Goal: Information Seeking & Learning: Learn about a topic

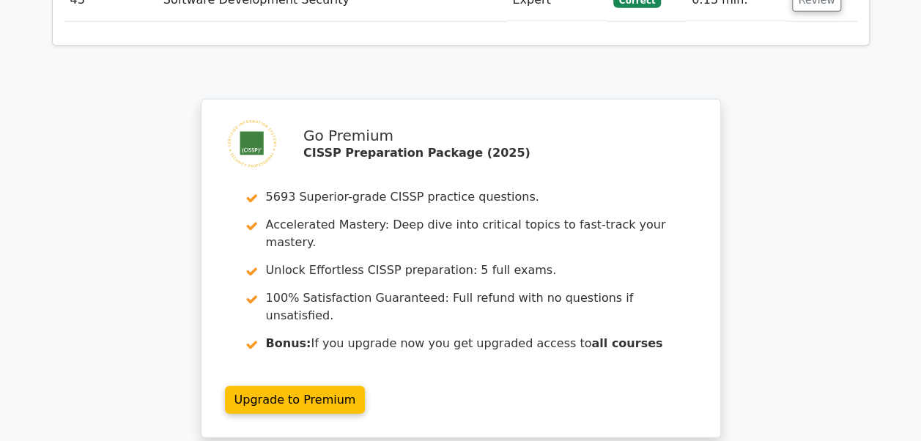
scroll to position [7475, 0]
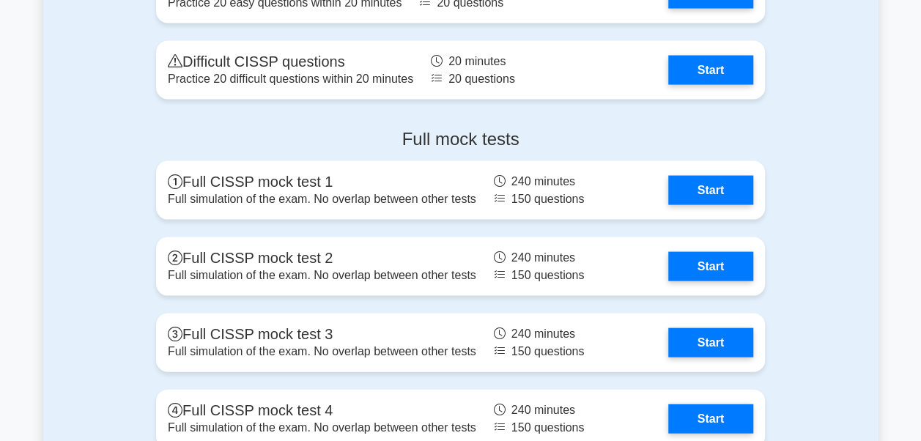
scroll to position [4189, 0]
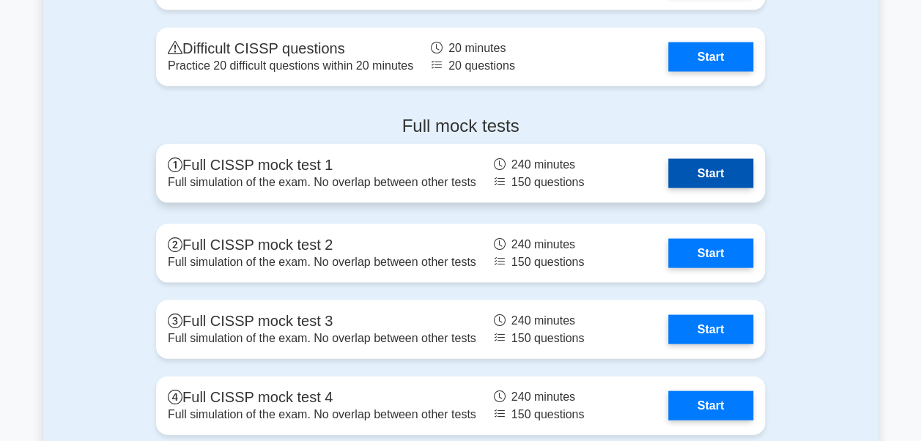
click at [720, 187] on link "Start" at bounding box center [711, 173] width 85 height 29
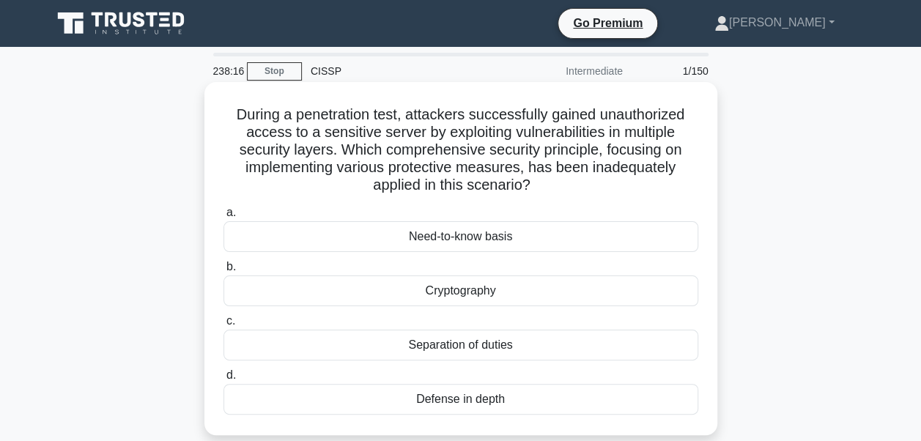
click at [453, 402] on div "Defense in depth" at bounding box center [461, 399] width 475 height 31
click at [224, 380] on input "d. Defense in depth" at bounding box center [224, 376] width 0 height 10
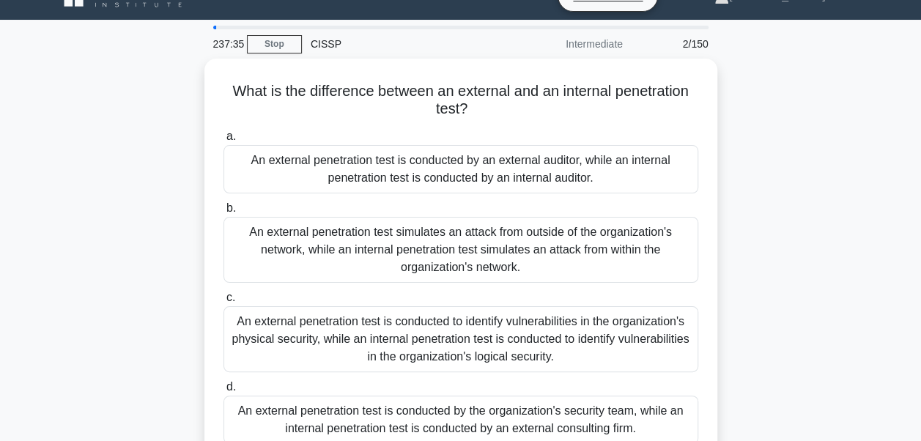
scroll to position [26, 0]
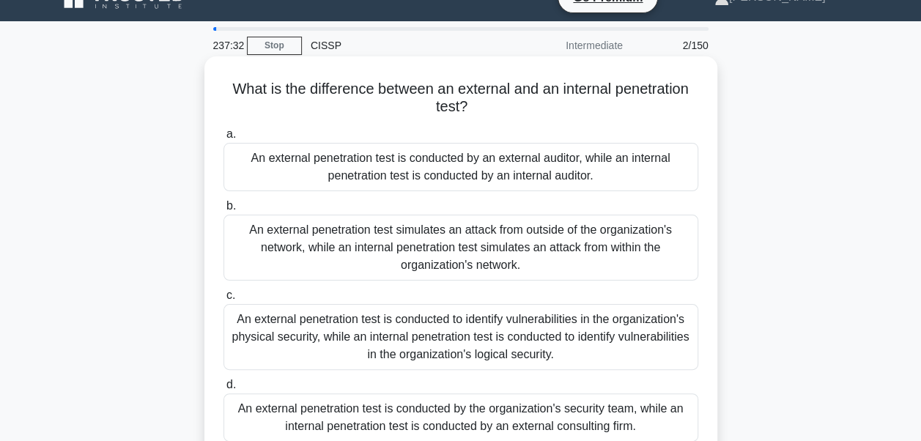
click at [443, 248] on div "An external penetration test simulates an attack from outside of the organizati…" at bounding box center [461, 248] width 475 height 66
click at [224, 211] on input "b. An external penetration test simulates an attack from outside of the organiz…" at bounding box center [224, 207] width 0 height 10
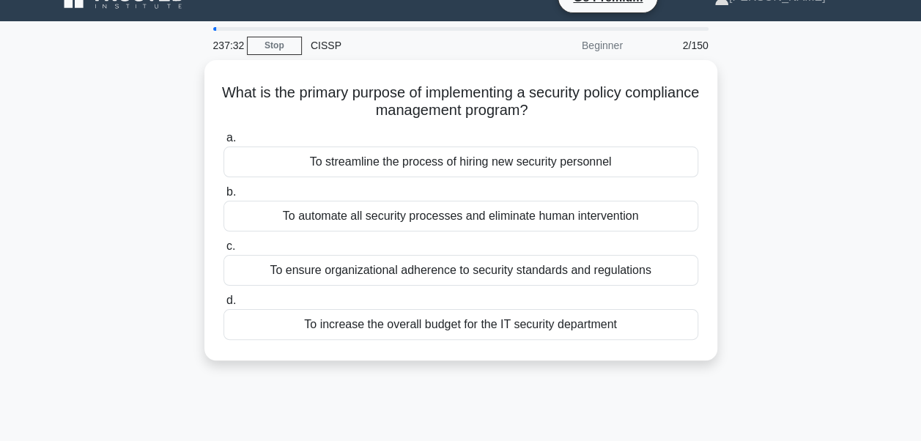
scroll to position [0, 0]
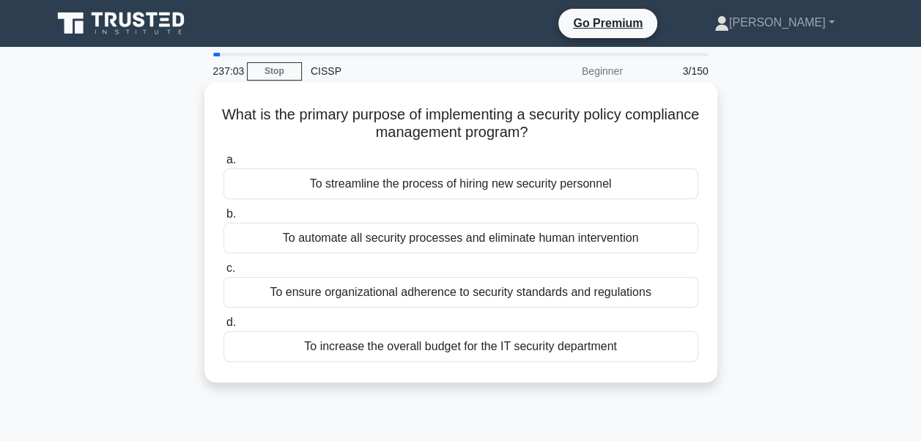
click at [423, 296] on div "To ensure organizational adherence to security standards and regulations" at bounding box center [461, 292] width 475 height 31
click at [224, 273] on input "c. To ensure organizational adherence to security standards and regulations" at bounding box center [224, 269] width 0 height 10
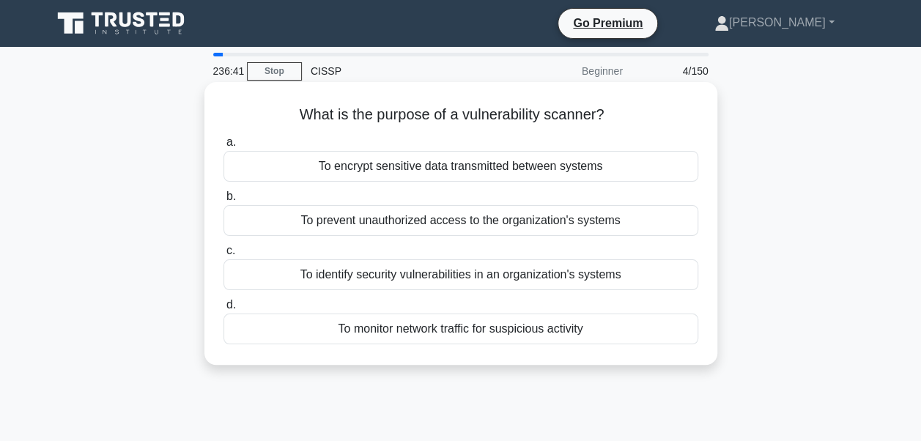
click at [430, 278] on div "To identify security vulnerabilities in an organization's systems" at bounding box center [461, 274] width 475 height 31
click at [224, 256] on input "c. To identify security vulnerabilities in an organization's systems" at bounding box center [224, 251] width 0 height 10
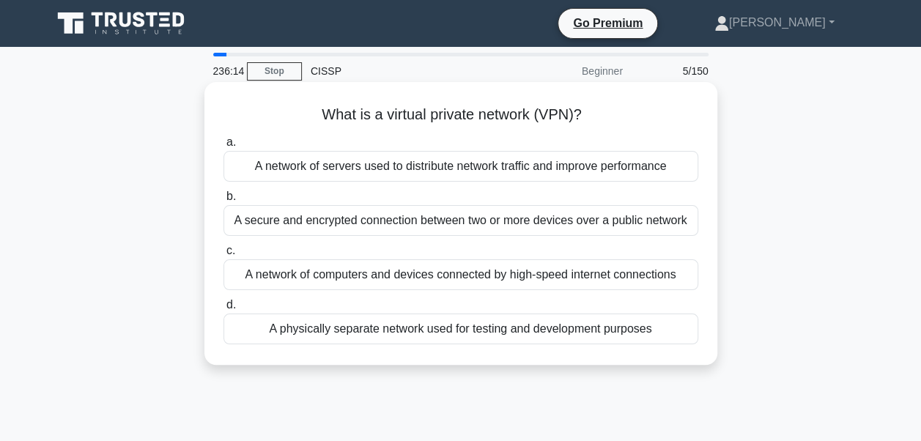
click at [443, 221] on div "A secure and encrypted connection between two or more devices over a public net…" at bounding box center [461, 220] width 475 height 31
click at [224, 202] on input "b. A secure and encrypted connection between two or more devices over a public …" at bounding box center [224, 197] width 0 height 10
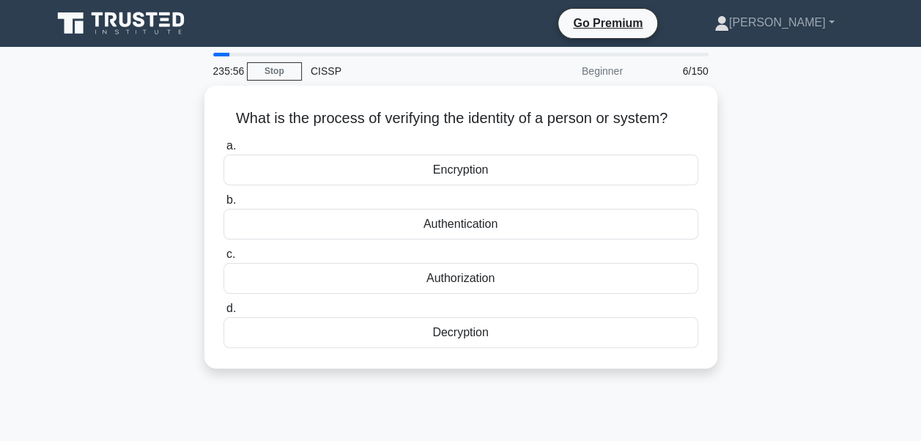
click at [443, 221] on div "Authentication" at bounding box center [461, 224] width 475 height 31
click at [224, 205] on input "b. Authentication" at bounding box center [224, 201] width 0 height 10
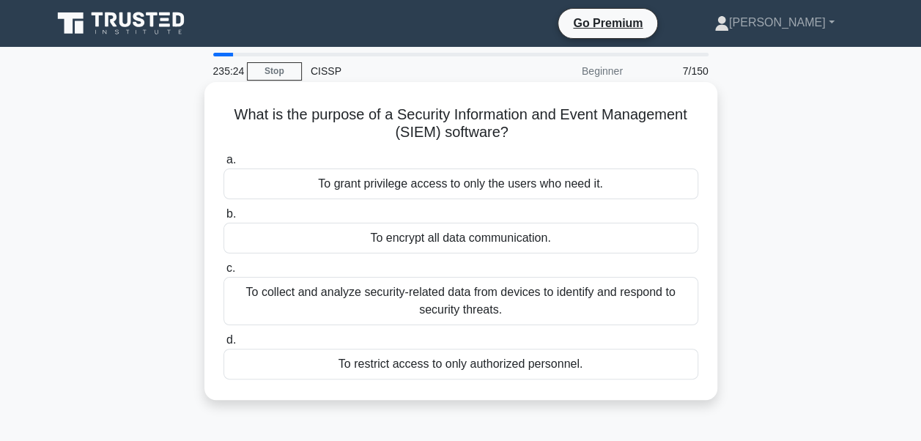
click at [429, 303] on div "To collect and analyze security-related data from devices to identify and respo…" at bounding box center [461, 301] width 475 height 48
click at [224, 273] on input "c. To collect and analyze security-related data from devices to identify and re…" at bounding box center [224, 269] width 0 height 10
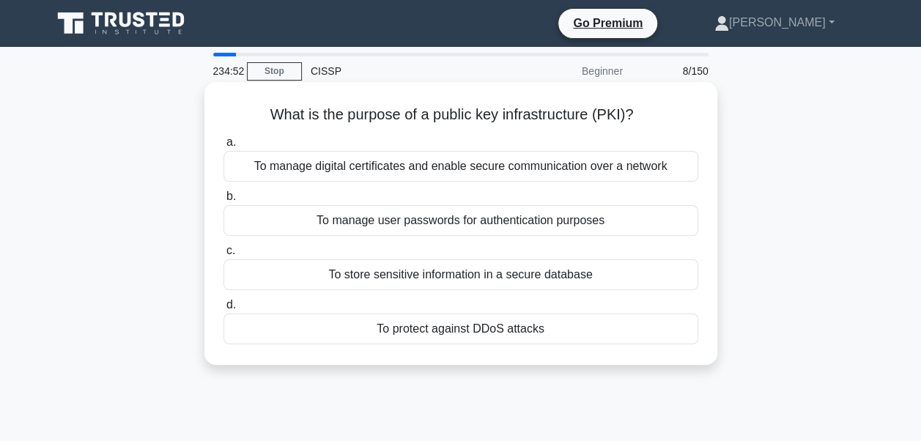
click at [435, 170] on div "To manage digital certificates and enable secure communication over a network" at bounding box center [461, 166] width 475 height 31
click at [224, 147] on input "a. To manage digital certificates and enable secure communication over a network" at bounding box center [224, 143] width 0 height 10
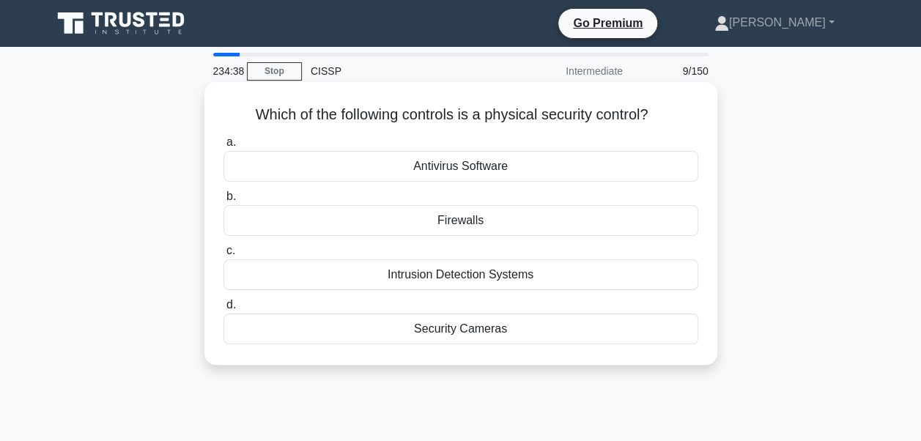
click at [441, 327] on div "Security Cameras" at bounding box center [461, 329] width 475 height 31
click at [224, 310] on input "d. Security Cameras" at bounding box center [224, 306] width 0 height 10
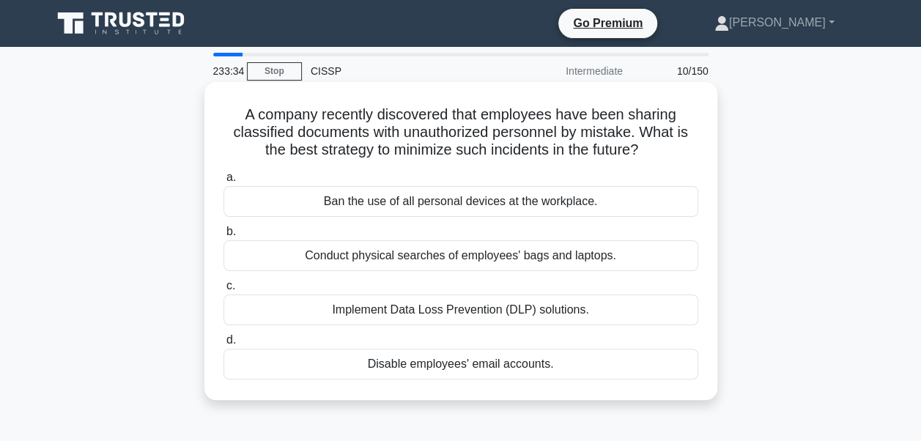
click at [443, 312] on div "Implement Data Loss Prevention (DLP) solutions." at bounding box center [461, 310] width 475 height 31
click at [224, 291] on input "c. Implement Data Loss Prevention (DLP) solutions." at bounding box center [224, 286] width 0 height 10
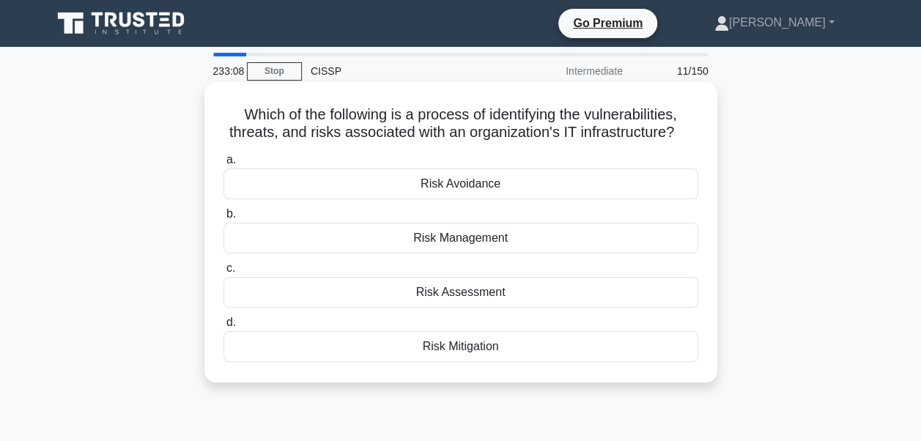
click at [468, 243] on div "Risk Management" at bounding box center [461, 238] width 475 height 31
click at [224, 219] on input "b. Risk Management" at bounding box center [224, 215] width 0 height 10
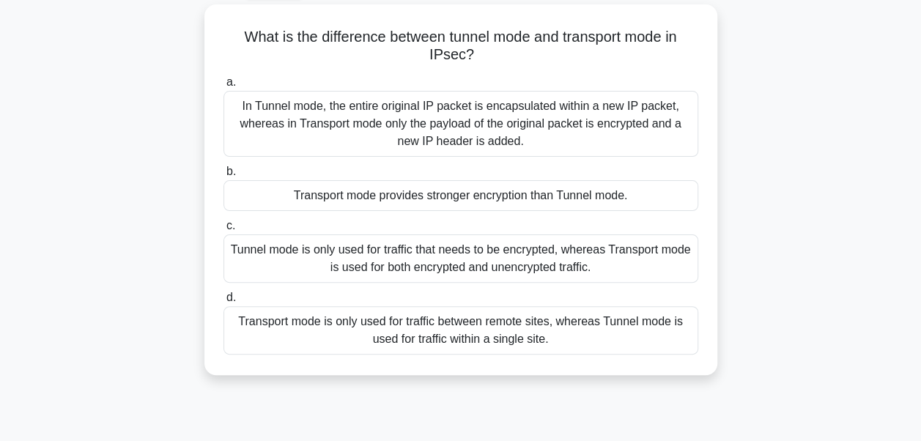
scroll to position [82, 0]
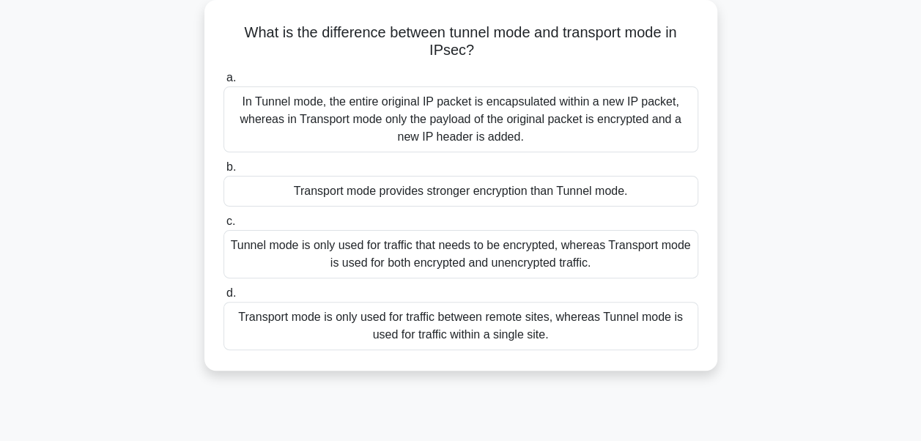
click at [424, 128] on div "In Tunnel mode, the entire original IP packet is encapsulated within a new IP p…" at bounding box center [461, 119] width 475 height 66
click at [224, 83] on input "a. In Tunnel mode, the entire original IP packet is encapsulated within a new I…" at bounding box center [224, 78] width 0 height 10
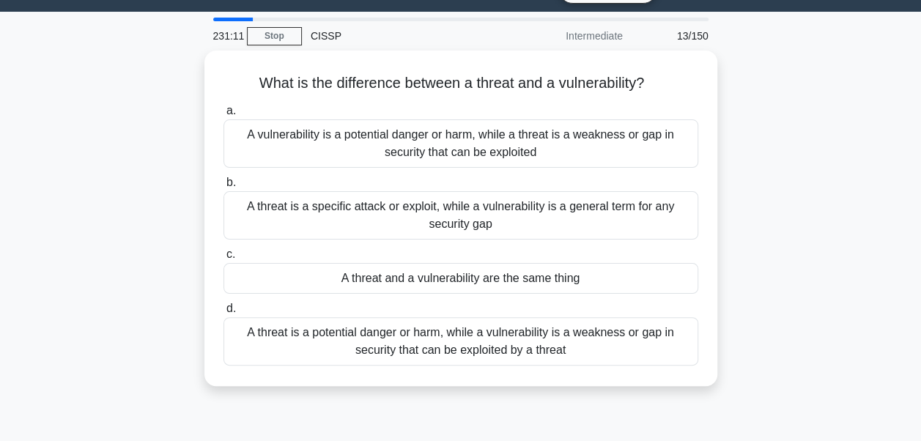
scroll to position [0, 0]
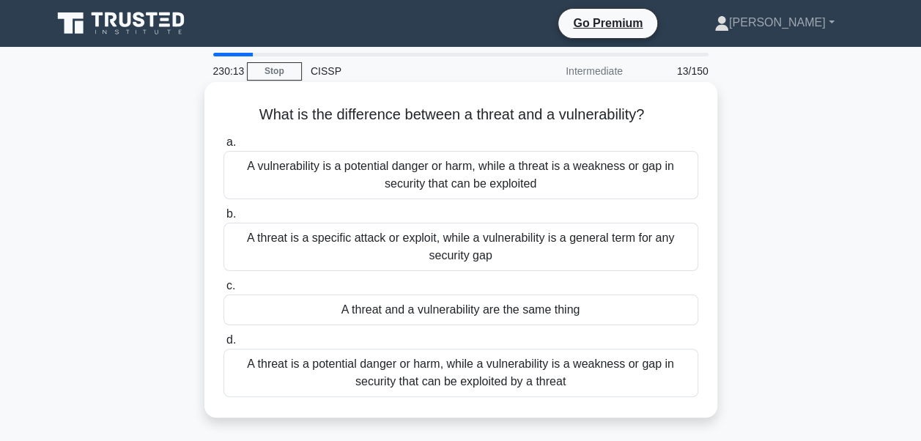
click at [378, 381] on div "A threat is a potential danger or harm, while a vulnerability is a weakness or …" at bounding box center [461, 373] width 475 height 48
click at [224, 345] on input "d. A threat is a potential danger or harm, while a vulnerability is a weakness …" at bounding box center [224, 341] width 0 height 10
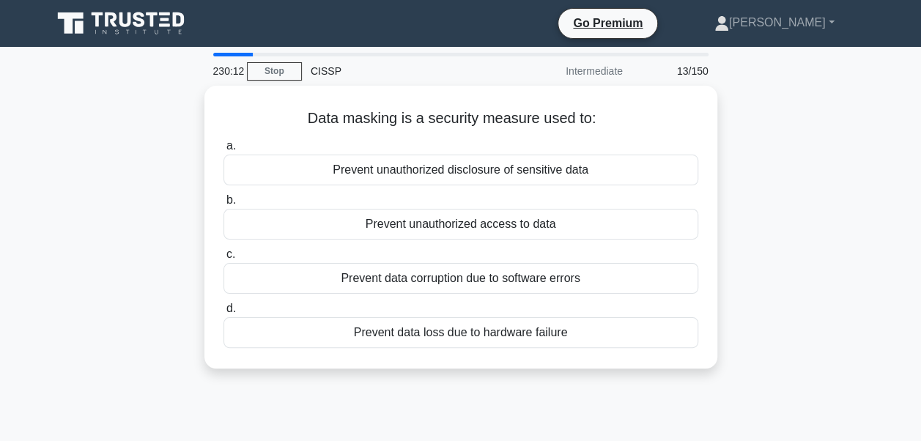
click at [378, 381] on div "Data masking is a security measure used to: .spinner_0XTQ{transform-origin:cent…" at bounding box center [461, 236] width 836 height 301
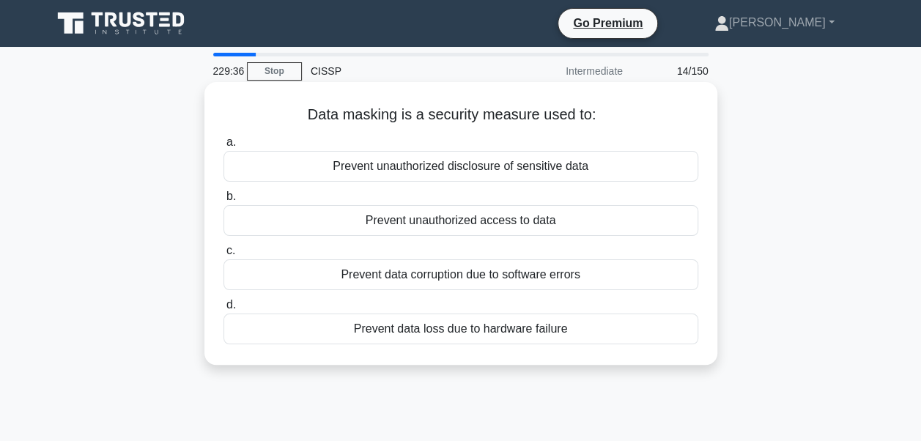
click at [534, 171] on div "Prevent unauthorized disclosure of sensitive data" at bounding box center [461, 166] width 475 height 31
click at [224, 147] on input "a. Prevent unauthorized disclosure of sensitive data" at bounding box center [224, 143] width 0 height 10
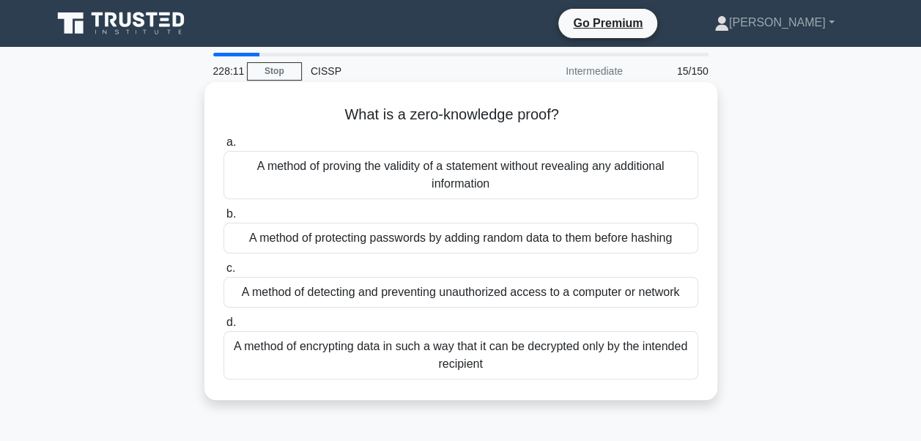
click at [474, 174] on div "A method of proving the validity of a statement without revealing any additiona…" at bounding box center [461, 175] width 475 height 48
click at [224, 147] on input "a. A method of proving the validity of a statement without revealing any additi…" at bounding box center [224, 143] width 0 height 10
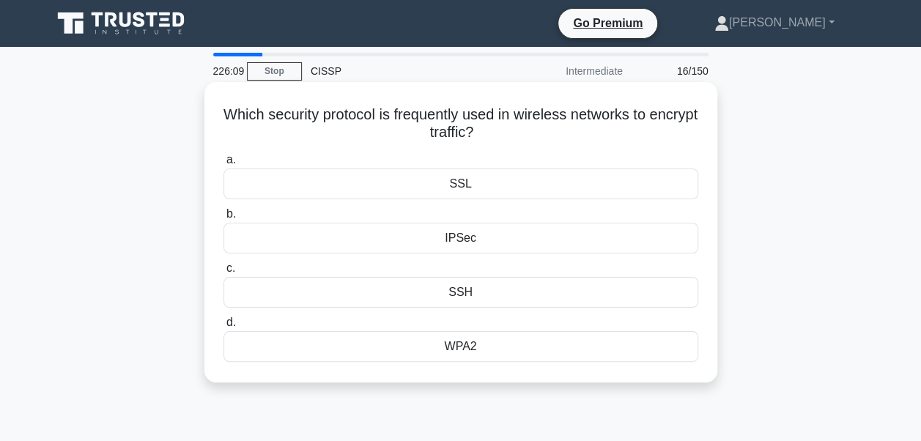
click at [454, 344] on div "WPA2" at bounding box center [461, 346] width 475 height 31
click at [224, 328] on input "d. WPA2" at bounding box center [224, 323] width 0 height 10
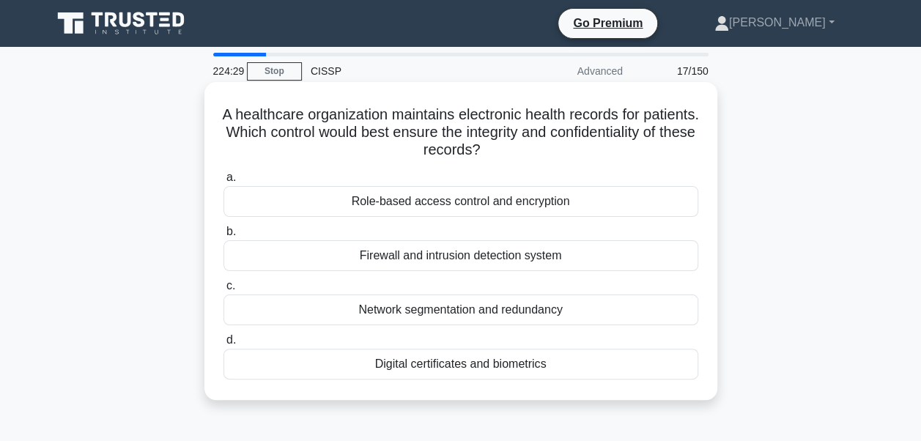
click at [466, 206] on div "Role-based access control and encryption" at bounding box center [461, 201] width 475 height 31
click at [224, 183] on input "a. Role-based access control and encryption" at bounding box center [224, 178] width 0 height 10
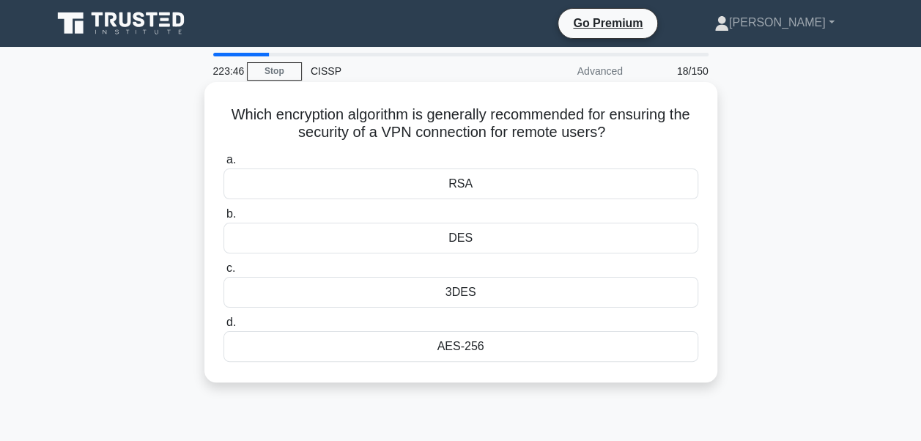
click at [443, 284] on div "3DES" at bounding box center [461, 292] width 475 height 31
click at [224, 273] on input "c. 3DES" at bounding box center [224, 269] width 0 height 10
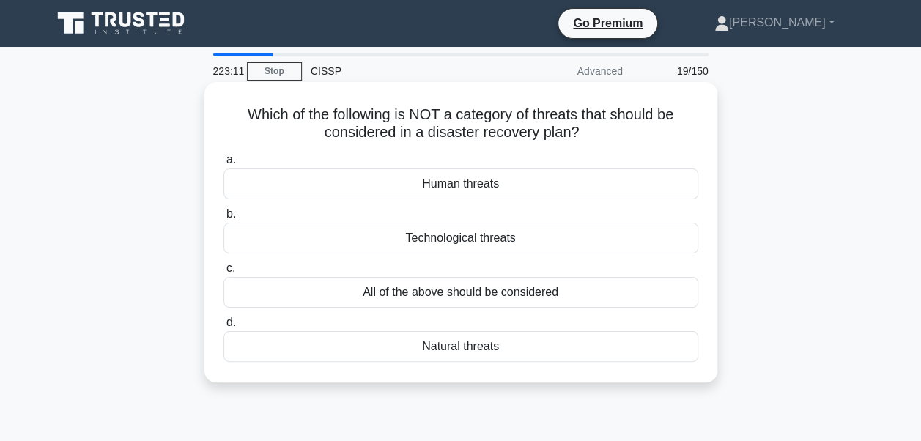
click at [431, 295] on div "All of the above should be considered" at bounding box center [461, 292] width 475 height 31
click at [224, 273] on input "c. All of the above should be considered" at bounding box center [224, 269] width 0 height 10
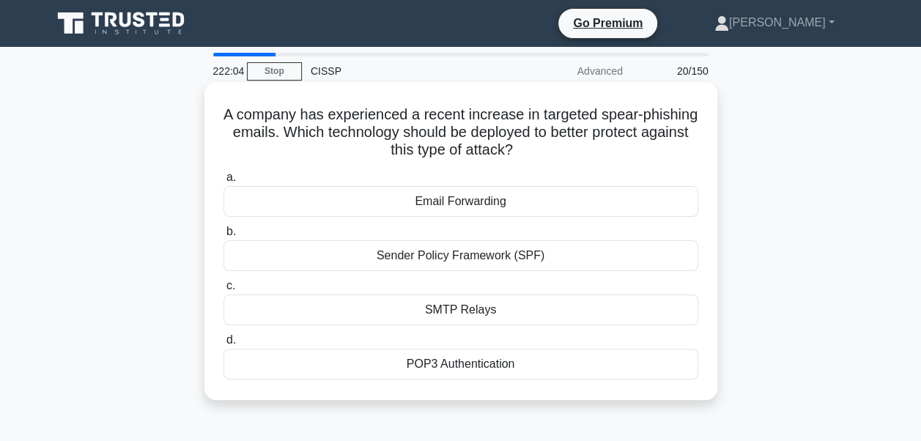
click at [503, 259] on div "Sender Policy Framework (SPF)" at bounding box center [461, 255] width 475 height 31
click at [224, 237] on input "b. Sender Policy Framework (SPF)" at bounding box center [224, 232] width 0 height 10
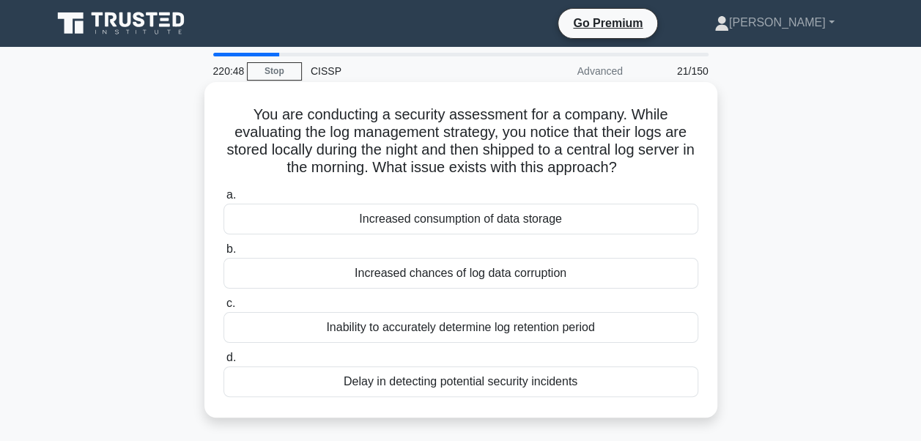
click at [493, 282] on div "Increased chances of log data corruption" at bounding box center [461, 273] width 475 height 31
click at [224, 254] on input "b. Increased chances of log data corruption" at bounding box center [224, 250] width 0 height 10
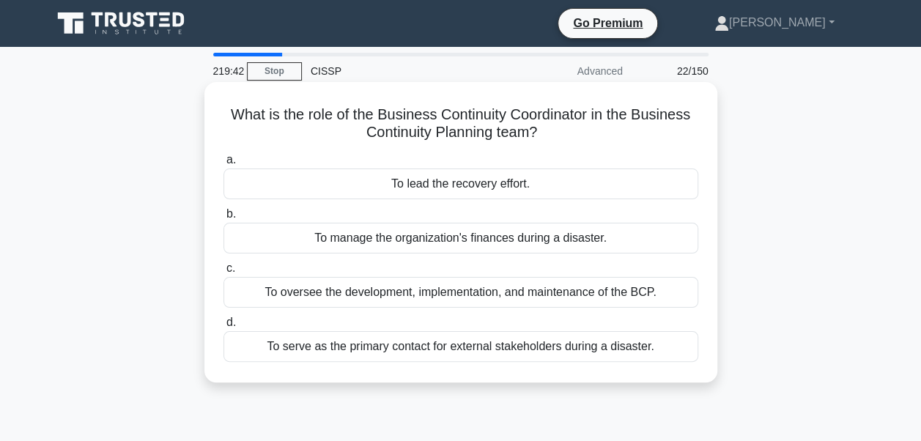
click at [482, 186] on div "To lead the recovery effort." at bounding box center [461, 184] width 475 height 31
click at [224, 165] on input "a. To lead the recovery effort." at bounding box center [224, 160] width 0 height 10
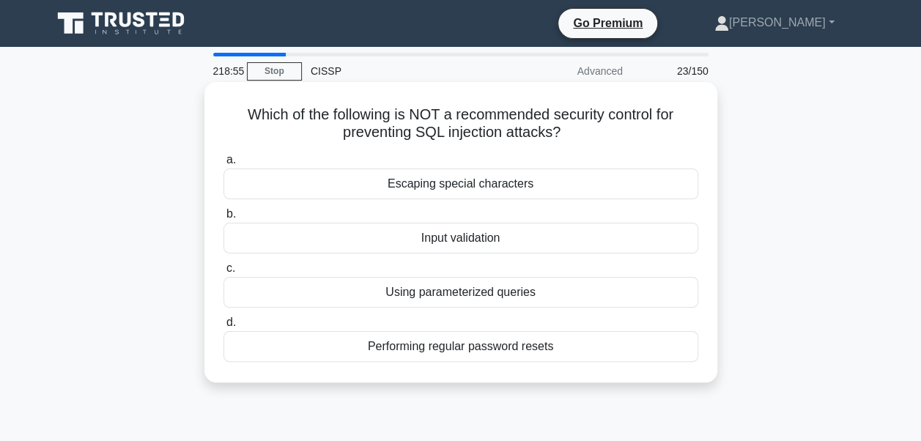
click at [469, 240] on div "Input validation" at bounding box center [461, 238] width 475 height 31
click at [224, 219] on input "b. Input validation" at bounding box center [224, 215] width 0 height 10
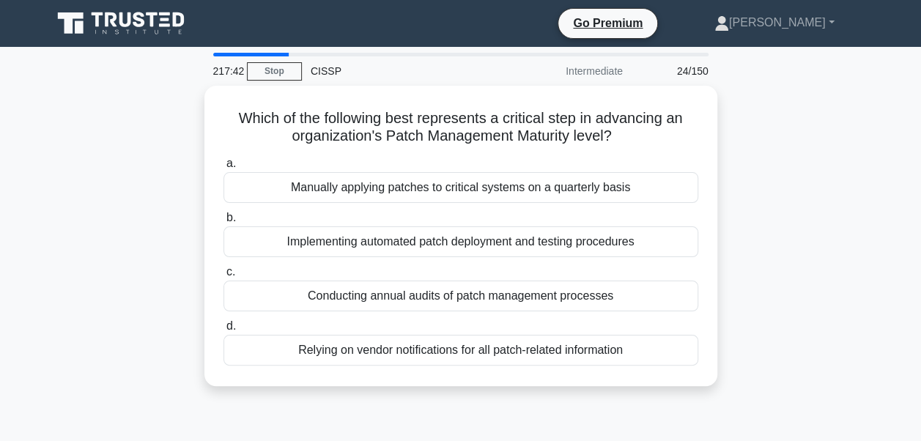
click at [469, 240] on div "Implementing automated patch deployment and testing procedures" at bounding box center [461, 242] width 475 height 31
click at [224, 223] on input "b. Implementing automated patch deployment and testing procedures" at bounding box center [224, 218] width 0 height 10
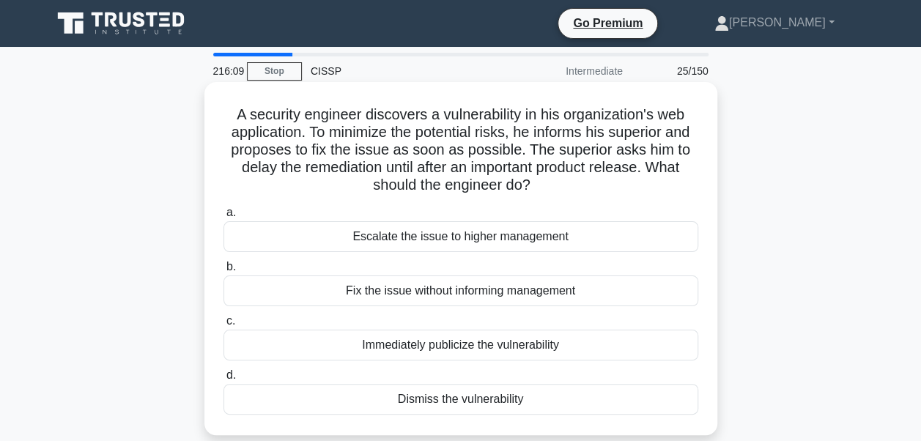
click at [488, 237] on div "Escalate the issue to higher management" at bounding box center [461, 236] width 475 height 31
click at [224, 218] on input "a. Escalate the issue to higher management" at bounding box center [224, 213] width 0 height 10
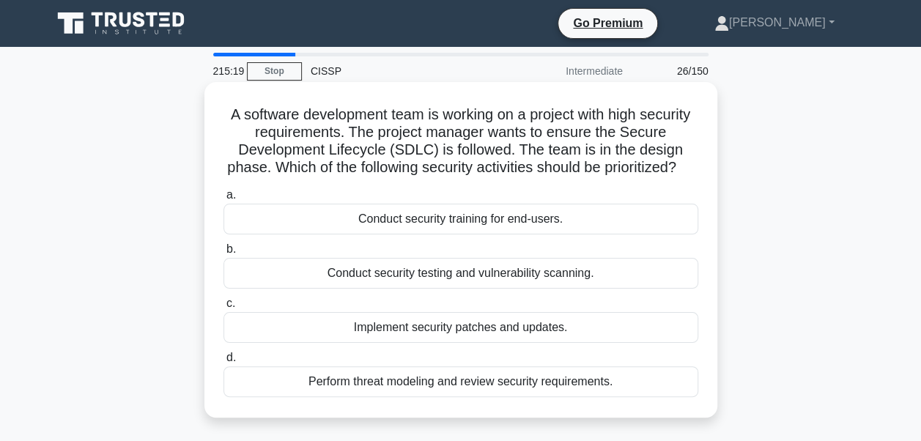
click at [530, 397] on div "Perform threat modeling and review security requirements." at bounding box center [461, 382] width 475 height 31
click at [224, 363] on input "d. Perform threat modeling and review security requirements." at bounding box center [224, 358] width 0 height 10
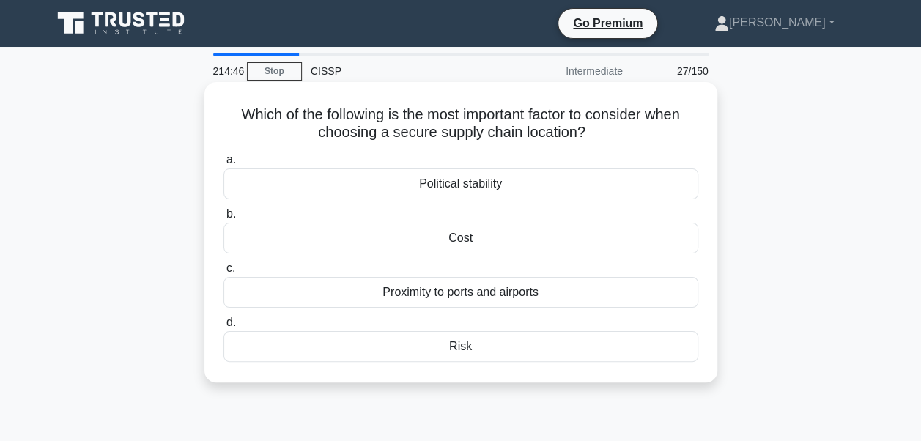
click at [459, 347] on div "Risk" at bounding box center [461, 346] width 475 height 31
click at [224, 328] on input "d. Risk" at bounding box center [224, 323] width 0 height 10
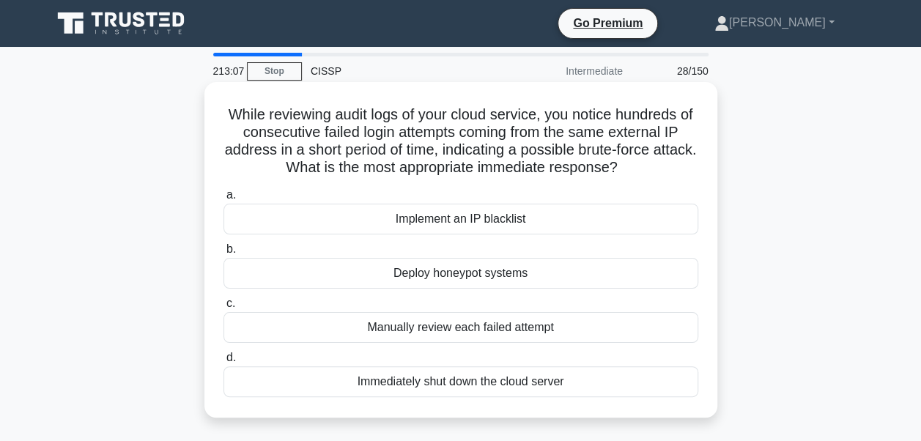
click at [515, 223] on div "Implement an IP blacklist" at bounding box center [461, 219] width 475 height 31
click at [224, 200] on input "a. Implement an IP blacklist" at bounding box center [224, 196] width 0 height 10
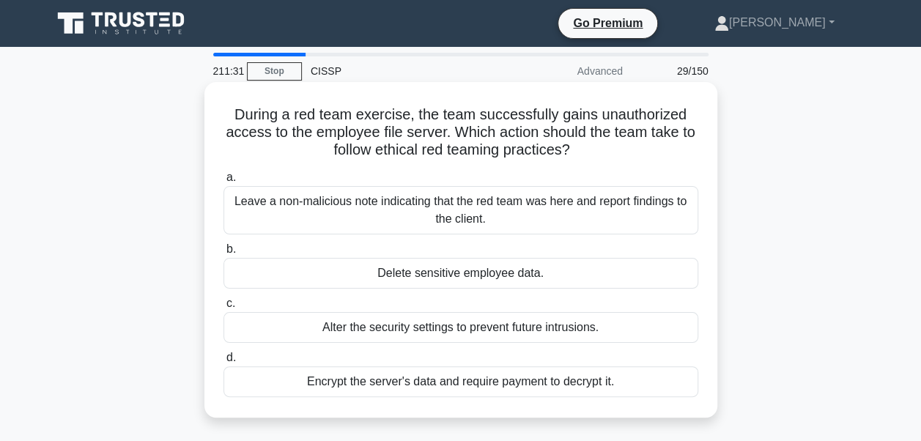
click at [465, 208] on div "Leave a non-malicious note indicating that the red team was here and report fin…" at bounding box center [461, 210] width 475 height 48
click at [224, 183] on input "a. Leave a non-malicious note indicating that the red team was here and report …" at bounding box center [224, 178] width 0 height 10
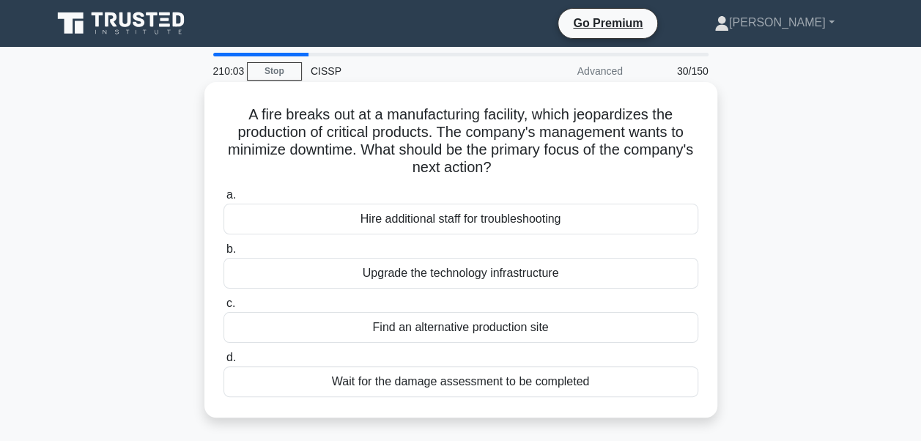
click at [515, 331] on div "Find an alternative production site" at bounding box center [461, 327] width 475 height 31
click at [224, 309] on input "c. Find an alternative production site" at bounding box center [224, 304] width 0 height 10
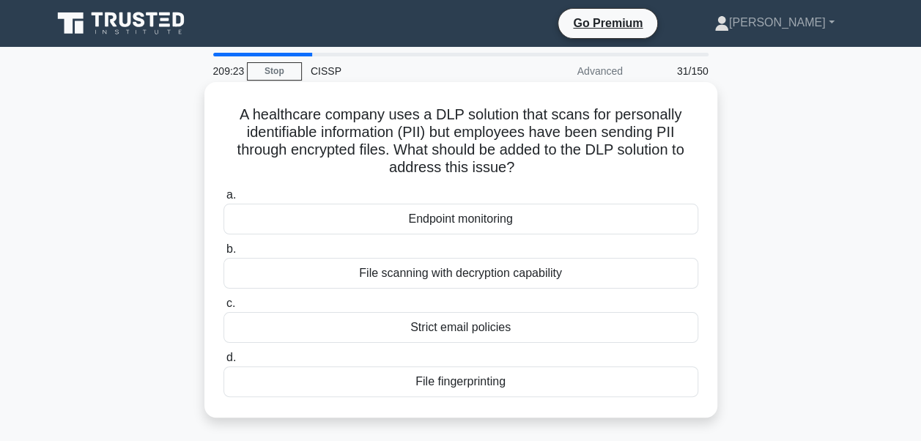
click at [449, 391] on div "File fingerprinting" at bounding box center [461, 382] width 475 height 31
click at [224, 363] on input "d. File fingerprinting" at bounding box center [224, 358] width 0 height 10
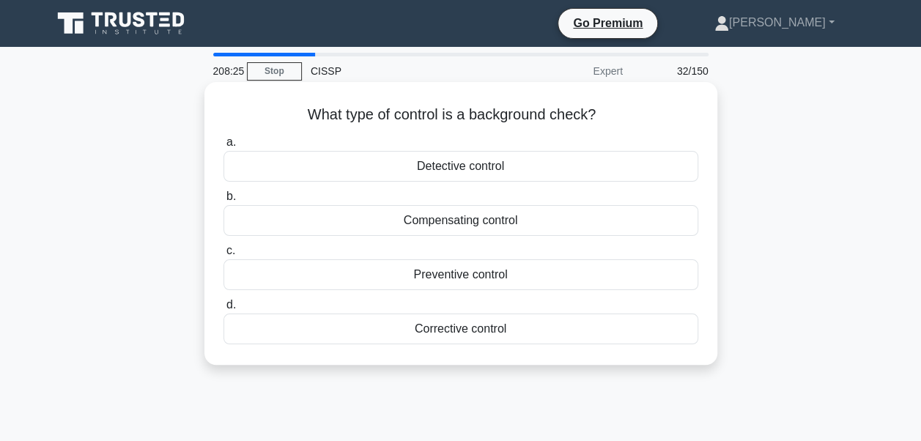
click at [465, 275] on div "Preventive control" at bounding box center [461, 274] width 475 height 31
click at [224, 256] on input "c. Preventive control" at bounding box center [224, 251] width 0 height 10
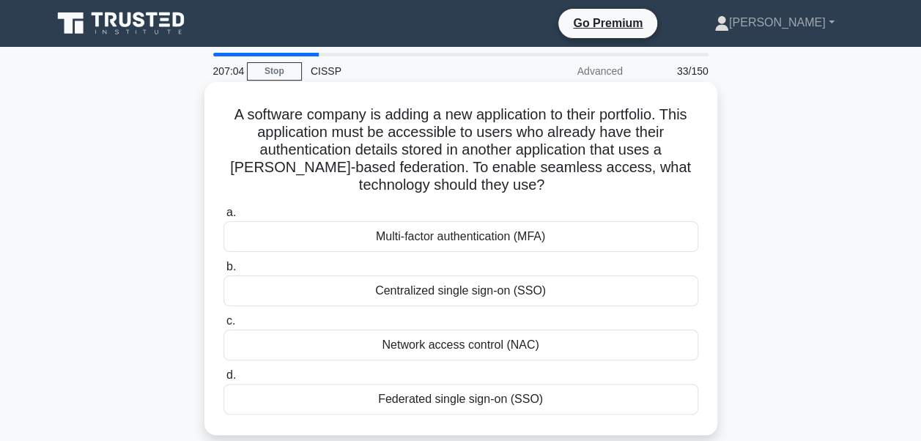
click at [466, 399] on div "Federated single sign-on (SSO)" at bounding box center [461, 399] width 475 height 31
click at [224, 380] on input "d. Federated single sign-on (SSO)" at bounding box center [224, 376] width 0 height 10
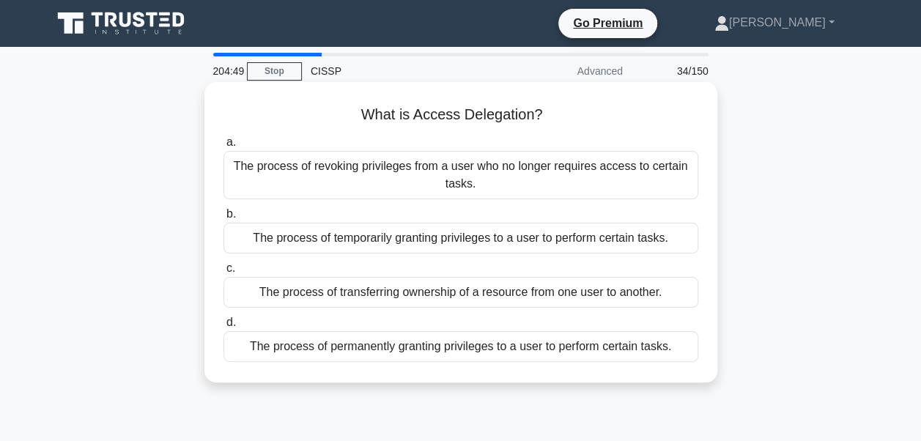
click at [331, 243] on div "The process of temporarily granting privileges to a user to perform certain tas…" at bounding box center [461, 238] width 475 height 31
click at [224, 219] on input "b. The process of temporarily granting privileges to a user to perform certain …" at bounding box center [224, 215] width 0 height 10
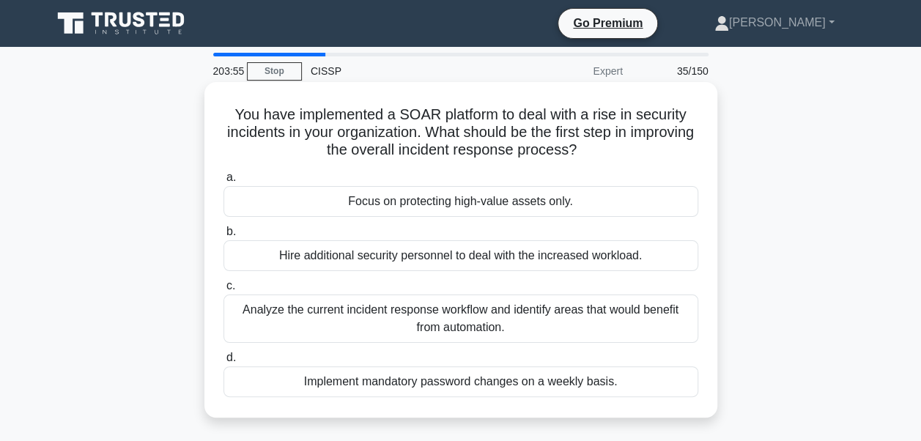
click at [425, 317] on div "Analyze the current incident response workflow and identify areas that would be…" at bounding box center [461, 319] width 475 height 48
click at [224, 291] on input "c. Analyze the current incident response workflow and identify areas that would…" at bounding box center [224, 286] width 0 height 10
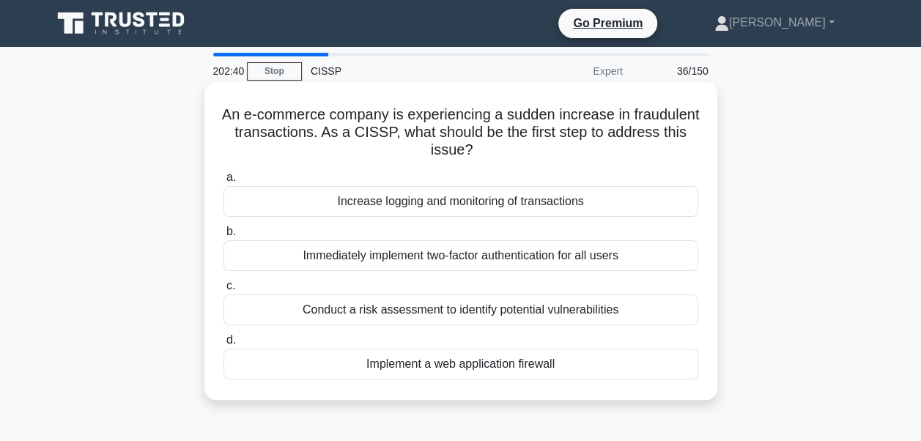
click at [398, 363] on div "Implement a web application firewall" at bounding box center [461, 364] width 475 height 31
click at [224, 345] on input "d. Implement a web application firewall" at bounding box center [224, 341] width 0 height 10
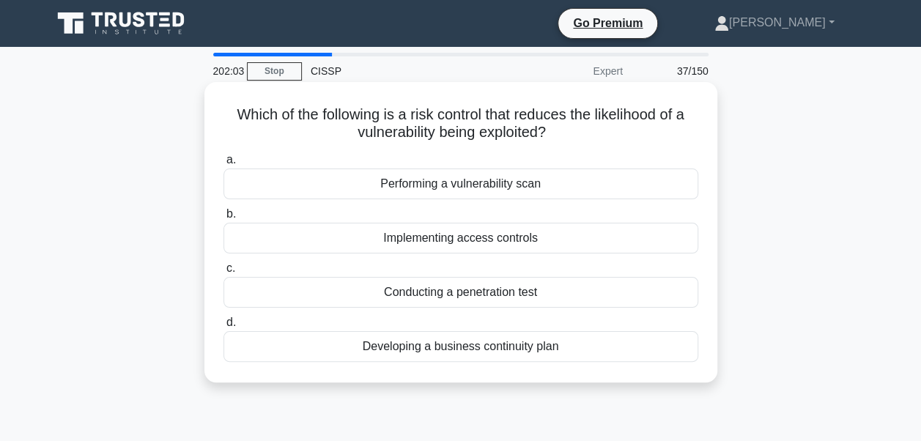
click at [484, 185] on div "Performing a vulnerability scan" at bounding box center [461, 184] width 475 height 31
click at [224, 165] on input "a. Performing a vulnerability scan" at bounding box center [224, 160] width 0 height 10
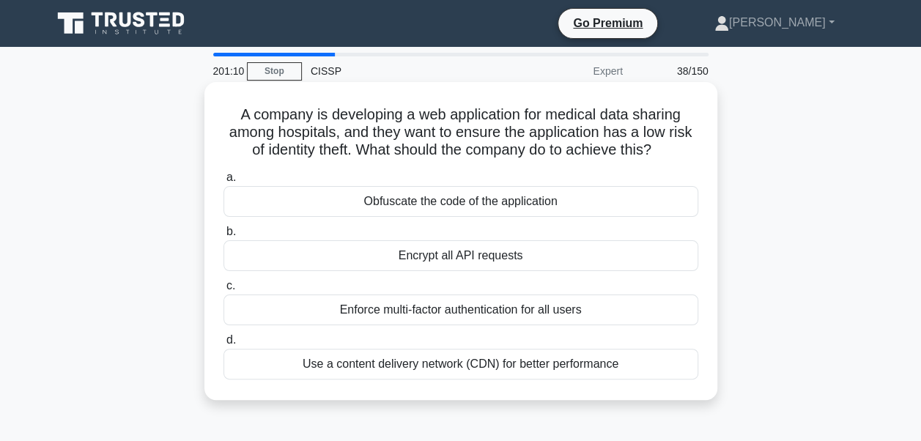
click at [435, 312] on div "Enforce multi-factor authentication for all users" at bounding box center [461, 310] width 475 height 31
click at [224, 291] on input "c. Enforce multi-factor authentication for all users" at bounding box center [224, 286] width 0 height 10
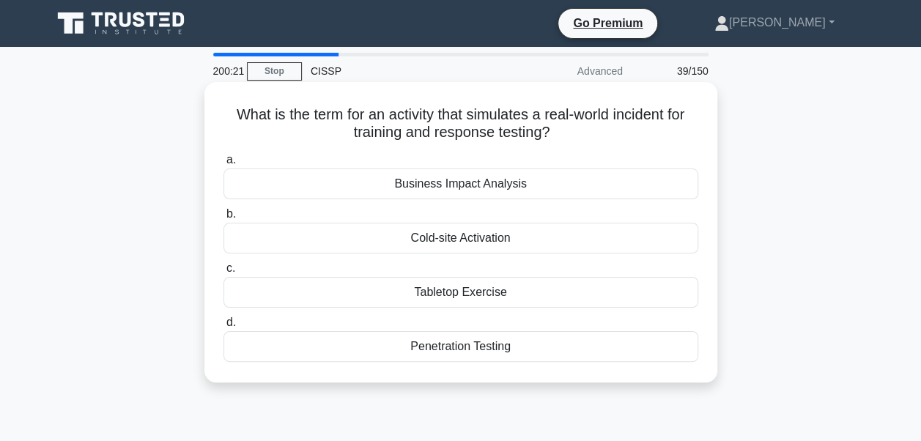
click at [452, 298] on div "Tabletop Exercise" at bounding box center [461, 292] width 475 height 31
click at [224, 273] on input "c. Tabletop Exercise" at bounding box center [224, 269] width 0 height 10
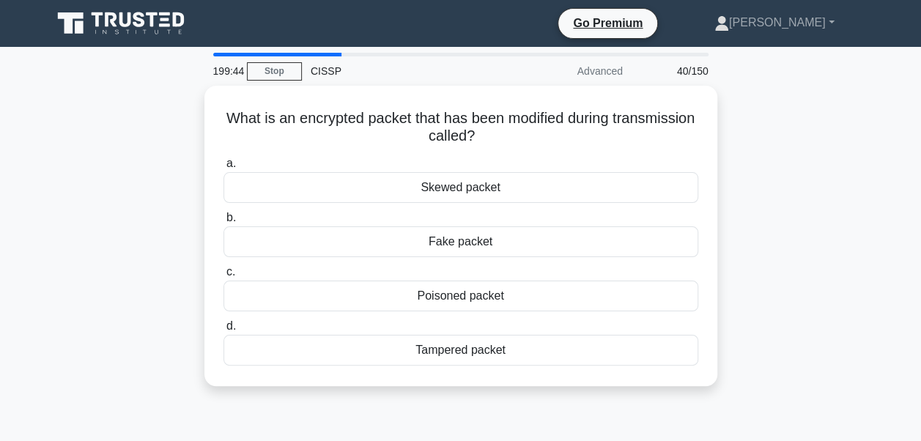
click at [452, 298] on div "Poisoned packet" at bounding box center [461, 296] width 475 height 31
click at [224, 277] on input "c. Poisoned packet" at bounding box center [224, 273] width 0 height 10
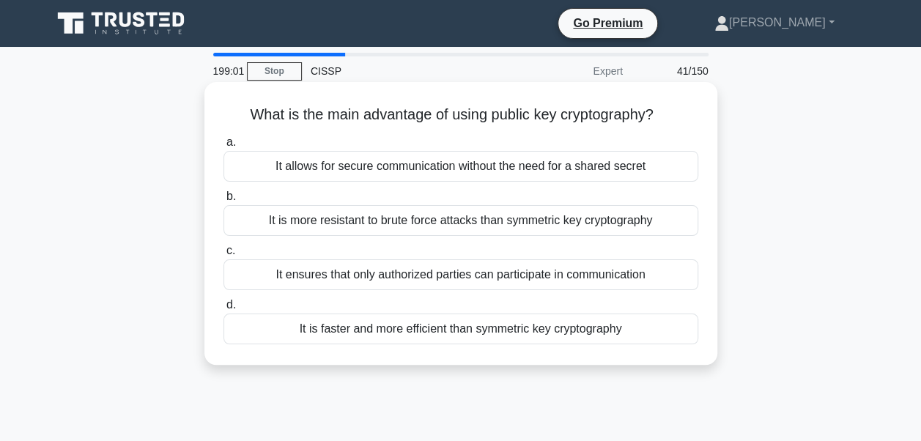
click at [482, 221] on div "It is more resistant to brute force attacks than symmetric key cryptography" at bounding box center [461, 220] width 475 height 31
click at [224, 202] on input "b. It is more resistant to brute force attacks than symmetric key cryptography" at bounding box center [224, 197] width 0 height 10
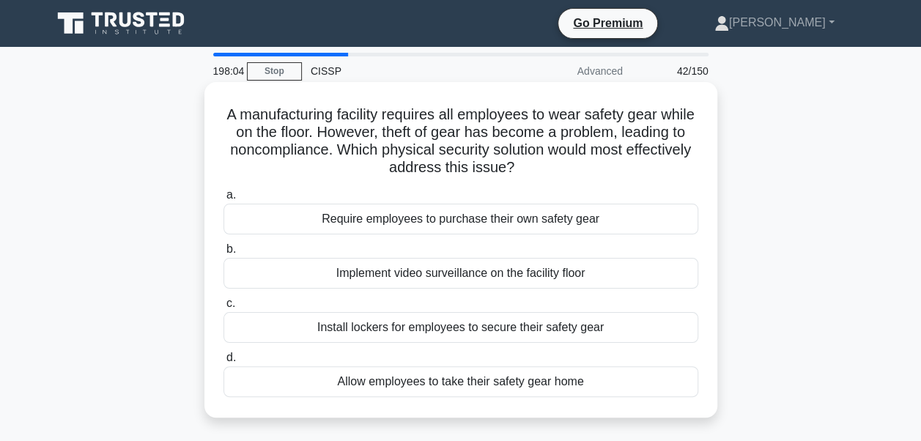
click at [474, 275] on div "Implement video surveillance on the facility floor" at bounding box center [461, 273] width 475 height 31
click at [224, 254] on input "b. Implement video surveillance on the facility floor" at bounding box center [224, 250] width 0 height 10
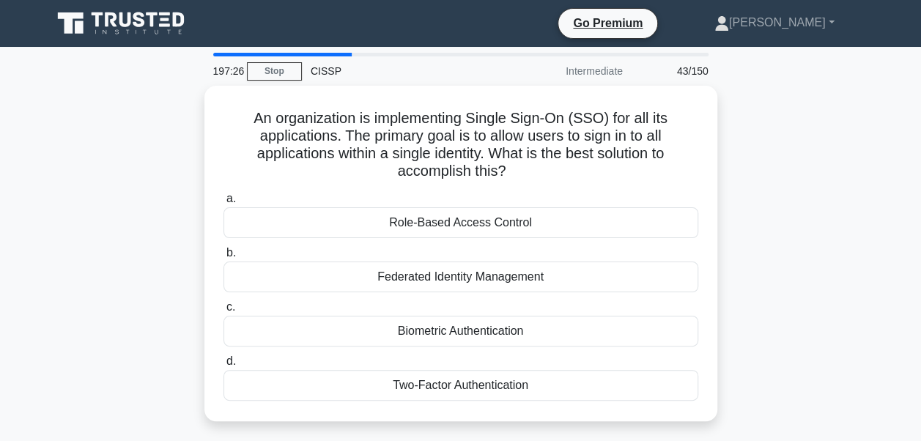
click at [474, 275] on div "Federated Identity Management" at bounding box center [461, 277] width 475 height 31
click at [224, 258] on input "b. Federated Identity Management" at bounding box center [224, 254] width 0 height 10
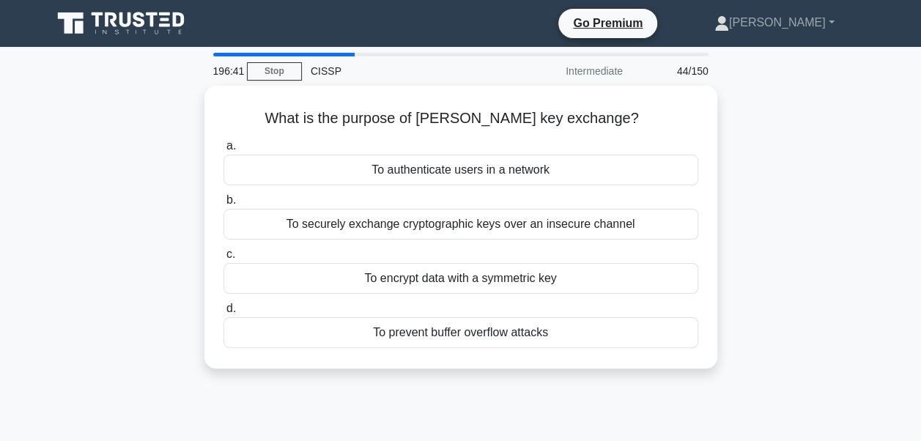
click at [474, 275] on div "To encrypt data with a symmetric key" at bounding box center [461, 278] width 475 height 31
click at [224, 259] on input "c. To encrypt data with a symmetric key" at bounding box center [224, 255] width 0 height 10
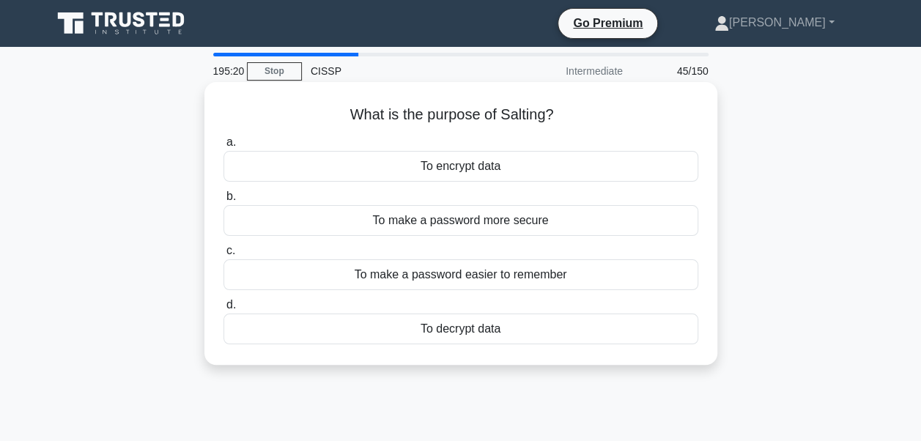
click at [452, 224] on div "To make a password more secure" at bounding box center [461, 220] width 475 height 31
click at [224, 202] on input "b. To make a password more secure" at bounding box center [224, 197] width 0 height 10
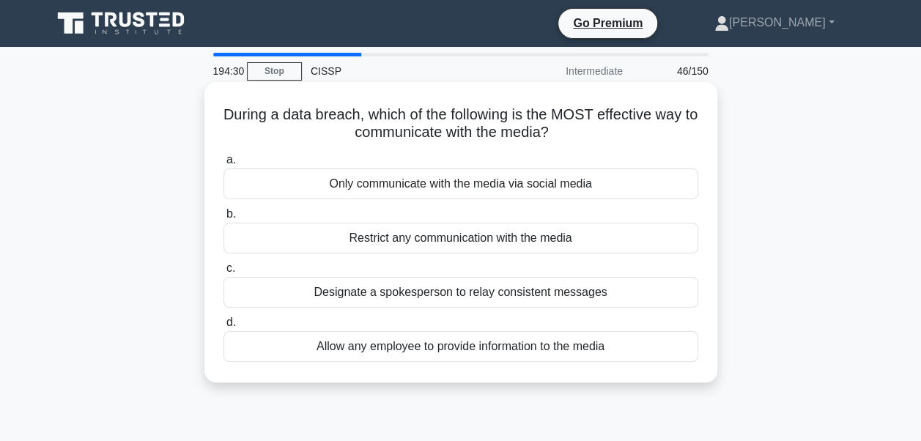
click at [408, 300] on div "Designate a spokesperson to relay consistent messages" at bounding box center [461, 292] width 475 height 31
click at [224, 273] on input "c. Designate a spokesperson to relay consistent messages" at bounding box center [224, 269] width 0 height 10
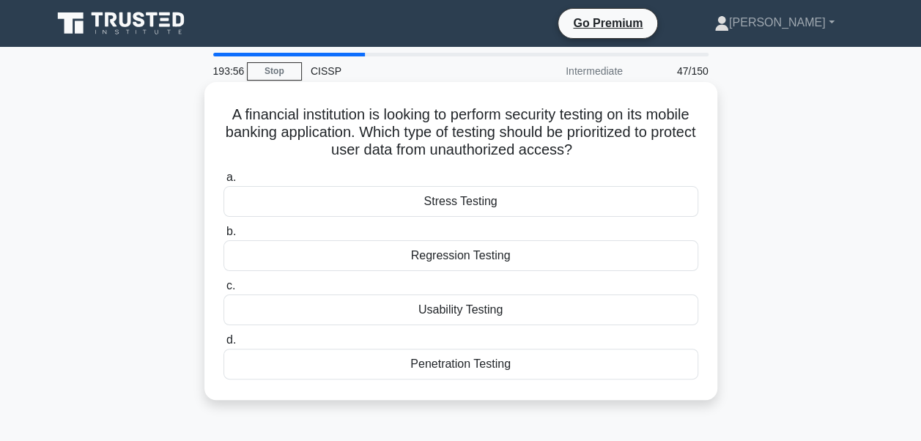
click at [423, 367] on div "Penetration Testing" at bounding box center [461, 364] width 475 height 31
click at [224, 345] on input "d. Penetration Testing" at bounding box center [224, 341] width 0 height 10
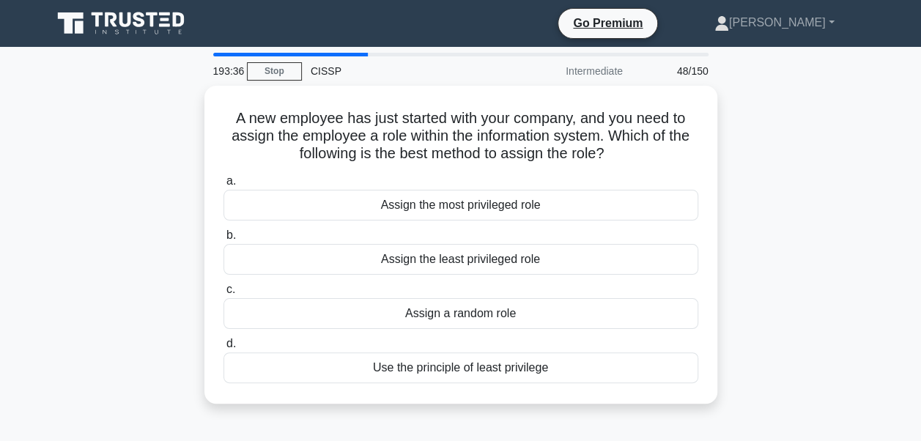
click at [423, 367] on div "Use the principle of least privilege" at bounding box center [461, 368] width 475 height 31
click at [224, 349] on input "d. Use the principle of least privilege" at bounding box center [224, 344] width 0 height 10
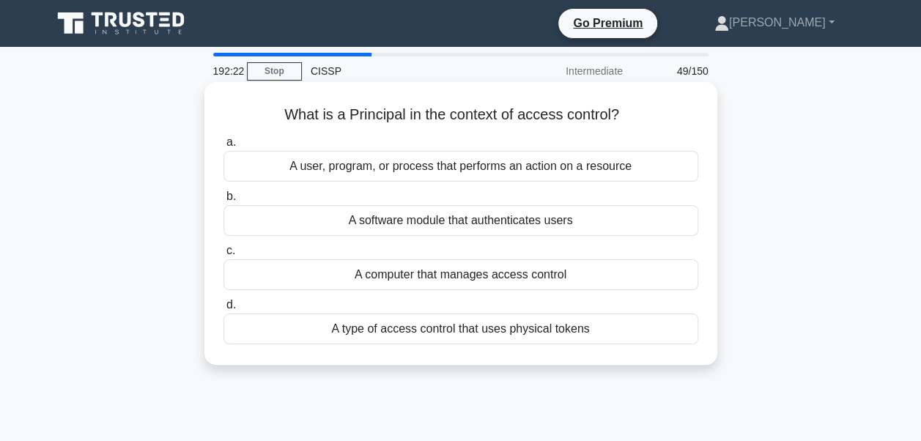
click at [548, 164] on div "A user, program, or process that performs an action on a resource" at bounding box center [461, 166] width 475 height 31
click at [224, 147] on input "a. A user, program, or process that performs an action on a resource" at bounding box center [224, 143] width 0 height 10
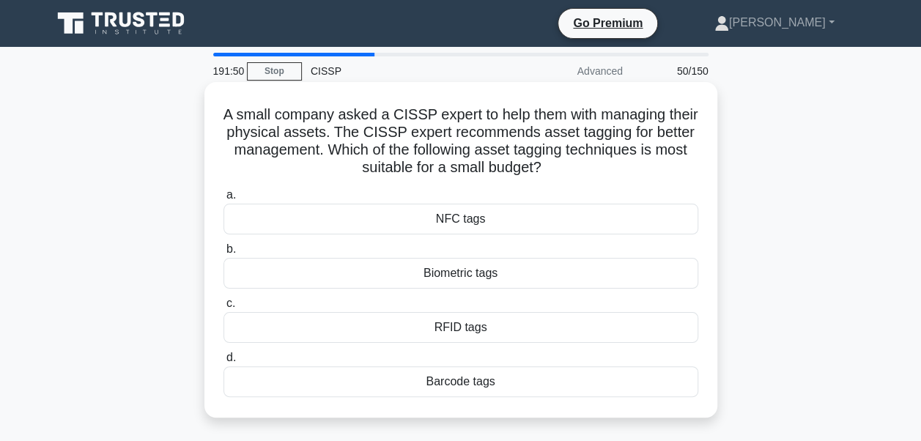
click at [448, 386] on div "Barcode tags" at bounding box center [461, 382] width 475 height 31
click at [224, 363] on input "d. Barcode tags" at bounding box center [224, 358] width 0 height 10
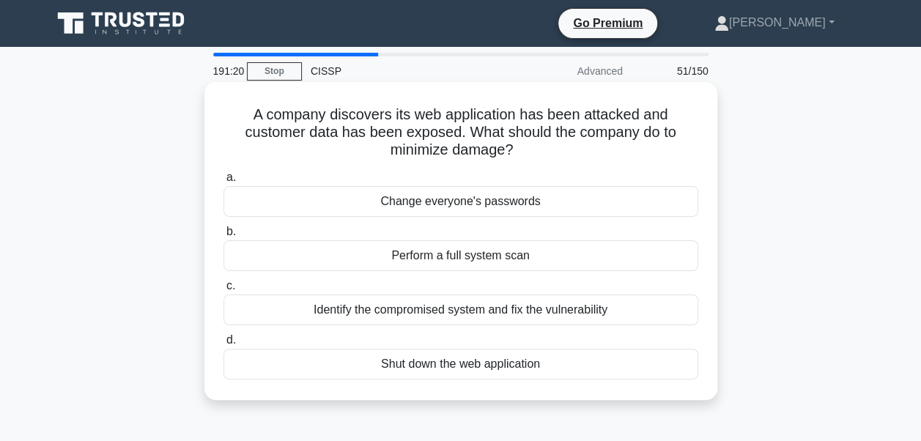
click at [457, 312] on div "Identify the compromised system and fix the vulnerability" at bounding box center [461, 310] width 475 height 31
click at [224, 291] on input "c. Identify the compromised system and fix the vulnerability" at bounding box center [224, 286] width 0 height 10
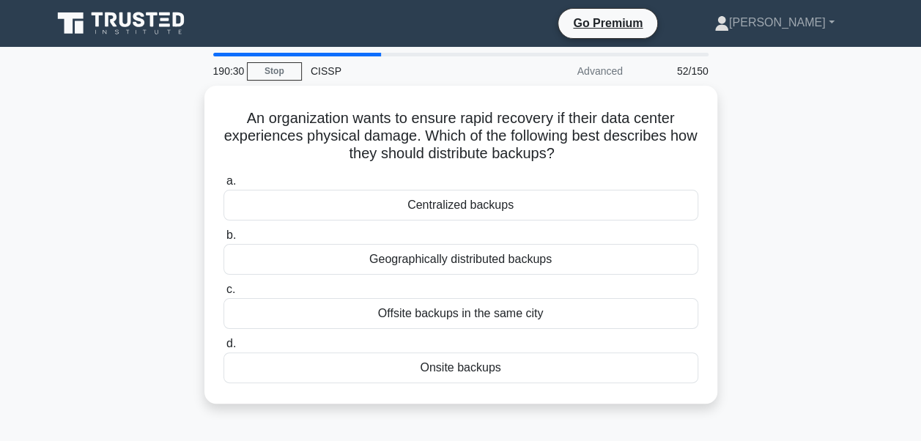
click at [457, 312] on div "Offsite backups in the same city" at bounding box center [461, 313] width 475 height 31
click at [224, 295] on input "c. Offsite backups in the same city" at bounding box center [224, 290] width 0 height 10
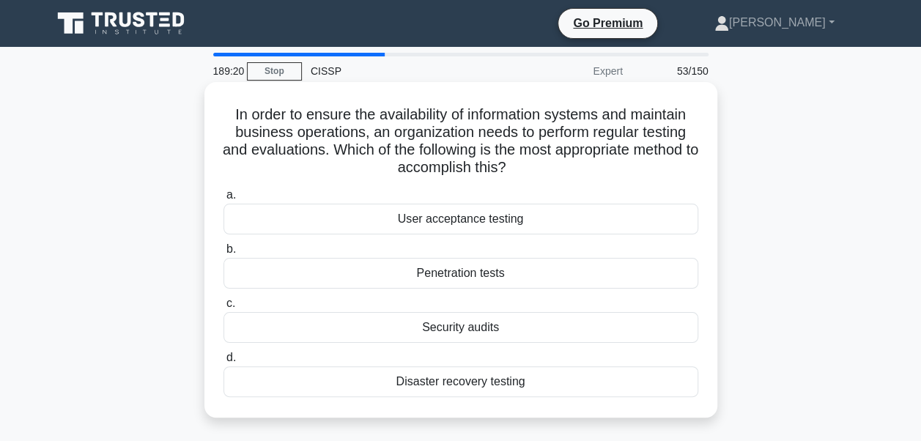
click at [429, 384] on div "Disaster recovery testing" at bounding box center [461, 382] width 475 height 31
click at [224, 363] on input "d. Disaster recovery testing" at bounding box center [224, 358] width 0 height 10
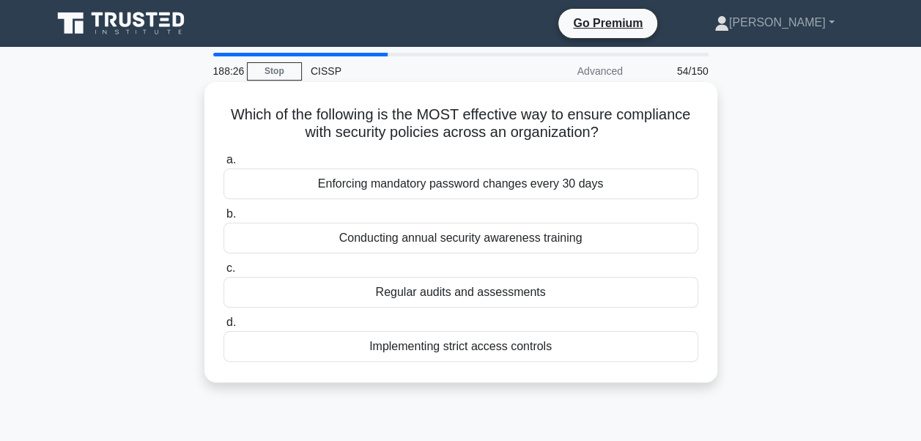
click at [509, 296] on div "Regular audits and assessments" at bounding box center [461, 292] width 475 height 31
click at [224, 273] on input "c. Regular audits and assessments" at bounding box center [224, 269] width 0 height 10
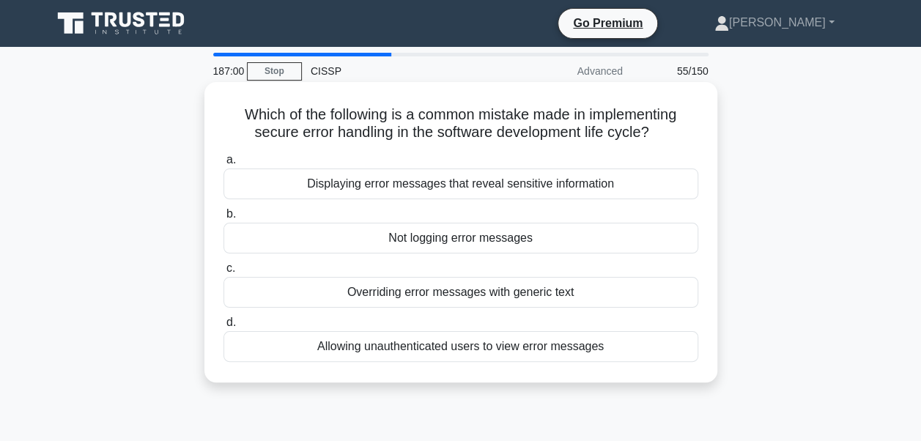
click at [489, 186] on div "Displaying error messages that reveal sensitive information" at bounding box center [461, 184] width 475 height 31
click at [224, 165] on input "a. Displaying error messages that reveal sensitive information" at bounding box center [224, 160] width 0 height 10
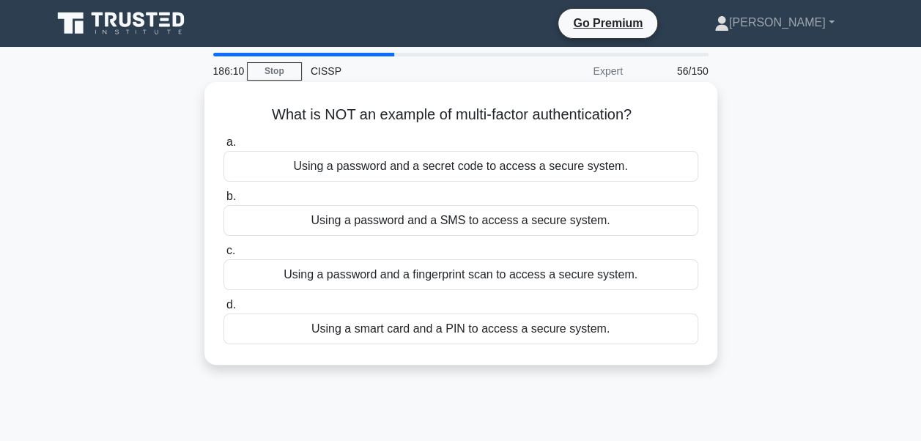
click at [481, 169] on div "Using a password and a secret code to access a secure system." at bounding box center [461, 166] width 475 height 31
click at [224, 147] on input "a. Using a password and a secret code to access a secure system." at bounding box center [224, 143] width 0 height 10
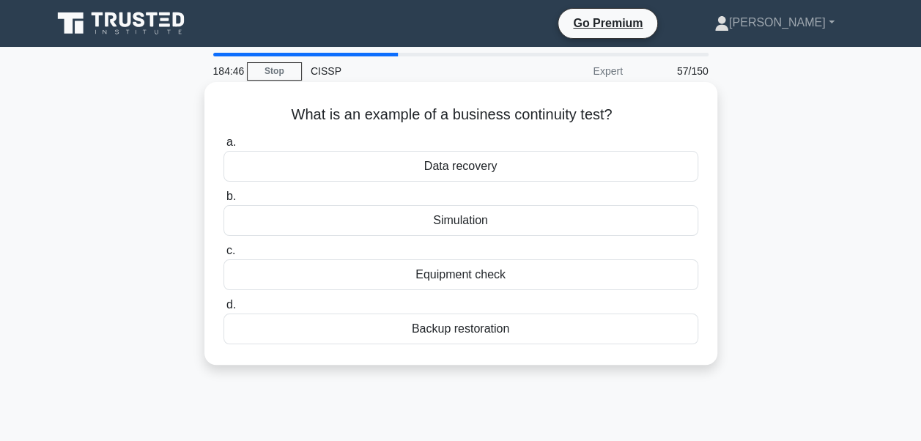
click at [469, 226] on div "Simulation" at bounding box center [461, 220] width 475 height 31
click at [224, 202] on input "b. Simulation" at bounding box center [224, 197] width 0 height 10
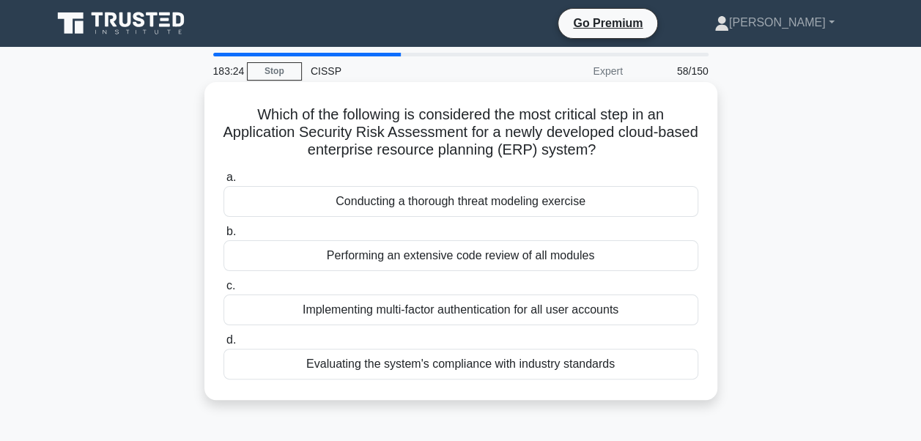
click at [467, 208] on div "Conducting a thorough threat modeling exercise" at bounding box center [461, 201] width 475 height 31
click at [224, 183] on input "a. Conducting a thorough threat modeling exercise" at bounding box center [224, 178] width 0 height 10
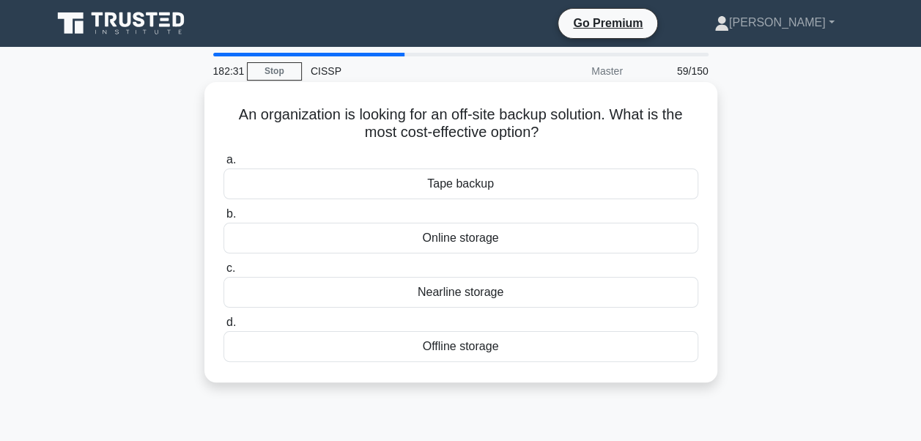
click at [450, 243] on div "Online storage" at bounding box center [461, 238] width 475 height 31
click at [224, 219] on input "b. Online storage" at bounding box center [224, 215] width 0 height 10
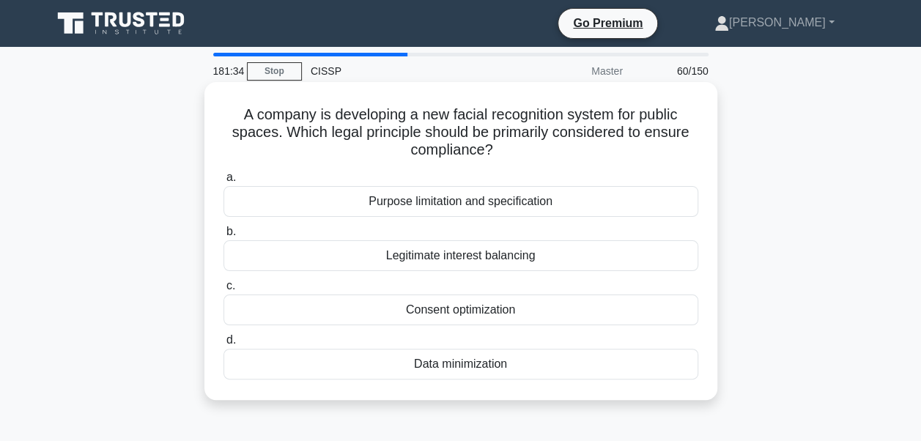
click at [447, 202] on div "Purpose limitation and specification" at bounding box center [461, 201] width 475 height 31
click at [224, 183] on input "a. Purpose limitation and specification" at bounding box center [224, 178] width 0 height 10
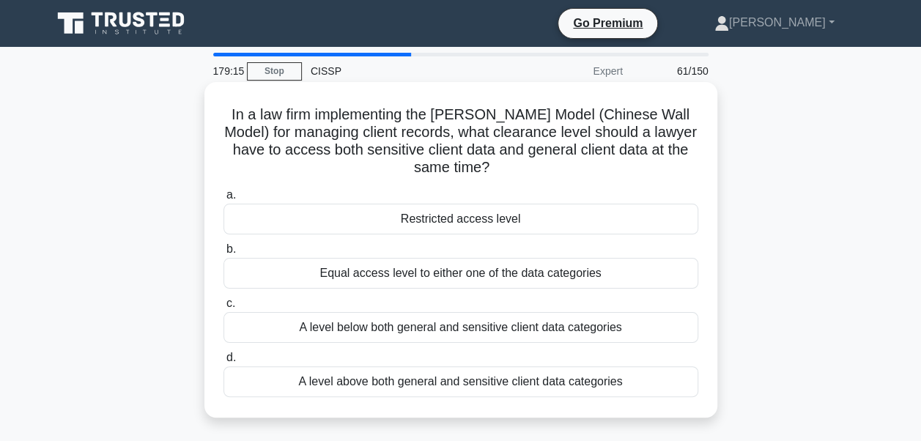
click at [433, 334] on div "A level below both general and sensitive client data categories" at bounding box center [461, 327] width 475 height 31
click at [224, 309] on input "c. A level below both general and sensitive client data categories" at bounding box center [224, 304] width 0 height 10
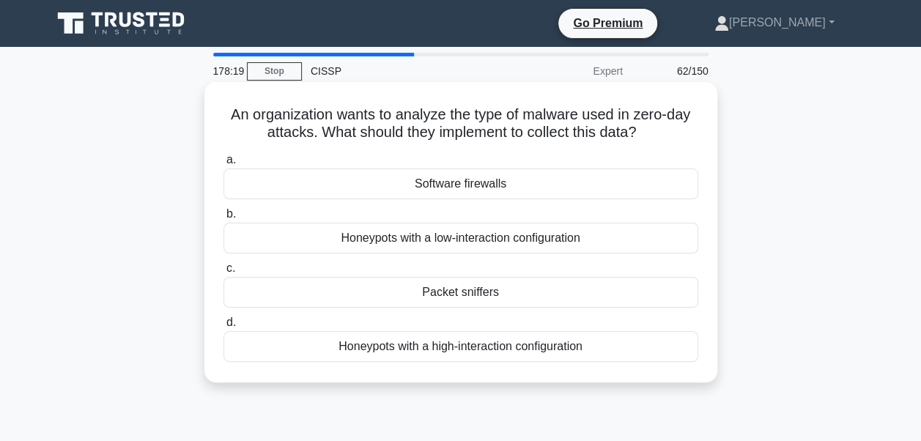
click at [441, 350] on div "Honeypots with a high-interaction configuration" at bounding box center [461, 346] width 475 height 31
click at [224, 328] on input "d. Honeypots with a high-interaction configuration" at bounding box center [224, 323] width 0 height 10
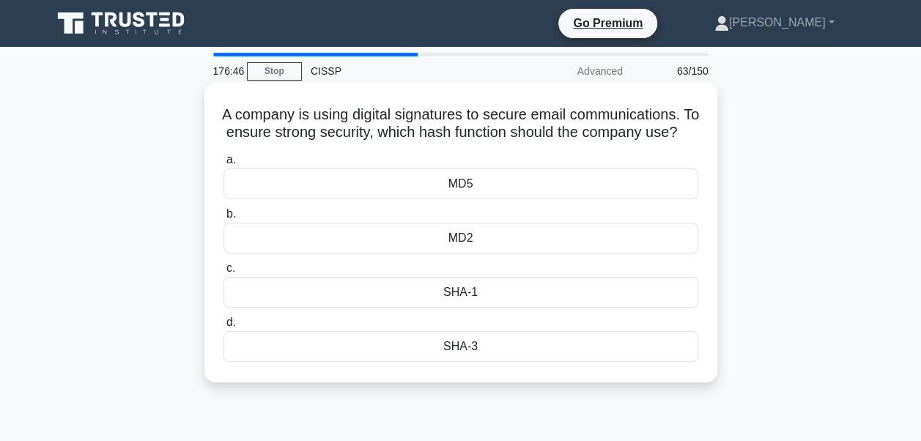
click at [459, 362] on div "SHA-3" at bounding box center [461, 346] width 475 height 31
click at [224, 328] on input "d. SHA-3" at bounding box center [224, 323] width 0 height 10
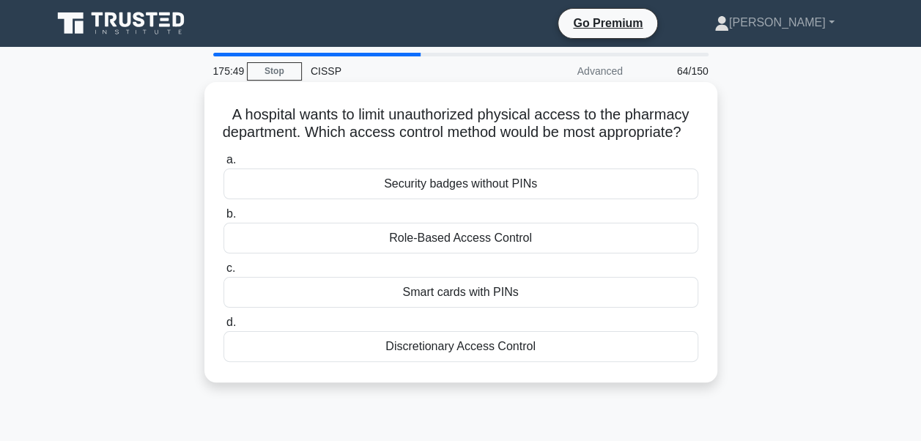
click at [417, 308] on div "Smart cards with PINs" at bounding box center [461, 292] width 475 height 31
click at [224, 273] on input "c. Smart cards with PINs" at bounding box center [224, 269] width 0 height 10
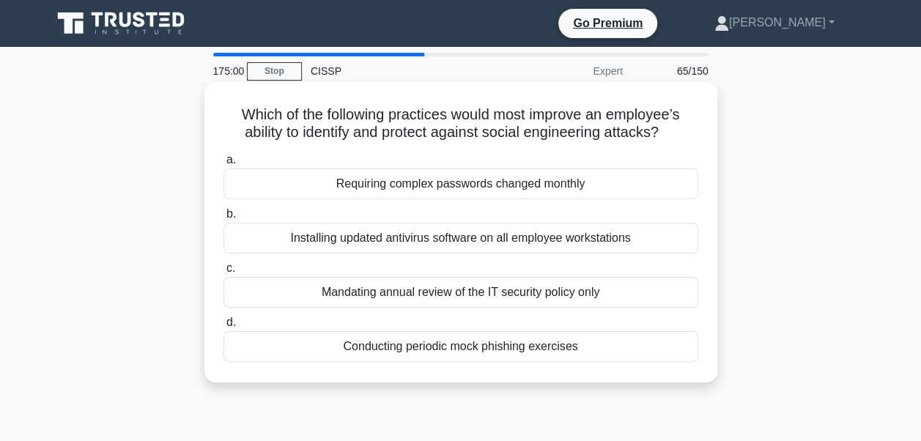
click at [418, 347] on div "Conducting periodic mock phishing exercises" at bounding box center [461, 346] width 475 height 31
click at [224, 328] on input "d. Conducting periodic mock phishing exercises" at bounding box center [224, 323] width 0 height 10
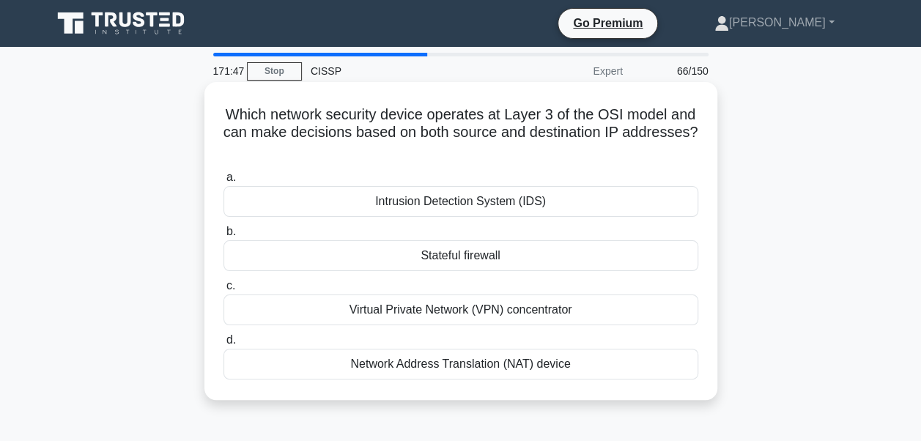
click at [455, 205] on div "Intrusion Detection System (IDS)" at bounding box center [461, 201] width 475 height 31
click at [224, 183] on input "a. Intrusion Detection System (IDS)" at bounding box center [224, 178] width 0 height 10
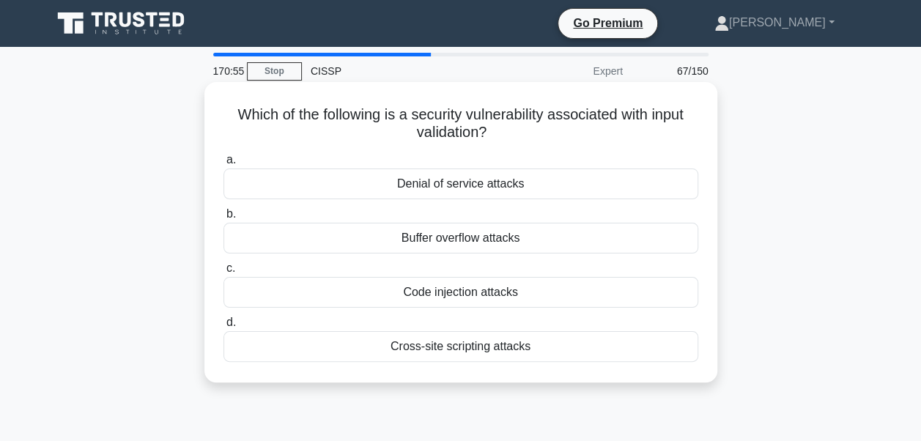
click at [449, 243] on div "Buffer overflow attacks" at bounding box center [461, 238] width 475 height 31
click at [224, 219] on input "b. Buffer overflow attacks" at bounding box center [224, 215] width 0 height 10
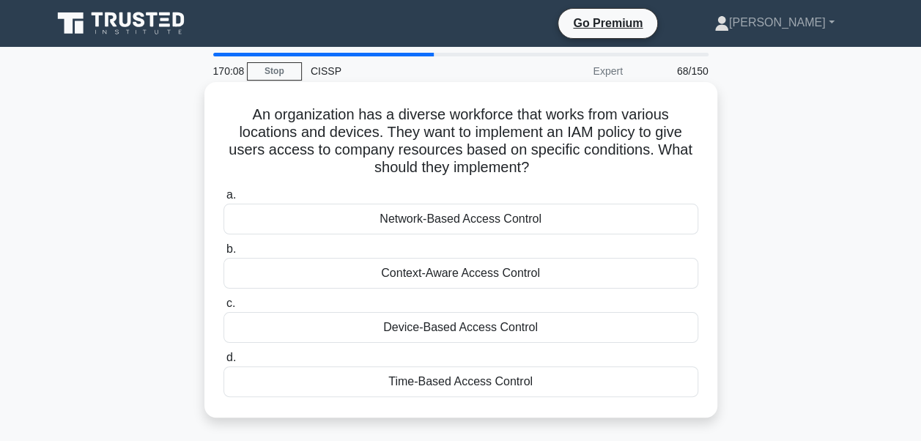
click at [435, 332] on div "Device-Based Access Control" at bounding box center [461, 327] width 475 height 31
click at [224, 309] on input "c. Device-Based Access Control" at bounding box center [224, 304] width 0 height 10
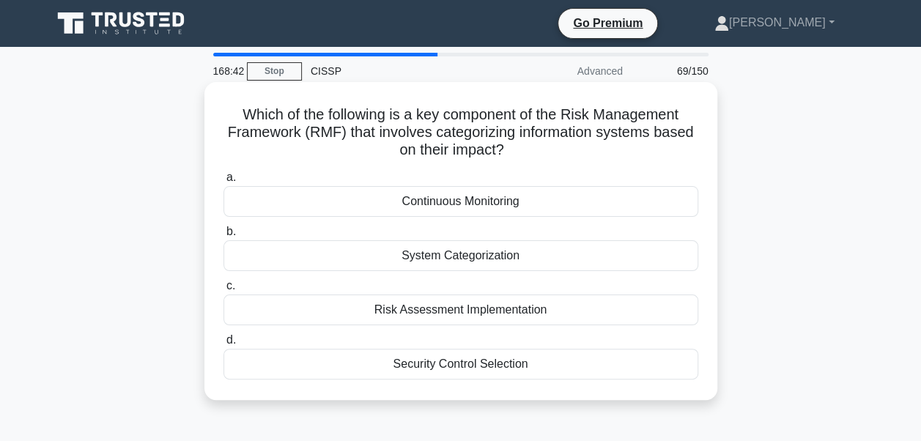
click at [449, 258] on div "System Categorization" at bounding box center [461, 255] width 475 height 31
click at [224, 237] on input "b. System Categorization" at bounding box center [224, 232] width 0 height 10
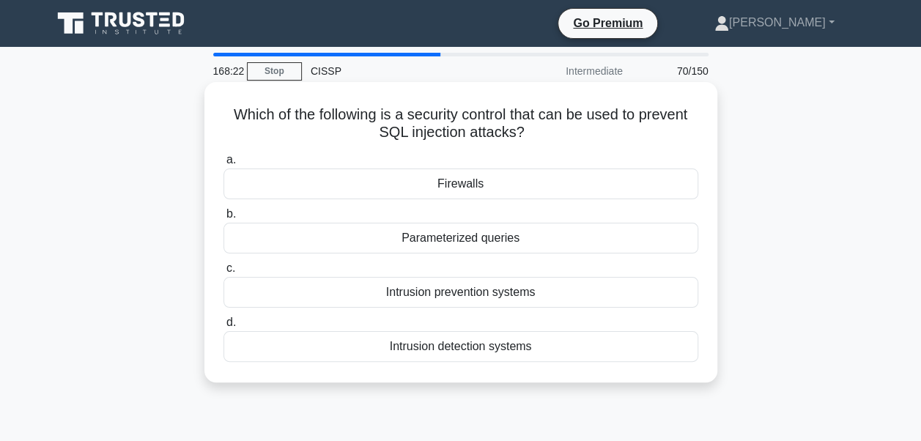
click at [449, 244] on div "Parameterized queries" at bounding box center [461, 238] width 475 height 31
click at [224, 219] on input "b. Parameterized queries" at bounding box center [224, 215] width 0 height 10
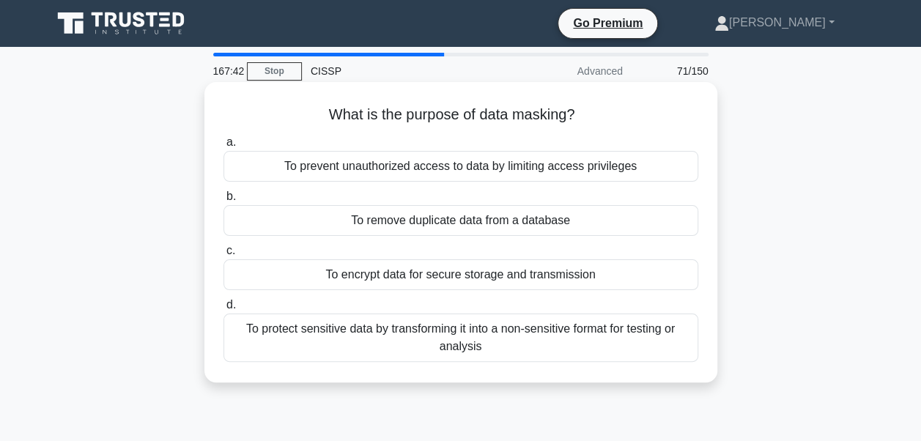
click at [442, 333] on div "To protect sensitive data by transforming it into a non-sensitive format for te…" at bounding box center [461, 338] width 475 height 48
click at [224, 310] on input "d. To protect sensitive data by transforming it into a non-sensitive format for…" at bounding box center [224, 306] width 0 height 10
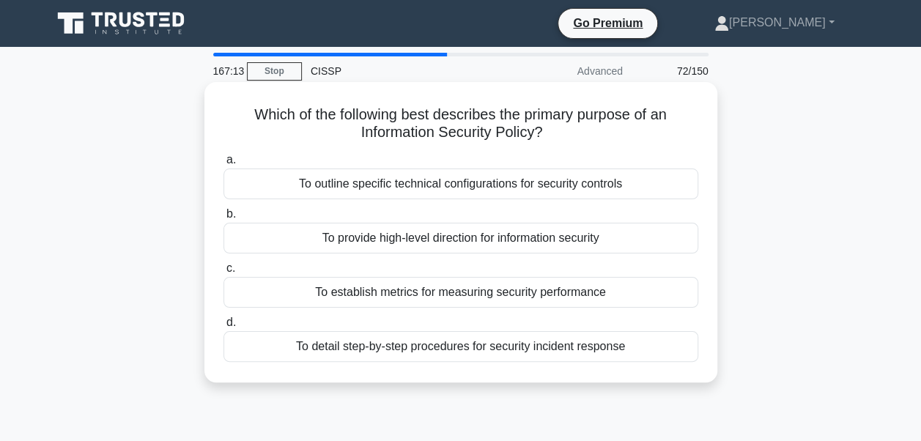
click at [459, 241] on div "To provide high-level direction for information security" at bounding box center [461, 238] width 475 height 31
click at [224, 219] on input "b. To provide high-level direction for information security" at bounding box center [224, 215] width 0 height 10
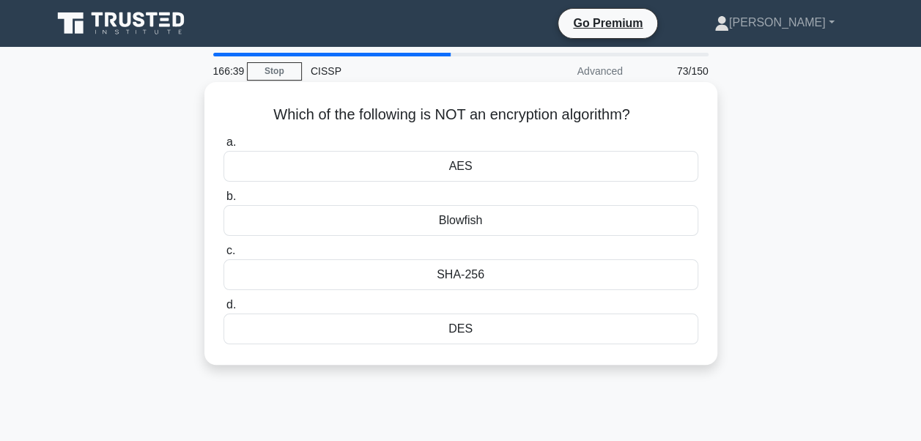
click at [484, 335] on div "DES" at bounding box center [461, 329] width 475 height 31
click at [224, 310] on input "d. DES" at bounding box center [224, 306] width 0 height 10
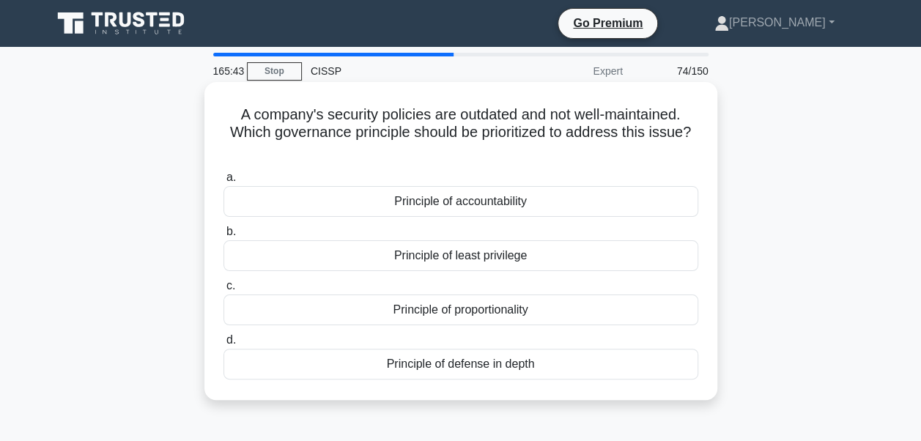
click at [471, 198] on div "Principle of accountability" at bounding box center [461, 201] width 475 height 31
click at [224, 183] on input "a. Principle of accountability" at bounding box center [224, 178] width 0 height 10
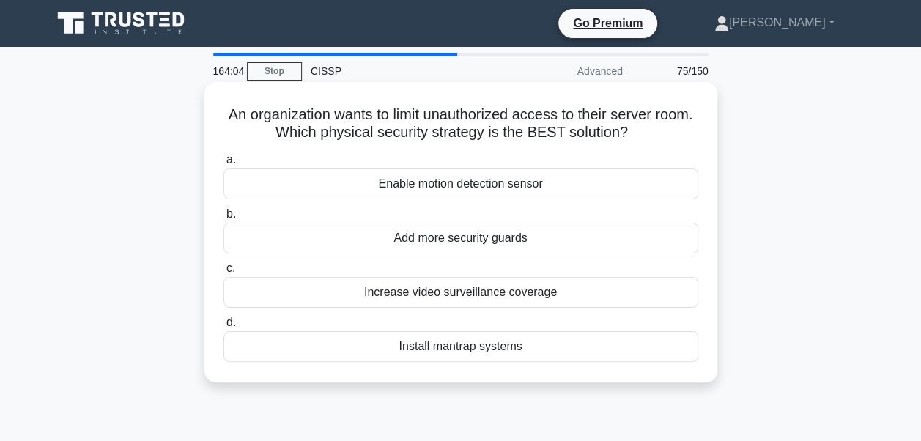
click at [457, 343] on div "Install mantrap systems" at bounding box center [461, 346] width 475 height 31
click at [224, 328] on input "d. Install mantrap systems" at bounding box center [224, 323] width 0 height 10
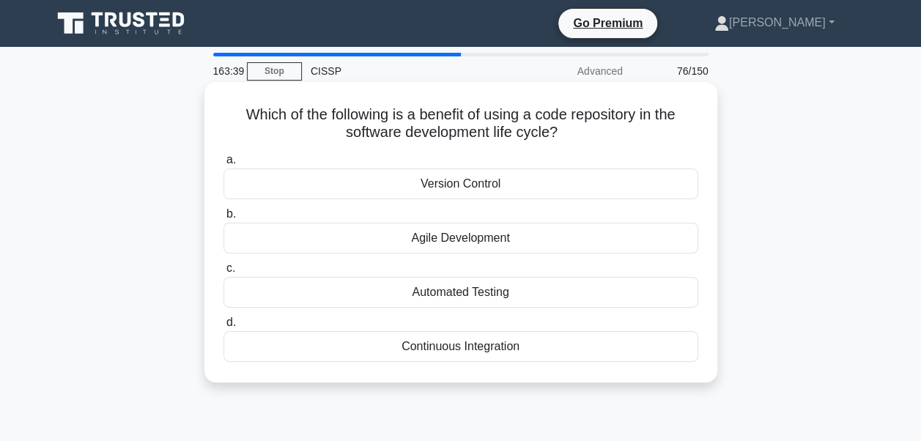
click at [441, 180] on div "Version Control" at bounding box center [461, 184] width 475 height 31
click at [224, 165] on input "a. Version Control" at bounding box center [224, 160] width 0 height 10
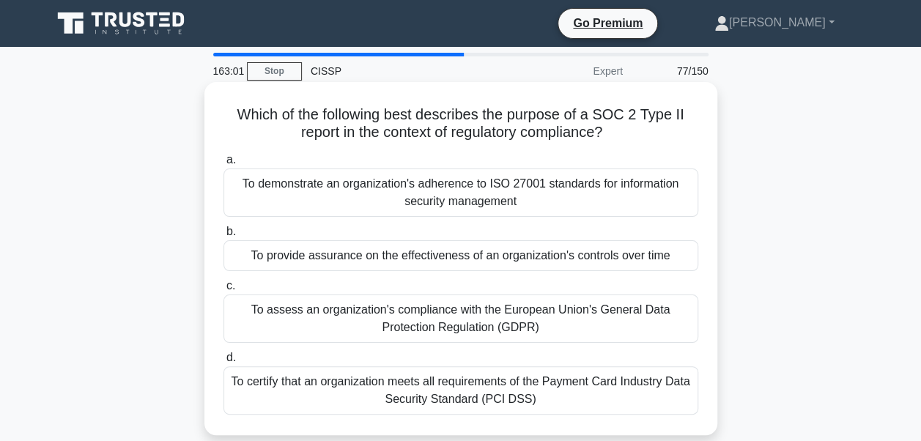
click at [461, 259] on div "To provide assurance on the effectiveness of an organization's controls over ti…" at bounding box center [461, 255] width 475 height 31
click at [224, 237] on input "b. To provide assurance on the effectiveness of an organization's controls over…" at bounding box center [224, 232] width 0 height 10
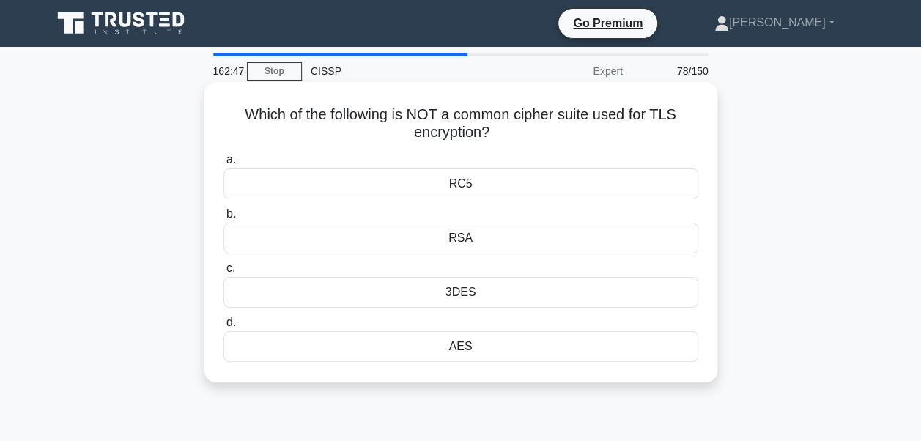
click at [457, 352] on div "AES" at bounding box center [461, 346] width 475 height 31
click at [224, 328] on input "d. AES" at bounding box center [224, 323] width 0 height 10
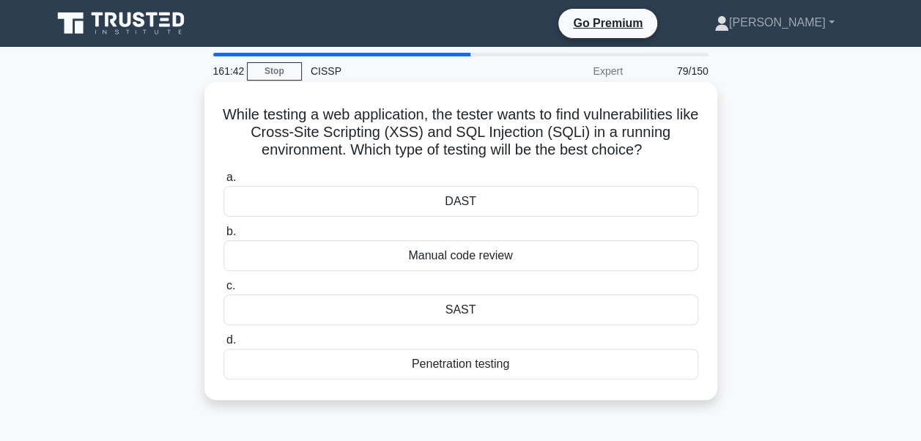
click at [431, 201] on div "DAST" at bounding box center [461, 201] width 475 height 31
click at [224, 183] on input "a. DAST" at bounding box center [224, 178] width 0 height 10
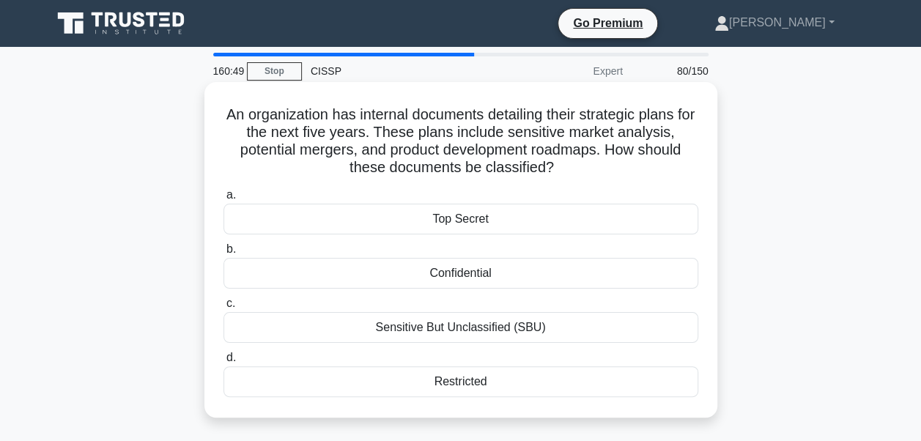
click at [435, 217] on div "Top Secret" at bounding box center [461, 219] width 475 height 31
click at [224, 200] on input "a. Top Secret" at bounding box center [224, 196] width 0 height 10
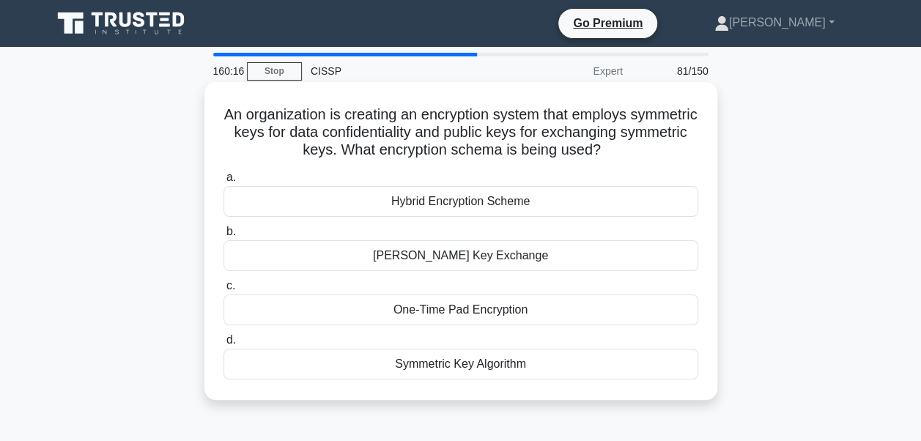
click at [426, 259] on div "Diffie-Hellman Key Exchange" at bounding box center [461, 255] width 475 height 31
click at [224, 237] on input "b. Diffie-Hellman Key Exchange" at bounding box center [224, 232] width 0 height 10
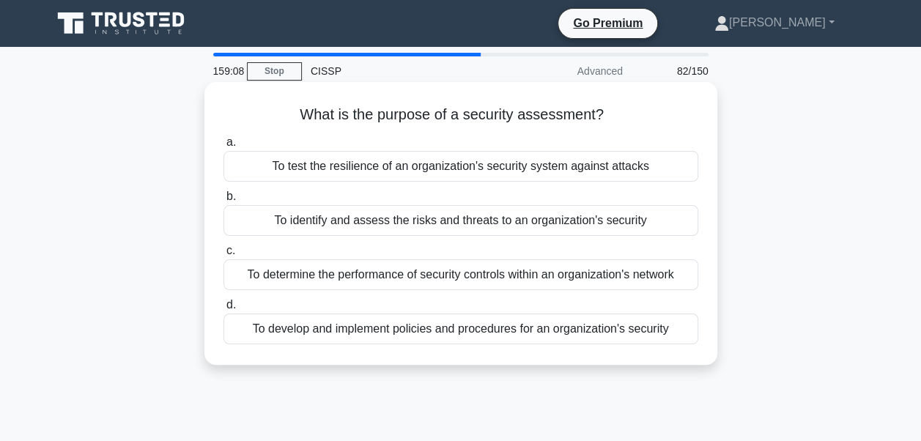
click at [419, 227] on div "To identify and assess the risks and threats to an organization's security" at bounding box center [461, 220] width 475 height 31
click at [224, 202] on input "b. To identify and assess the risks and threats to an organization's security" at bounding box center [224, 197] width 0 height 10
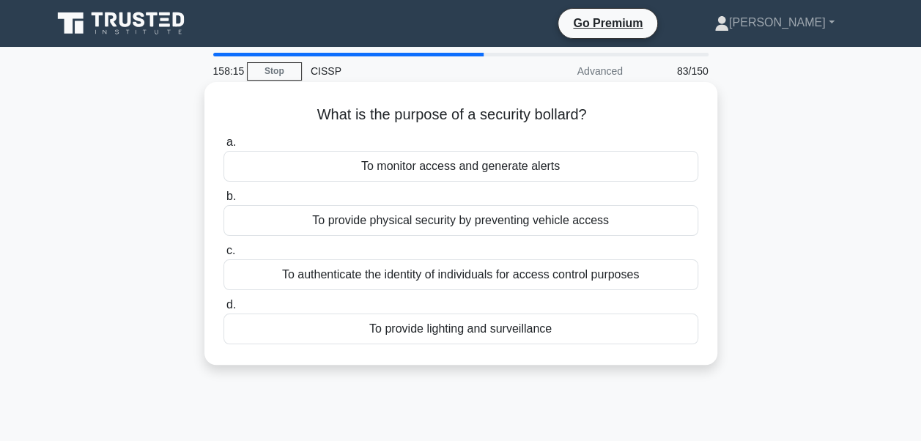
click at [567, 223] on div "To provide physical security by preventing vehicle access" at bounding box center [461, 220] width 475 height 31
click at [224, 202] on input "b. To provide physical security by preventing vehicle access" at bounding box center [224, 197] width 0 height 10
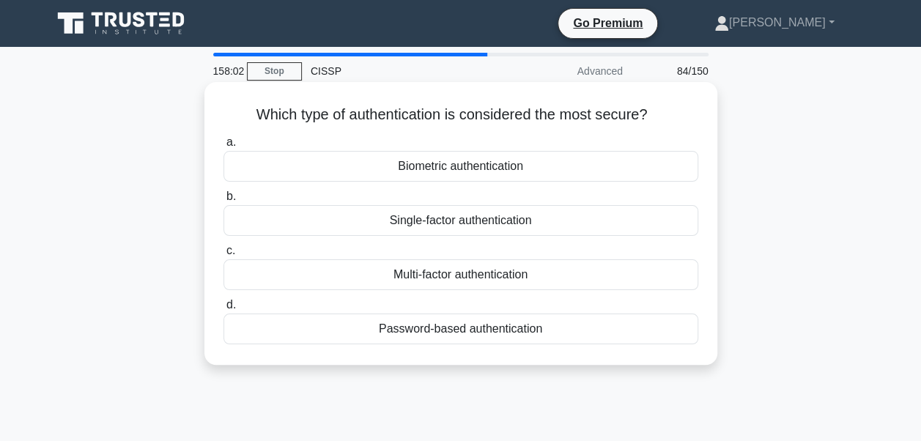
click at [516, 168] on div "Biometric authentication" at bounding box center [461, 166] width 475 height 31
click at [224, 147] on input "a. Biometric authentication" at bounding box center [224, 143] width 0 height 10
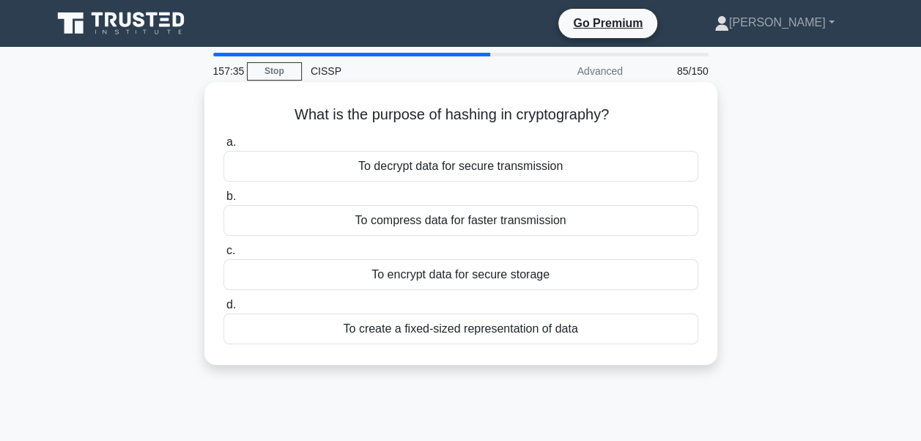
click at [455, 334] on div "To create a fixed-sized representation of data" at bounding box center [461, 329] width 475 height 31
click at [224, 310] on input "d. To create a fixed-sized representation of data" at bounding box center [224, 306] width 0 height 10
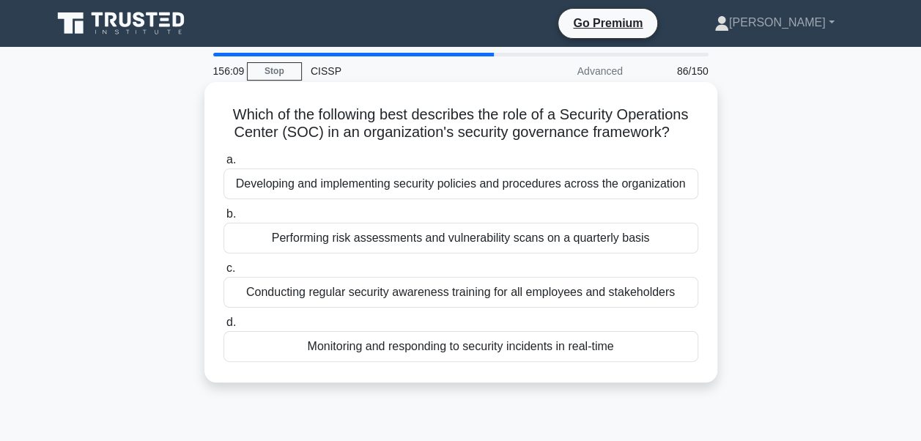
click at [378, 350] on div "Monitoring and responding to security incidents in real-time" at bounding box center [461, 346] width 475 height 31
click at [224, 328] on input "d. Monitoring and responding to security incidents in real-time" at bounding box center [224, 323] width 0 height 10
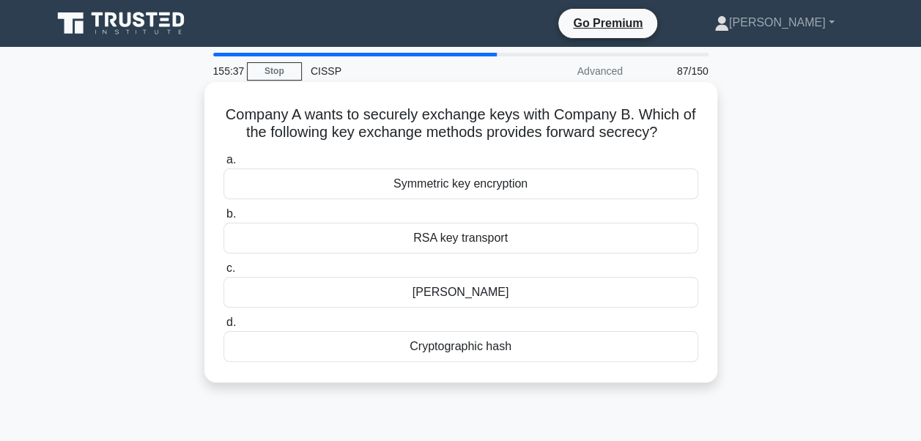
click at [453, 295] on div "Diffie-Hellman" at bounding box center [461, 292] width 475 height 31
click at [224, 273] on input "c. Diffie-Hellman" at bounding box center [224, 269] width 0 height 10
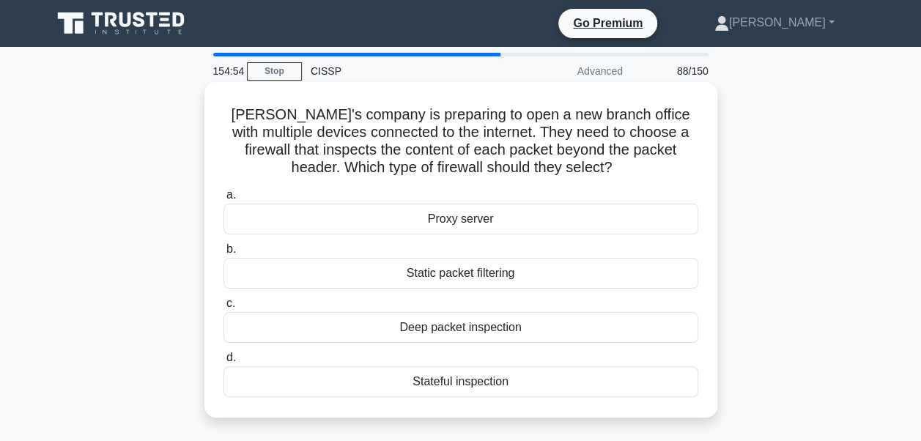
click at [449, 328] on div "Deep packet inspection" at bounding box center [461, 327] width 475 height 31
click at [224, 309] on input "c. Deep packet inspection" at bounding box center [224, 304] width 0 height 10
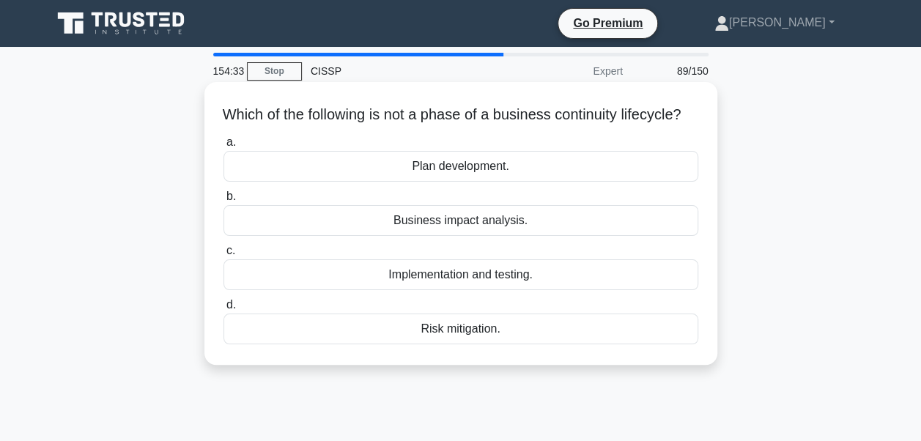
click at [450, 345] on div "Risk mitigation." at bounding box center [461, 329] width 475 height 31
click at [224, 310] on input "d. Risk mitigation." at bounding box center [224, 306] width 0 height 10
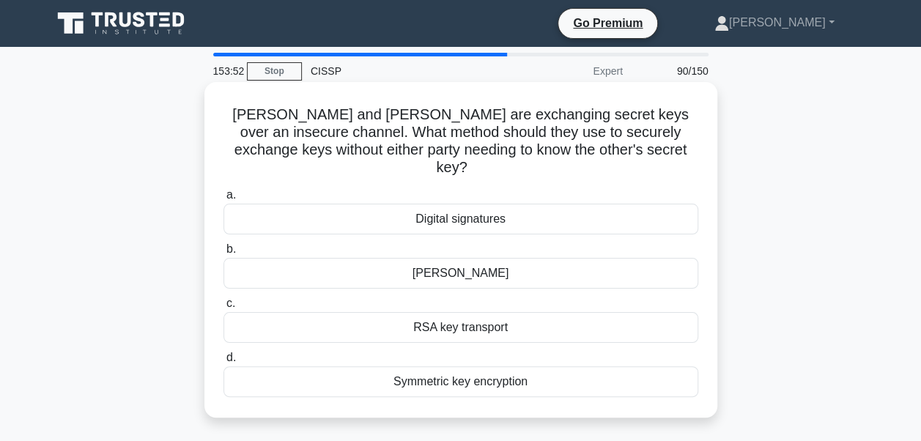
click at [460, 258] on div "Diffie-Hellman" at bounding box center [461, 273] width 475 height 31
click at [224, 254] on input "b. Diffie-Hellman" at bounding box center [224, 250] width 0 height 10
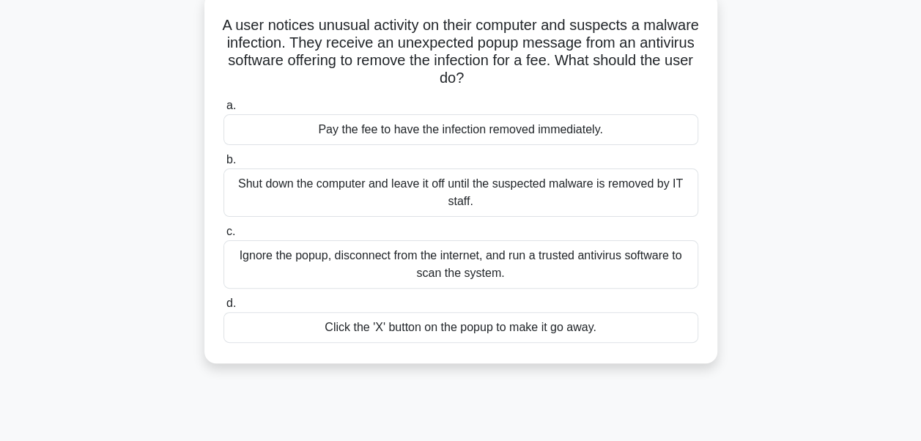
scroll to position [94, 0]
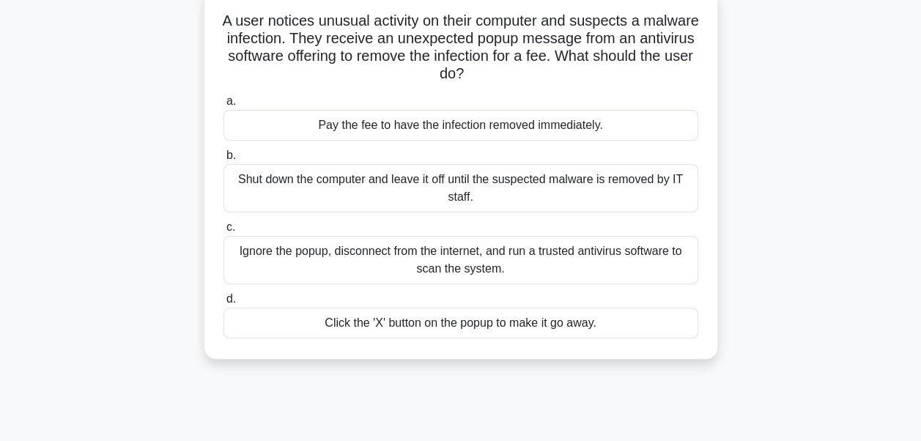
click at [528, 262] on div "Ignore the popup, disconnect from the internet, and run a trusted antivirus sof…" at bounding box center [461, 260] width 475 height 48
click at [224, 232] on input "c. Ignore the popup, disconnect from the internet, and run a trusted antivirus …" at bounding box center [224, 228] width 0 height 10
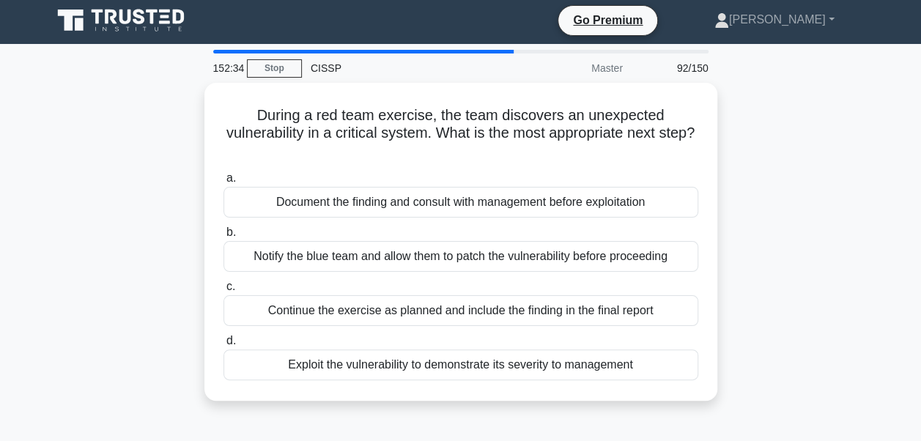
scroll to position [0, 0]
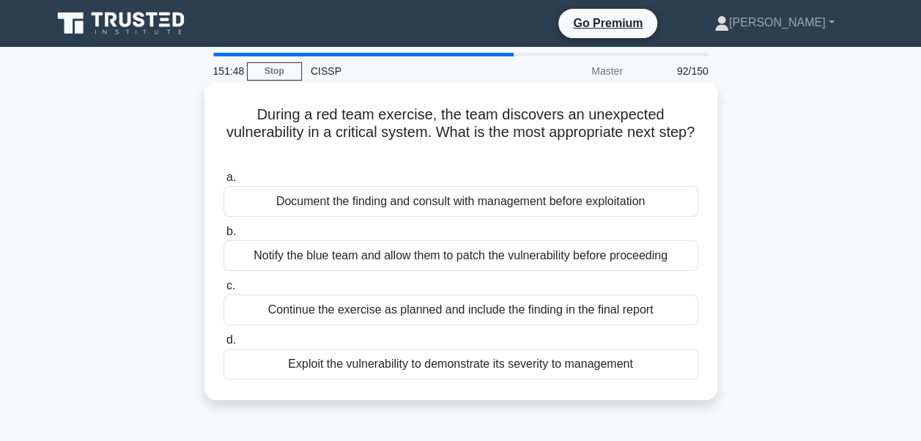
click at [529, 205] on div "Document the finding and consult with management before exploitation" at bounding box center [461, 201] width 475 height 31
click at [224, 183] on input "a. Document the finding and consult with management before exploitation" at bounding box center [224, 178] width 0 height 10
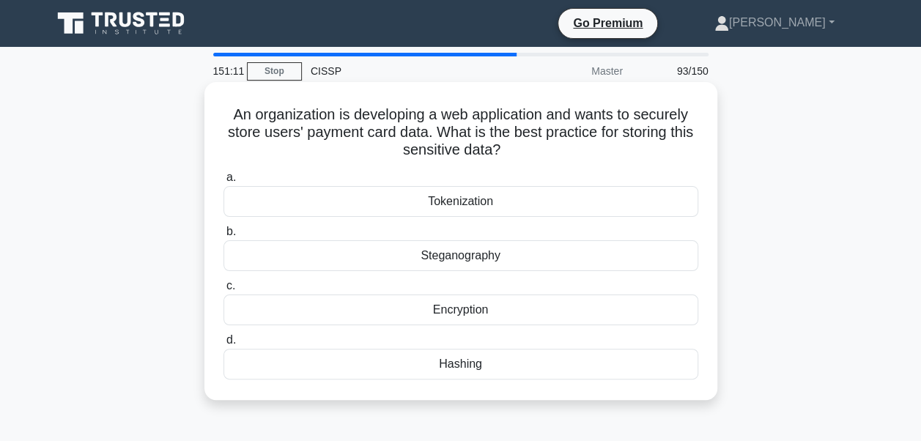
click at [460, 315] on div "Encryption" at bounding box center [461, 310] width 475 height 31
click at [224, 291] on input "c. Encryption" at bounding box center [224, 286] width 0 height 10
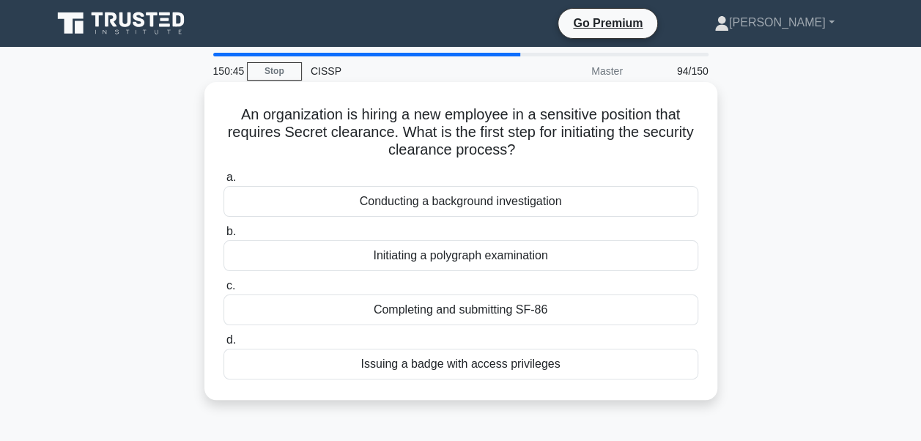
click at [438, 204] on div "Conducting a background investigation" at bounding box center [461, 201] width 475 height 31
click at [224, 183] on input "a. Conducting a background investigation" at bounding box center [224, 178] width 0 height 10
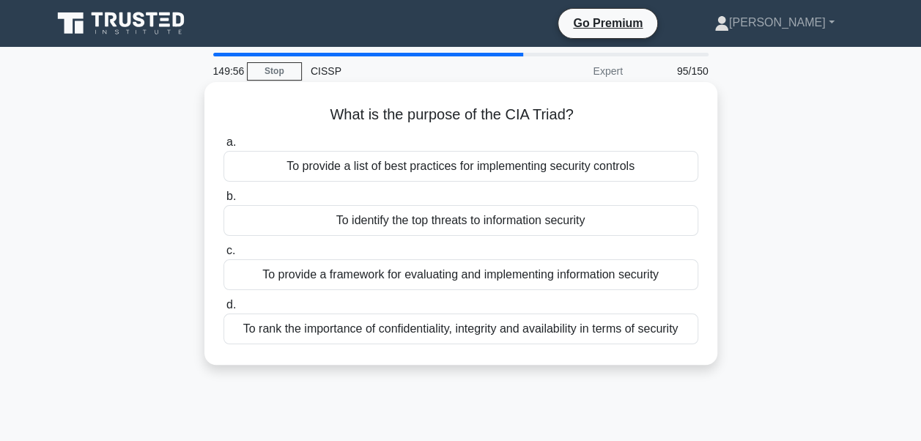
click at [452, 332] on div "To rank the importance of confidentiality, integrity and availability in terms …" at bounding box center [461, 329] width 475 height 31
click at [224, 310] on input "d. To rank the importance of confidentiality, integrity and availability in ter…" at bounding box center [224, 306] width 0 height 10
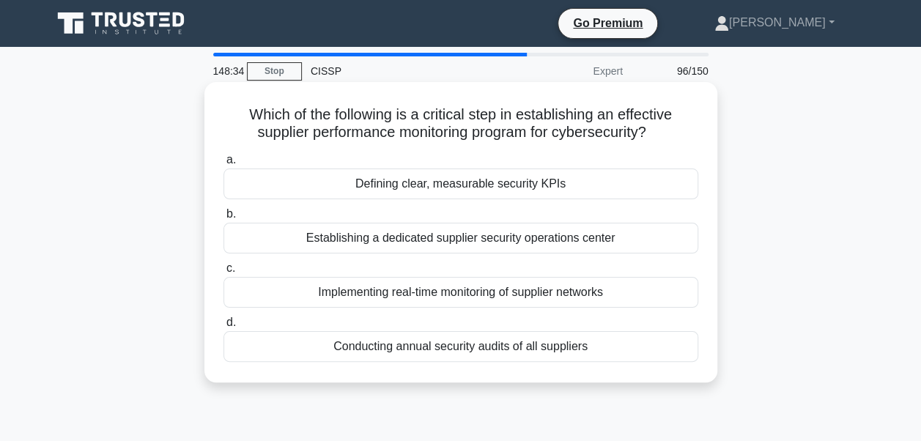
click at [474, 188] on div "Defining clear, measurable security KPIs" at bounding box center [461, 184] width 475 height 31
click at [224, 165] on input "a. Defining clear, measurable security KPIs" at bounding box center [224, 160] width 0 height 10
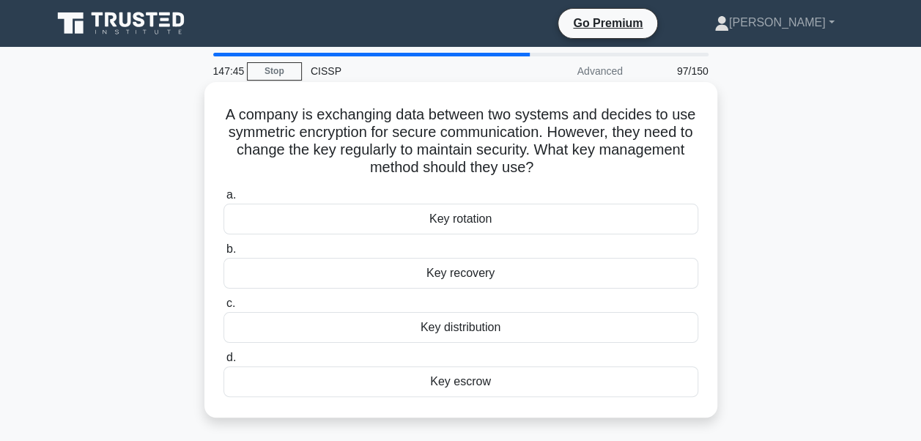
click at [469, 224] on div "Key rotation" at bounding box center [461, 219] width 475 height 31
click at [224, 200] on input "a. Key rotation" at bounding box center [224, 196] width 0 height 10
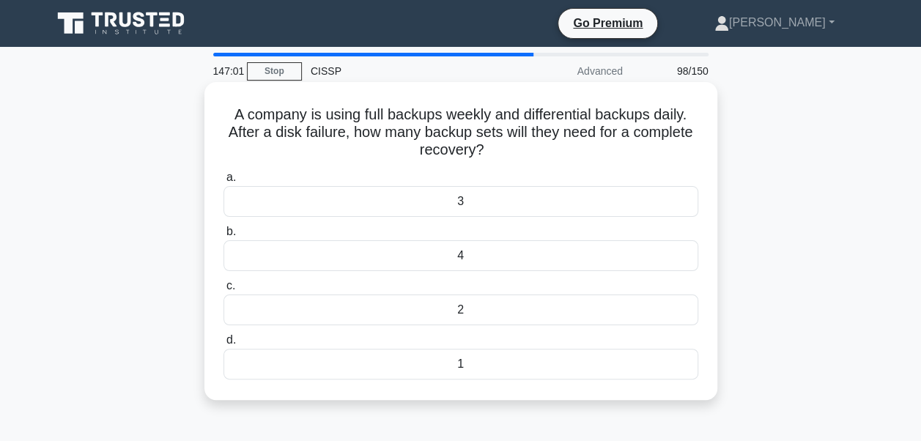
click at [459, 371] on div "1" at bounding box center [461, 364] width 475 height 31
click at [224, 345] on input "d. 1" at bounding box center [224, 341] width 0 height 10
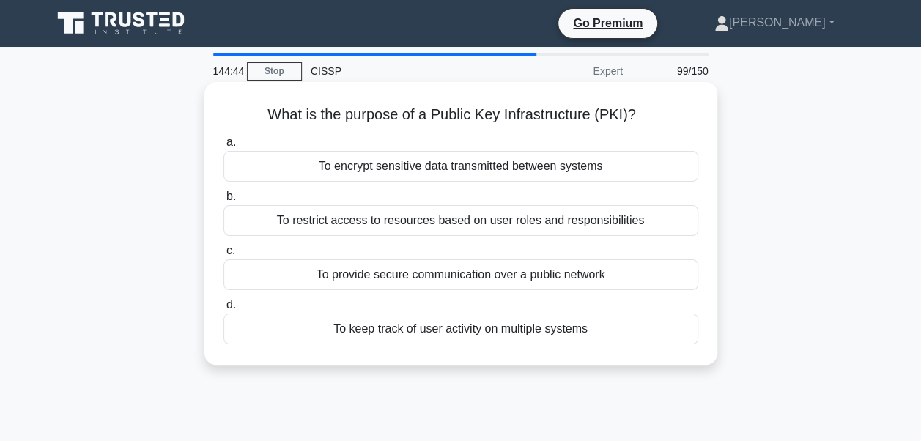
click at [484, 274] on div "To provide secure communication over a public network" at bounding box center [461, 274] width 475 height 31
click at [224, 256] on input "c. To provide secure communication over a public network" at bounding box center [224, 251] width 0 height 10
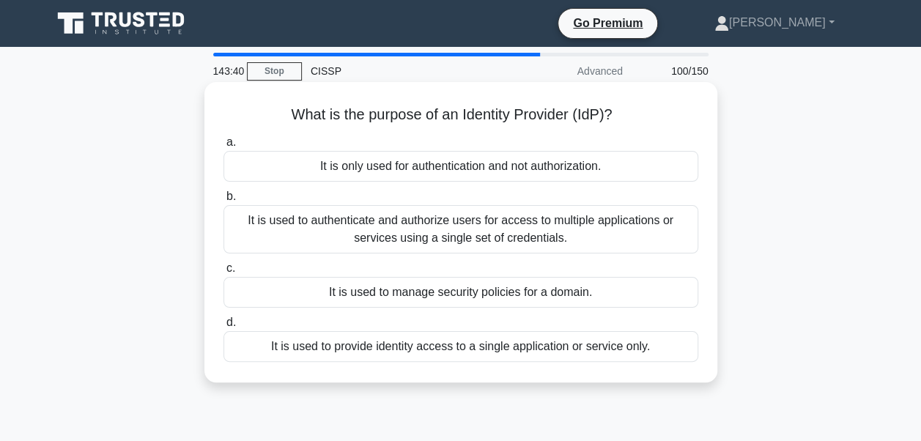
click at [457, 227] on div "It is used to authenticate and authorize users for access to multiple applicati…" at bounding box center [461, 229] width 475 height 48
click at [224, 202] on input "b. It is used to authenticate and authorize users for access to multiple applic…" at bounding box center [224, 197] width 0 height 10
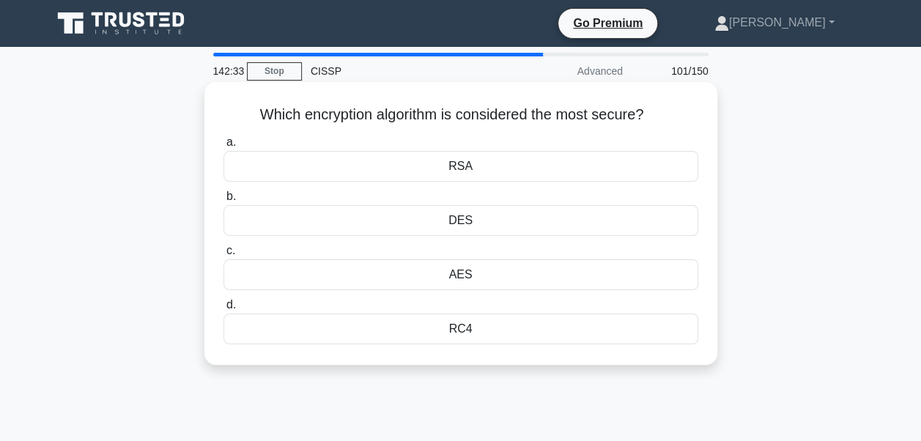
click at [440, 279] on div "AES" at bounding box center [461, 274] width 475 height 31
click at [224, 256] on input "c. AES" at bounding box center [224, 251] width 0 height 10
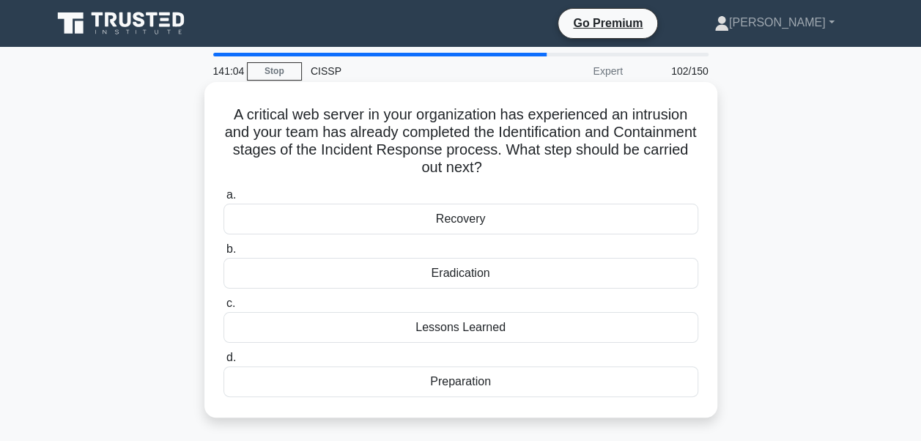
click at [465, 274] on div "Eradication" at bounding box center [461, 273] width 475 height 31
click at [224, 254] on input "b. Eradication" at bounding box center [224, 250] width 0 height 10
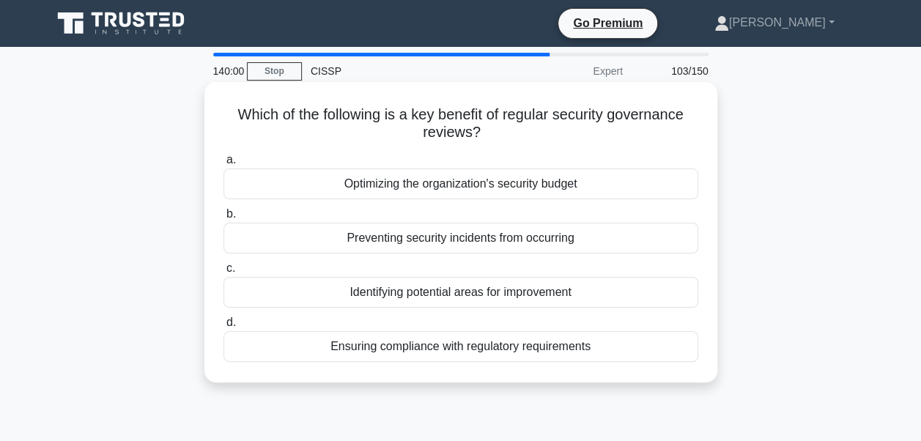
click at [468, 293] on div "Identifying potential areas for improvement" at bounding box center [461, 292] width 475 height 31
click at [224, 273] on input "c. Identifying potential areas for improvement" at bounding box center [224, 269] width 0 height 10
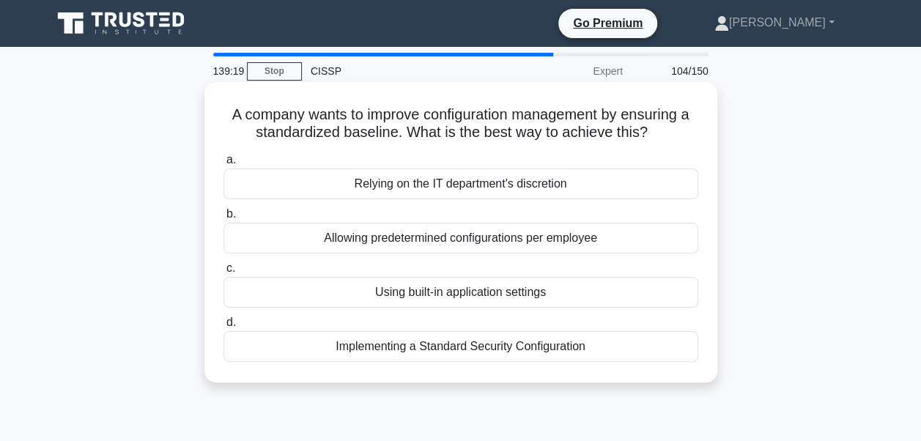
click at [406, 347] on div "Implementing a Standard Security Configuration" at bounding box center [461, 346] width 475 height 31
click at [224, 328] on input "d. Implementing a Standard Security Configuration" at bounding box center [224, 323] width 0 height 10
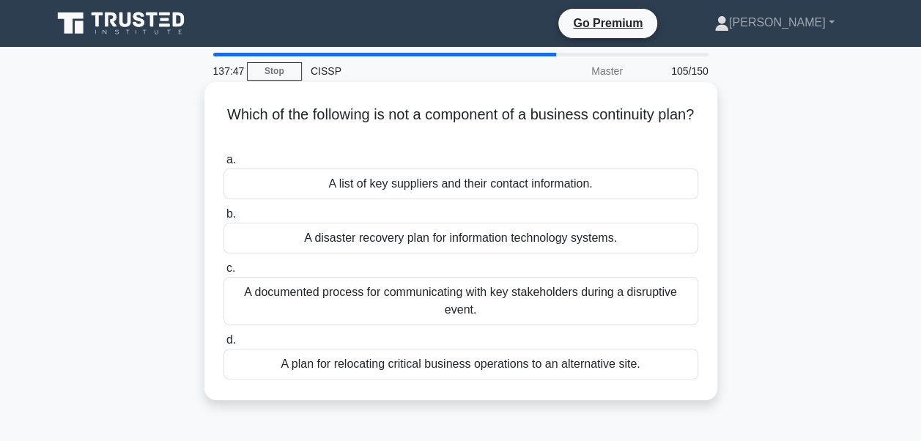
click at [456, 298] on div "A documented process for communicating with key stakeholders during a disruptiv…" at bounding box center [461, 301] width 475 height 48
click at [224, 273] on input "c. A documented process for communicating with key stakeholders during a disrup…" at bounding box center [224, 269] width 0 height 10
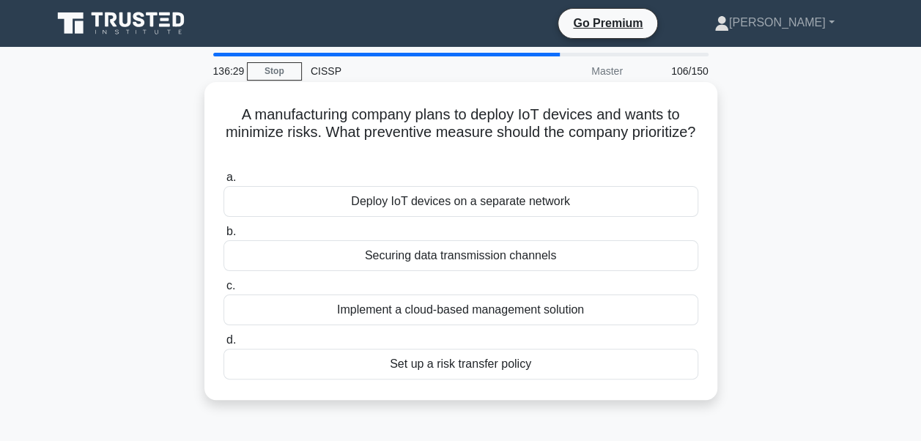
click at [447, 260] on div "Securing data transmission channels" at bounding box center [461, 255] width 475 height 31
click at [224, 237] on input "b. Securing data transmission channels" at bounding box center [224, 232] width 0 height 10
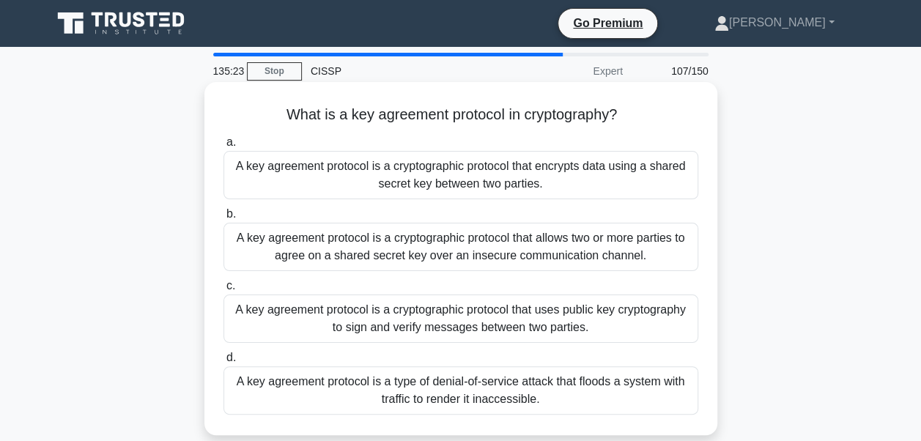
click at [430, 324] on div "A key agreement protocol is a cryptographic protocol that uses public key crypt…" at bounding box center [461, 319] width 475 height 48
click at [224, 291] on input "c. A key agreement protocol is a cryptographic protocol that uses public key cr…" at bounding box center [224, 286] width 0 height 10
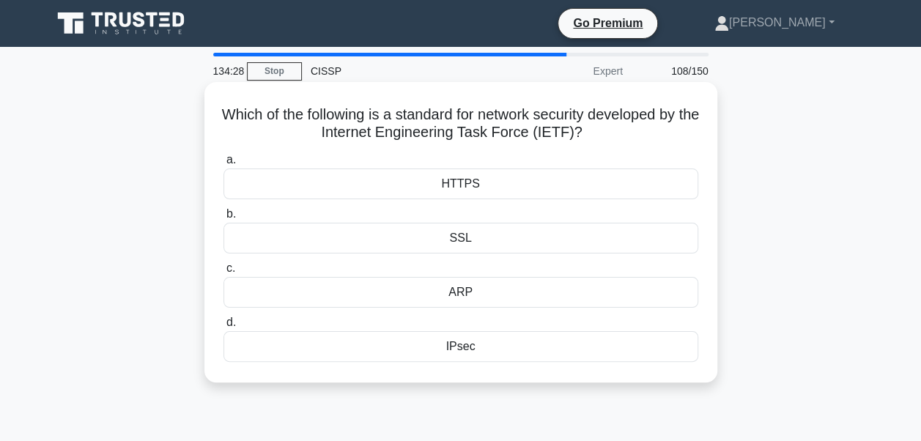
click at [482, 186] on div "HTTPS" at bounding box center [461, 184] width 475 height 31
click at [224, 165] on input "a. HTTPS" at bounding box center [224, 160] width 0 height 10
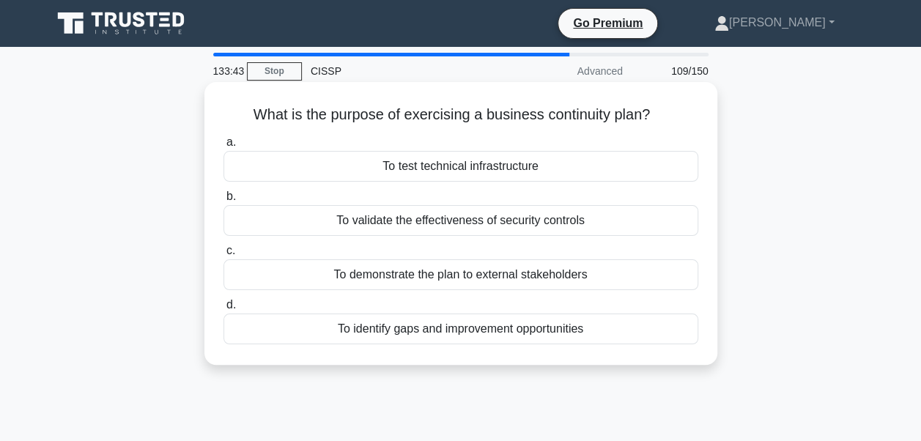
click at [438, 334] on div "To identify gaps and improvement opportunities" at bounding box center [461, 329] width 475 height 31
click at [224, 310] on input "d. To identify gaps and improvement opportunities" at bounding box center [224, 306] width 0 height 10
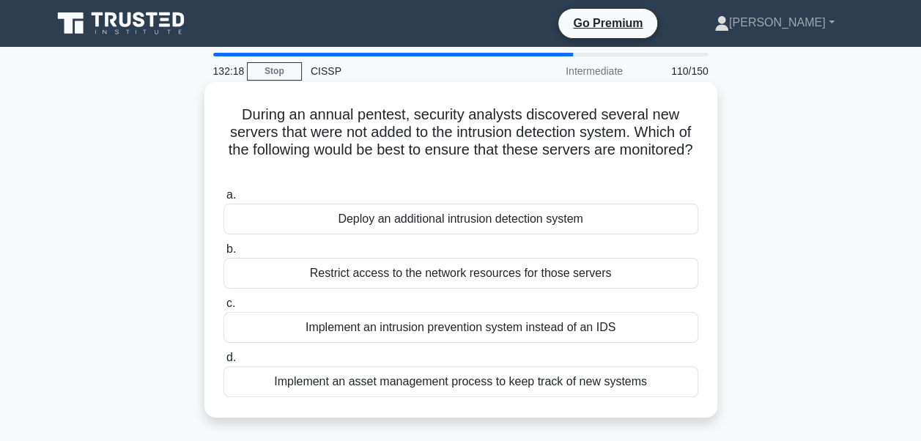
click at [416, 380] on div "Implement an asset management process to keep track of new systems" at bounding box center [461, 382] width 475 height 31
click at [224, 363] on input "d. Implement an asset management process to keep track of new systems" at bounding box center [224, 358] width 0 height 10
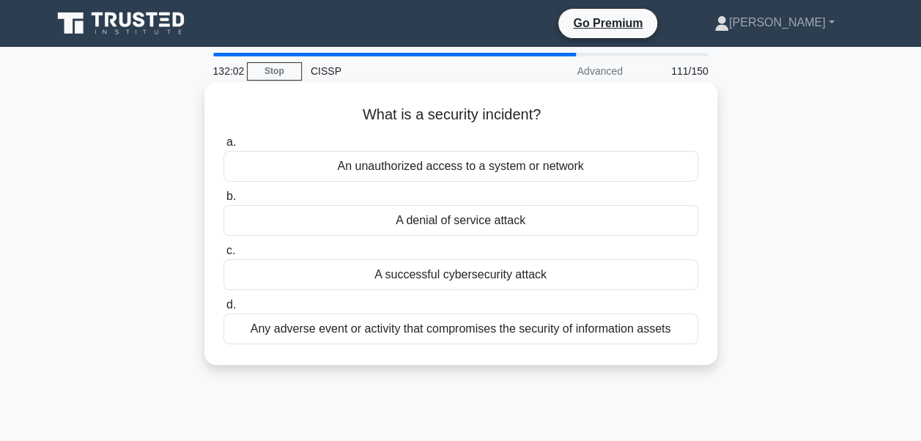
click at [466, 331] on div "Any adverse event or activity that compromises the security of information asse…" at bounding box center [461, 329] width 475 height 31
click at [224, 310] on input "d. Any adverse event or activity that compromises the security of information a…" at bounding box center [224, 306] width 0 height 10
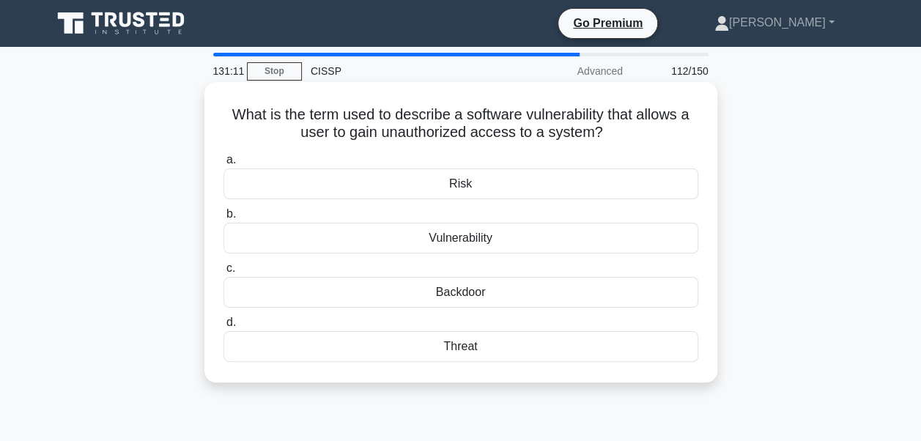
click at [463, 293] on div "Backdoor" at bounding box center [461, 292] width 475 height 31
click at [224, 273] on input "c. Backdoor" at bounding box center [224, 269] width 0 height 10
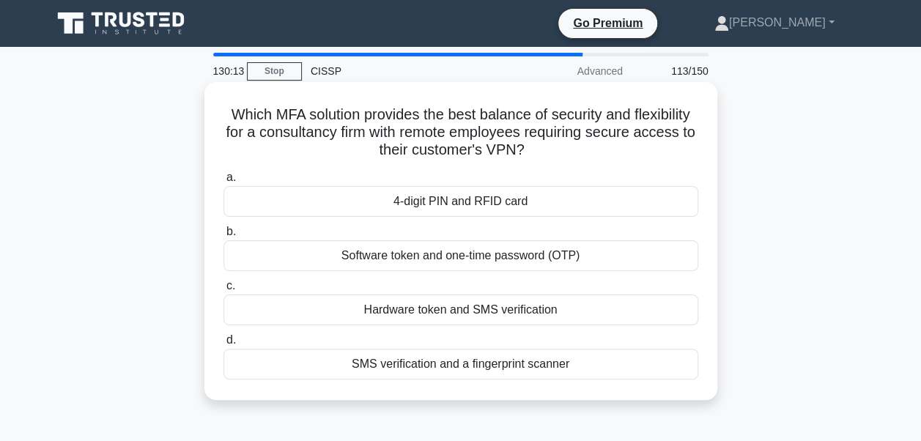
click at [495, 261] on div "Software token and one-time password (OTP)" at bounding box center [461, 255] width 475 height 31
click at [224, 237] on input "b. Software token and one-time password (OTP)" at bounding box center [224, 232] width 0 height 10
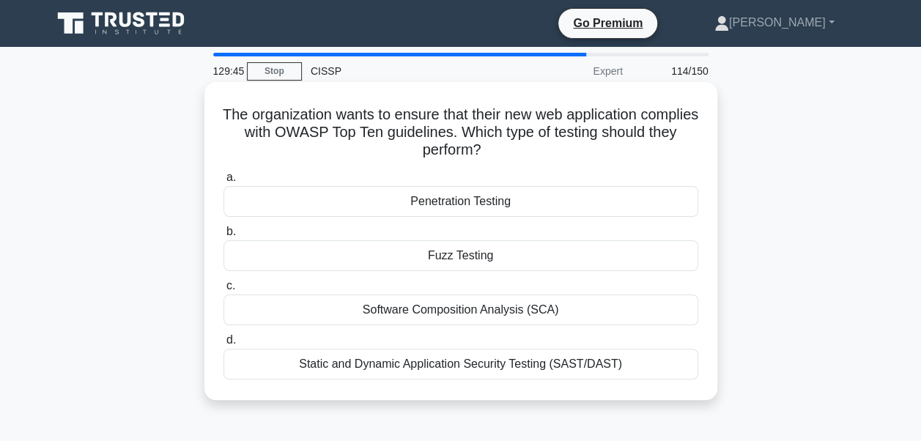
click at [386, 365] on div "Static and Dynamic Application Security Testing (SAST/DAST)" at bounding box center [461, 364] width 475 height 31
click at [224, 345] on input "d. Static and Dynamic Application Security Testing (SAST/DAST)" at bounding box center [224, 341] width 0 height 10
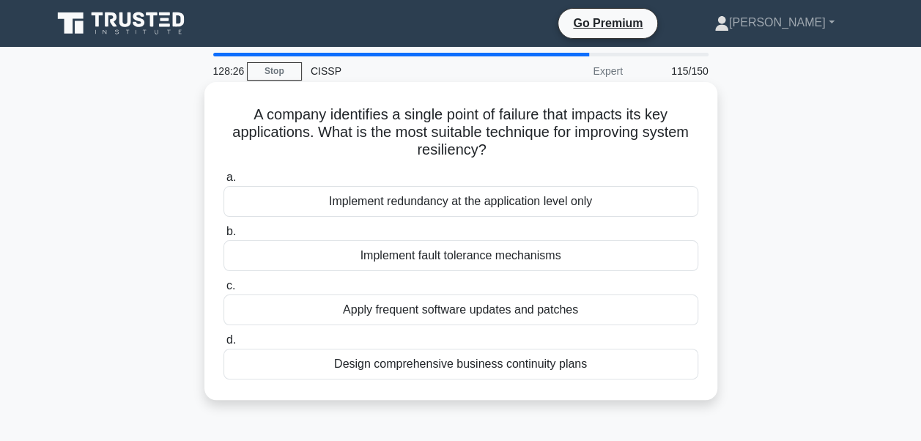
click at [447, 257] on div "Implement fault tolerance mechanisms" at bounding box center [461, 255] width 475 height 31
click at [224, 237] on input "b. Implement fault tolerance mechanisms" at bounding box center [224, 232] width 0 height 10
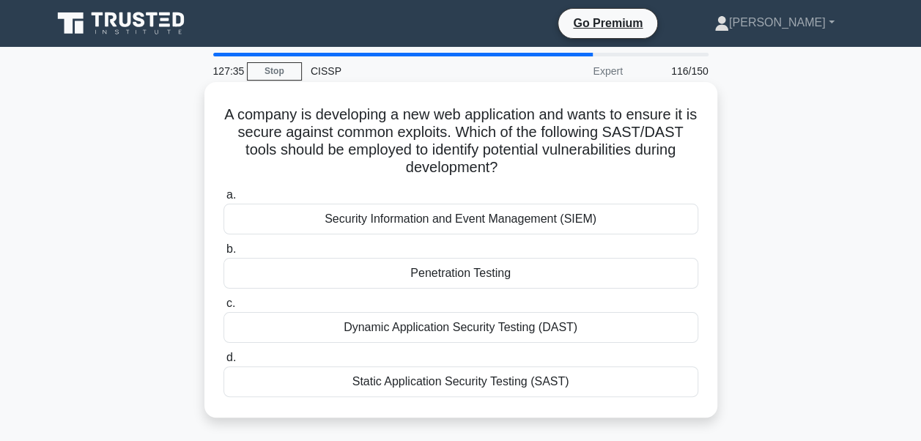
click at [430, 384] on div "Static Application Security Testing (SAST)" at bounding box center [461, 382] width 475 height 31
click at [224, 363] on input "d. Static Application Security Testing (SAST)" at bounding box center [224, 358] width 0 height 10
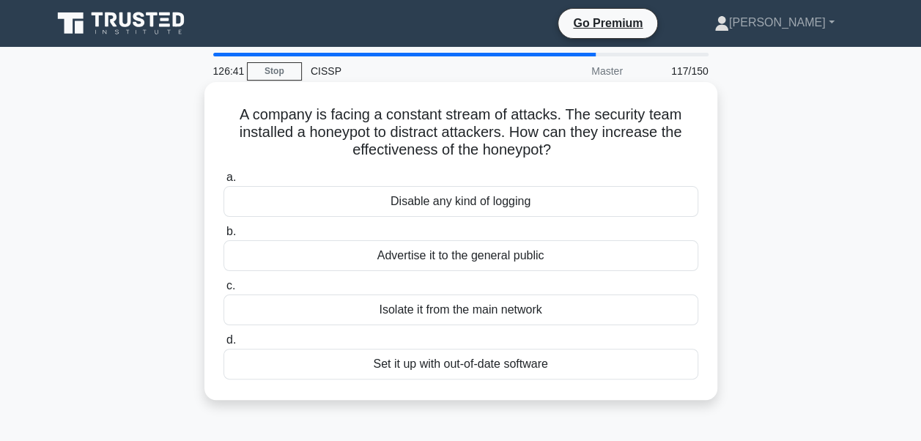
click at [438, 367] on div "Set it up with out-of-date software" at bounding box center [461, 364] width 475 height 31
click at [224, 345] on input "d. Set it up with out-of-date software" at bounding box center [224, 341] width 0 height 10
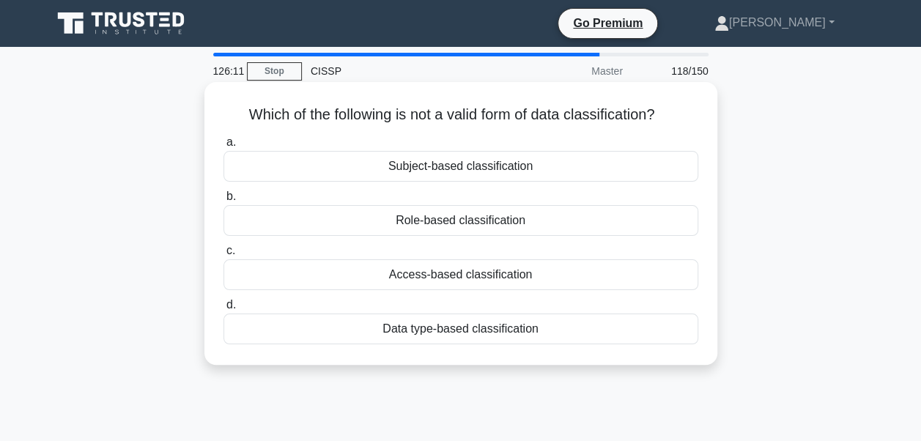
click at [447, 169] on div "Subject-based classification" at bounding box center [461, 166] width 475 height 31
click at [224, 147] on input "a. Subject-based classification" at bounding box center [224, 143] width 0 height 10
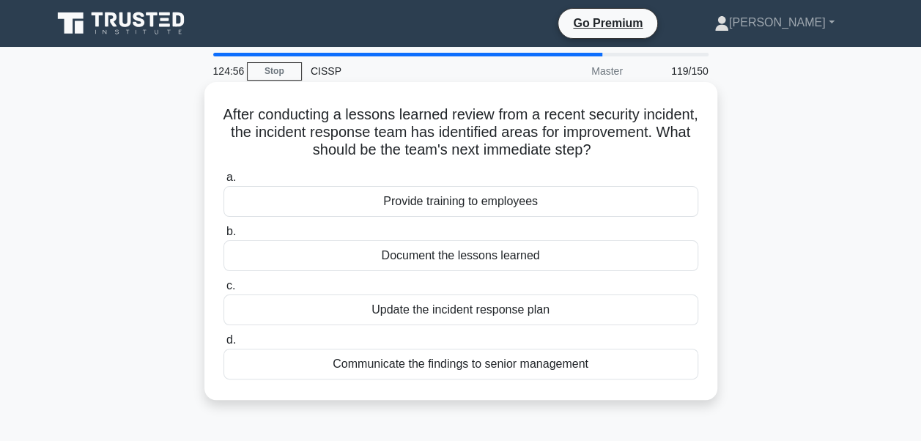
click at [402, 367] on div "Communicate the findings to senior management" at bounding box center [461, 364] width 475 height 31
click at [224, 345] on input "d. Communicate the findings to senior management" at bounding box center [224, 341] width 0 height 10
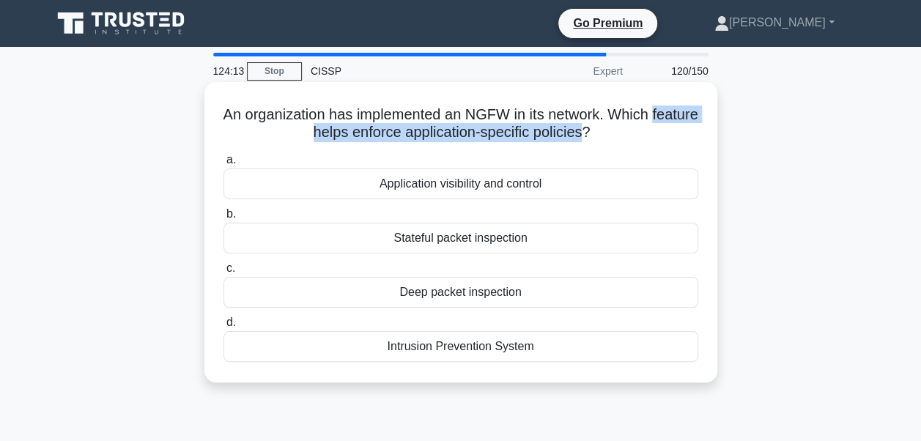
drag, startPoint x: 283, startPoint y: 133, endPoint x: 610, endPoint y: 139, distance: 327.0
click at [610, 139] on h5 "An organization has implemented an NGFW in its network. Which feature helps enf…" at bounding box center [461, 124] width 478 height 37
copy h5 "feature helps enforce application-specific policies"
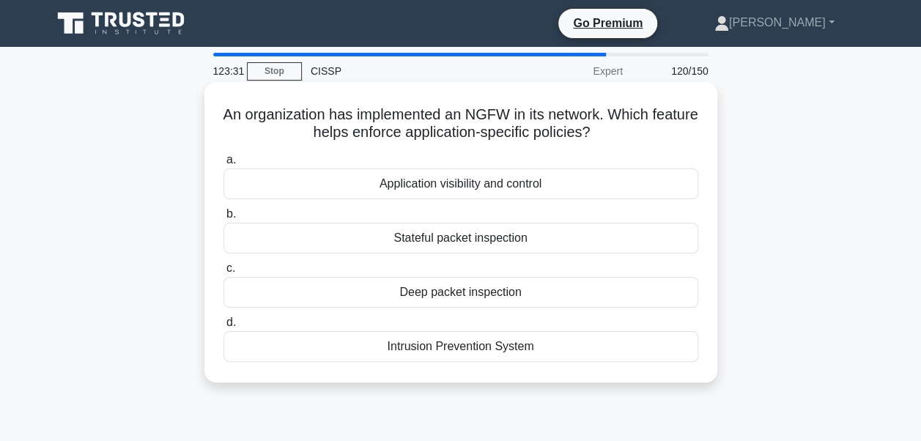
click at [457, 184] on div "Application visibility and control" at bounding box center [461, 184] width 475 height 31
click at [224, 165] on input "a. Application visibility and control" at bounding box center [224, 160] width 0 height 10
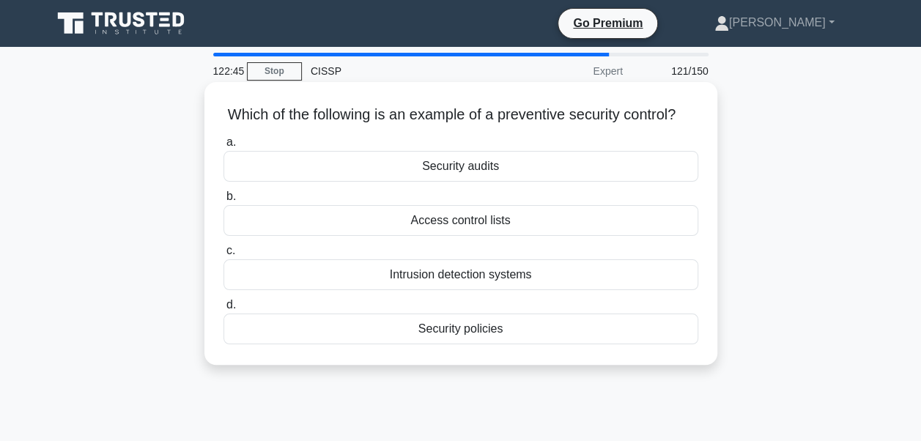
click at [447, 345] on div "Security policies" at bounding box center [461, 329] width 475 height 31
click at [224, 310] on input "d. Security policies" at bounding box center [224, 306] width 0 height 10
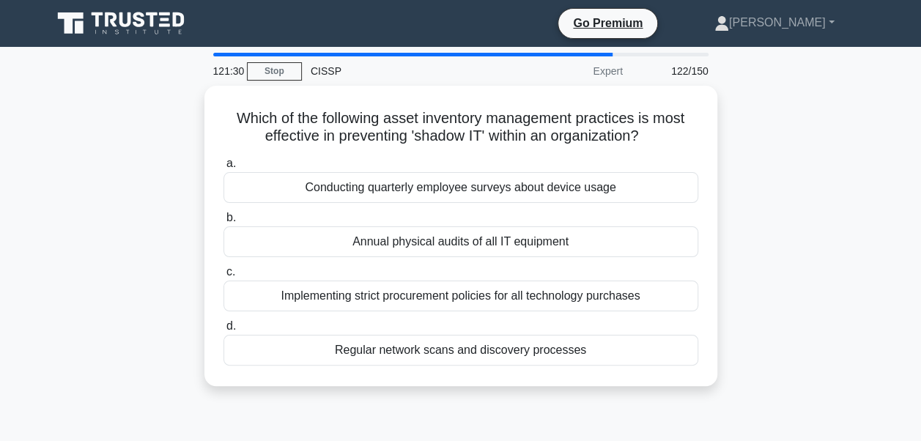
click at [447, 350] on div "Regular network scans and discovery processes" at bounding box center [461, 350] width 475 height 31
click at [224, 331] on input "d. Regular network scans and discovery processes" at bounding box center [224, 327] width 0 height 10
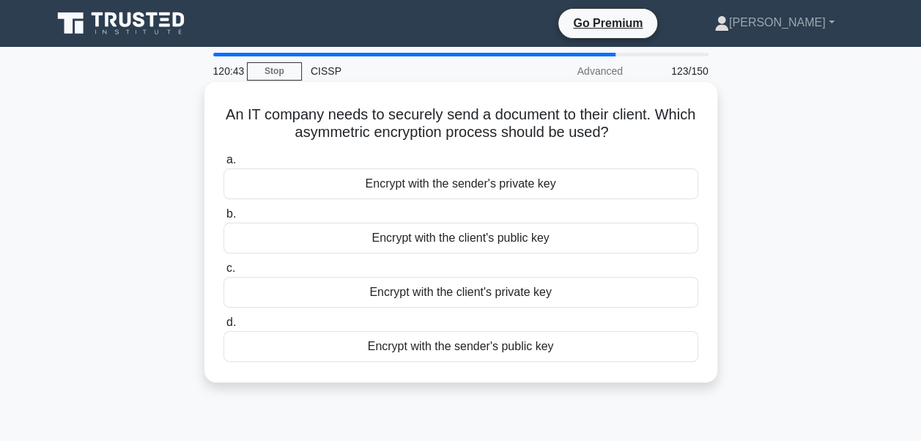
click at [479, 240] on div "Encrypt with the client's public key" at bounding box center [461, 238] width 475 height 31
click at [224, 219] on input "b. Encrypt with the client's public key" at bounding box center [224, 215] width 0 height 10
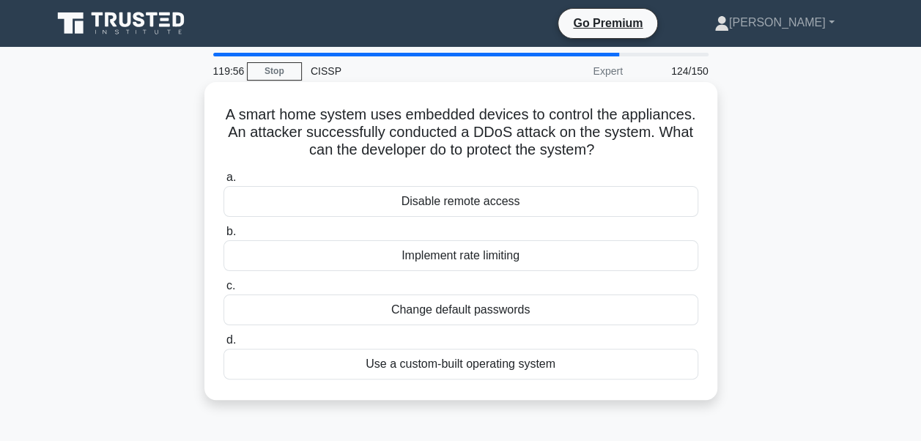
click at [473, 254] on div "Implement rate limiting" at bounding box center [461, 255] width 475 height 31
click at [224, 237] on input "b. Implement rate limiting" at bounding box center [224, 232] width 0 height 10
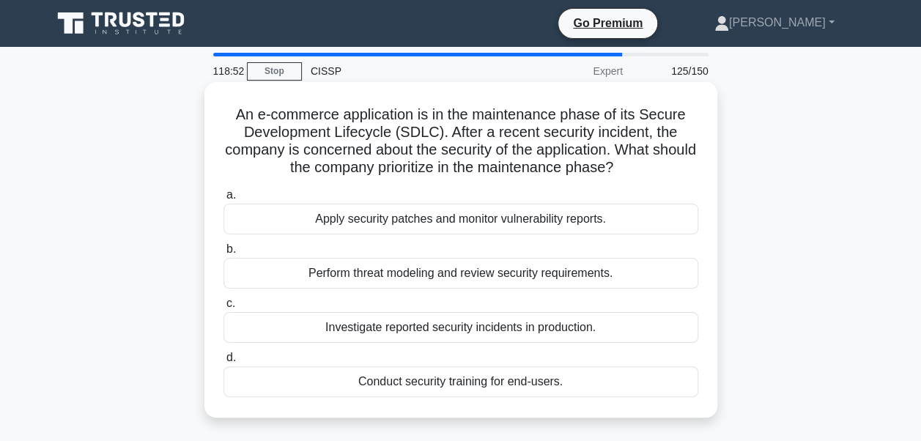
click at [449, 277] on div "Perform threat modeling and review security requirements." at bounding box center [461, 273] width 475 height 31
click at [224, 254] on input "b. Perform threat modeling and review security requirements." at bounding box center [224, 250] width 0 height 10
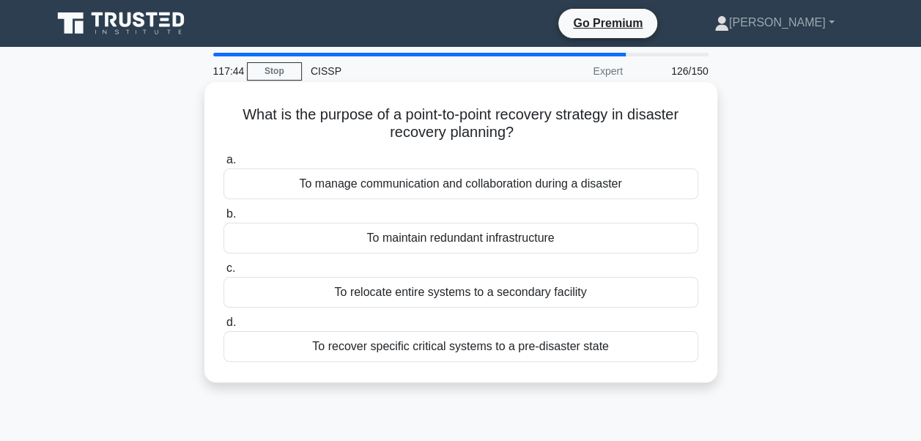
click at [428, 345] on div "To recover specific critical systems to a pre-disaster state" at bounding box center [461, 346] width 475 height 31
click at [224, 328] on input "d. To recover specific critical systems to a pre-disaster state" at bounding box center [224, 323] width 0 height 10
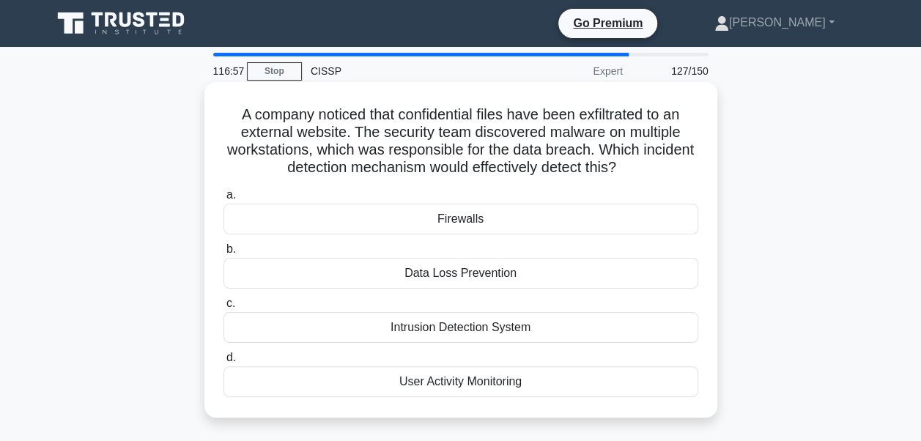
click at [456, 276] on div "Data Loss Prevention" at bounding box center [461, 273] width 475 height 31
click at [224, 254] on input "b. Data Loss Prevention" at bounding box center [224, 250] width 0 height 10
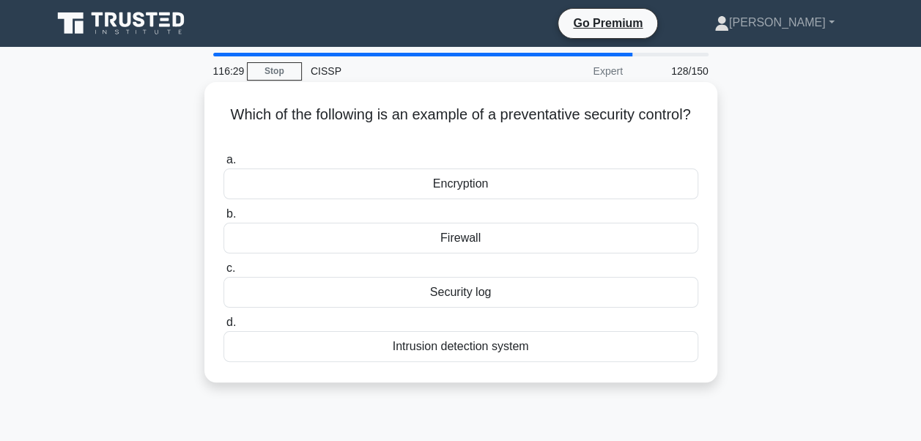
click at [458, 184] on div "Encryption" at bounding box center [461, 184] width 475 height 31
click at [224, 165] on input "a. Encryption" at bounding box center [224, 160] width 0 height 10
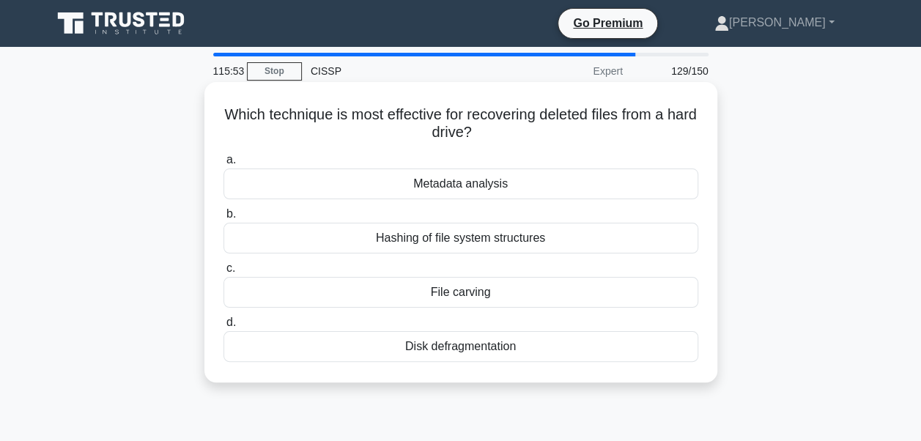
click at [453, 347] on div "Disk defragmentation" at bounding box center [461, 346] width 475 height 31
click at [224, 328] on input "d. Disk defragmentation" at bounding box center [224, 323] width 0 height 10
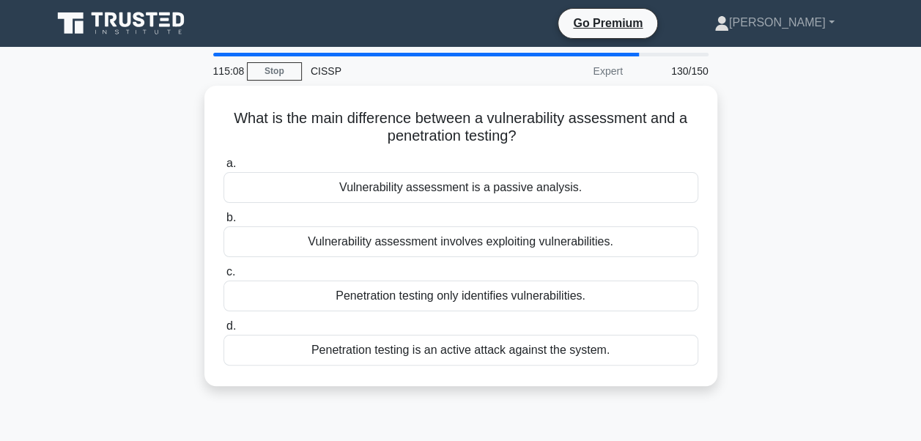
click at [453, 347] on div "Penetration testing is an active attack against the system." at bounding box center [461, 350] width 475 height 31
click at [224, 331] on input "d. Penetration testing is an active attack against the system." at bounding box center [224, 327] width 0 height 10
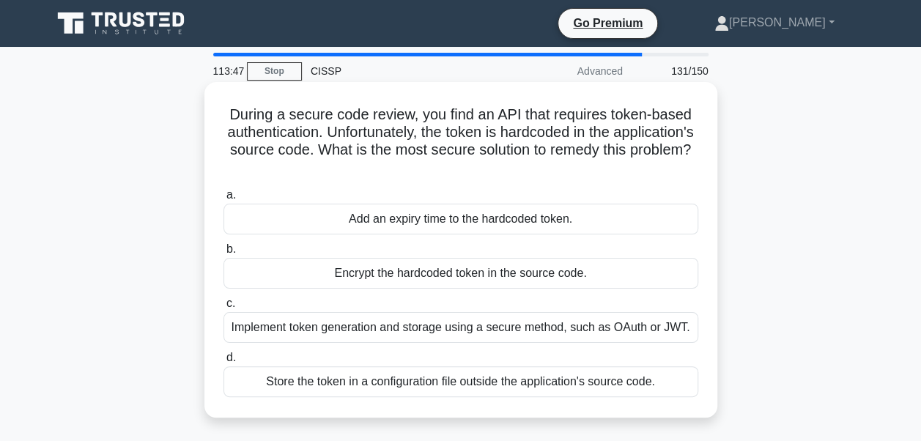
click at [454, 275] on div "Encrypt the hardcoded token in the source code." at bounding box center [461, 273] width 475 height 31
click at [224, 254] on input "b. Encrypt the hardcoded token in the source code." at bounding box center [224, 250] width 0 height 10
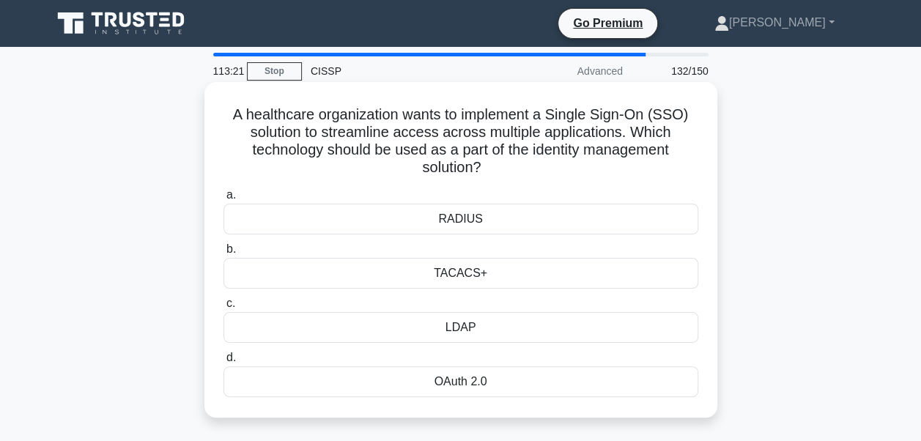
click at [453, 216] on div "RADIUS" at bounding box center [461, 219] width 475 height 31
click at [224, 200] on input "a. RADIUS" at bounding box center [224, 196] width 0 height 10
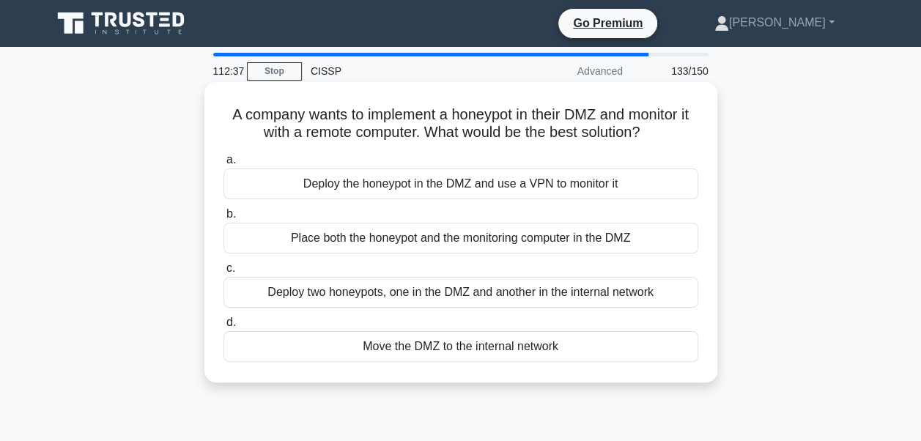
click at [443, 183] on div "Deploy the honeypot in the DMZ and use a VPN to monitor it" at bounding box center [461, 184] width 475 height 31
click at [224, 165] on input "a. Deploy the honeypot in the DMZ and use a VPN to monitor it" at bounding box center [224, 160] width 0 height 10
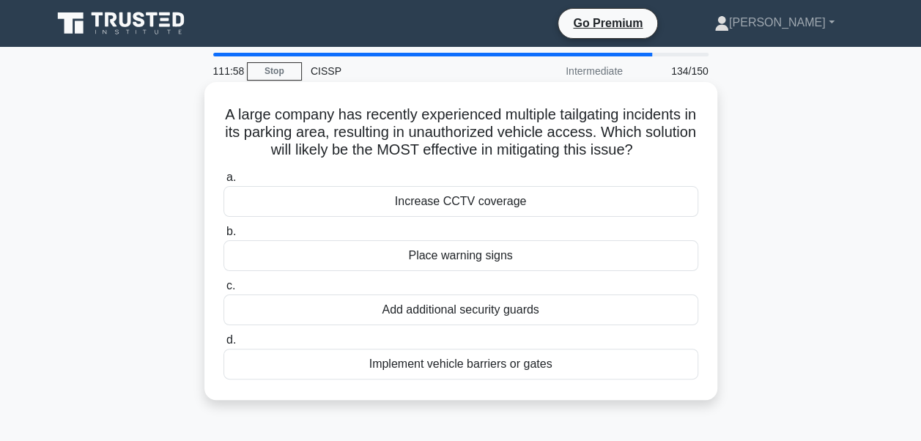
click at [451, 366] on div "Implement vehicle barriers or gates" at bounding box center [461, 364] width 475 height 31
click at [224, 345] on input "d. Implement vehicle barriers or gates" at bounding box center [224, 341] width 0 height 10
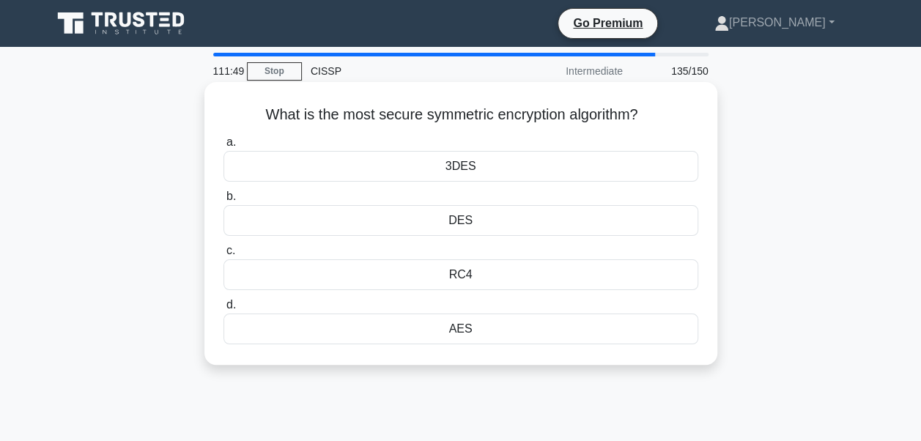
click at [454, 331] on div "AES" at bounding box center [461, 329] width 475 height 31
click at [224, 310] on input "d. AES" at bounding box center [224, 306] width 0 height 10
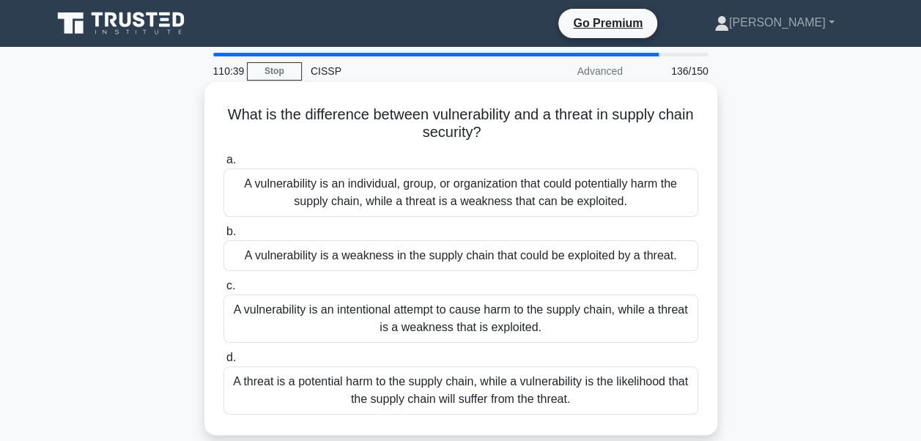
click at [472, 258] on div "A vulnerability is a weakness in the supply chain that could be exploited by a …" at bounding box center [461, 255] width 475 height 31
click at [224, 237] on input "b. A vulnerability is a weakness in the supply chain that could be exploited by…" at bounding box center [224, 232] width 0 height 10
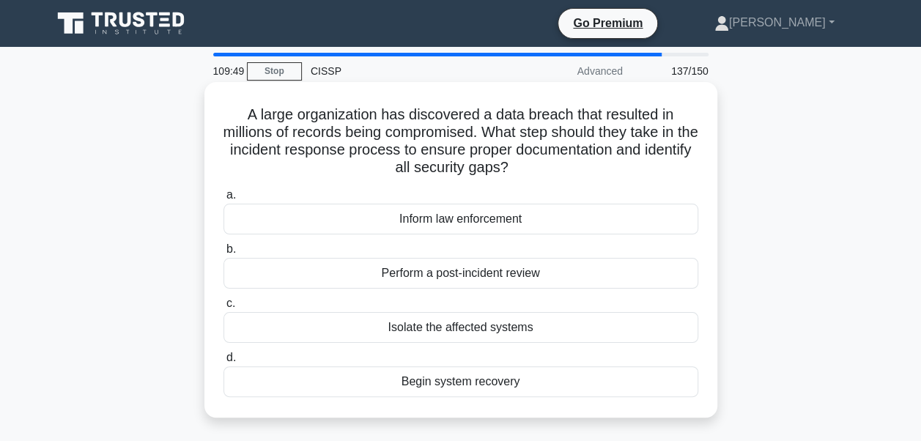
click at [472, 273] on div "Perform a post-incident review" at bounding box center [461, 273] width 475 height 31
click at [224, 254] on input "b. Perform a post-incident review" at bounding box center [224, 250] width 0 height 10
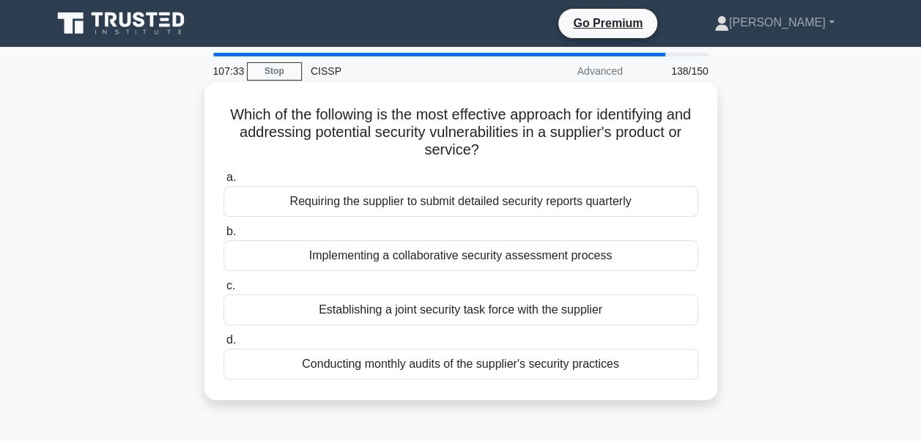
click at [578, 254] on div "Implementing a collaborative security assessment process" at bounding box center [461, 255] width 475 height 31
click at [224, 237] on input "b. Implementing a collaborative security assessment process" at bounding box center [224, 232] width 0 height 10
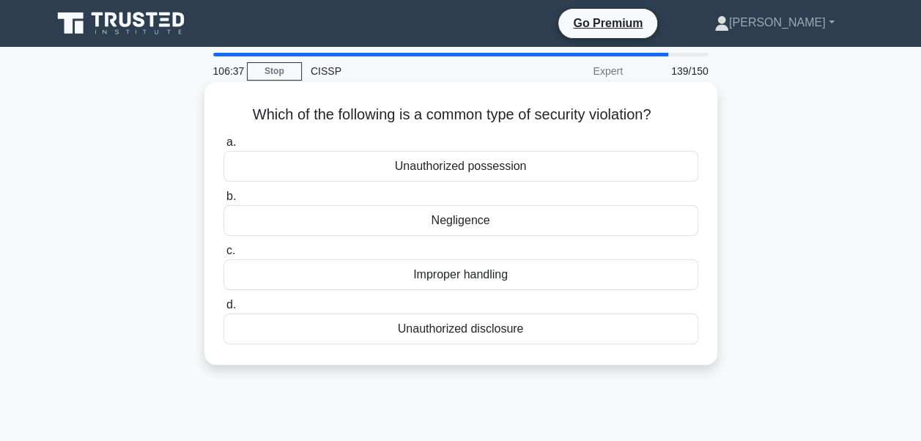
click at [474, 225] on div "Negligence" at bounding box center [461, 220] width 475 height 31
click at [224, 202] on input "b. Negligence" at bounding box center [224, 197] width 0 height 10
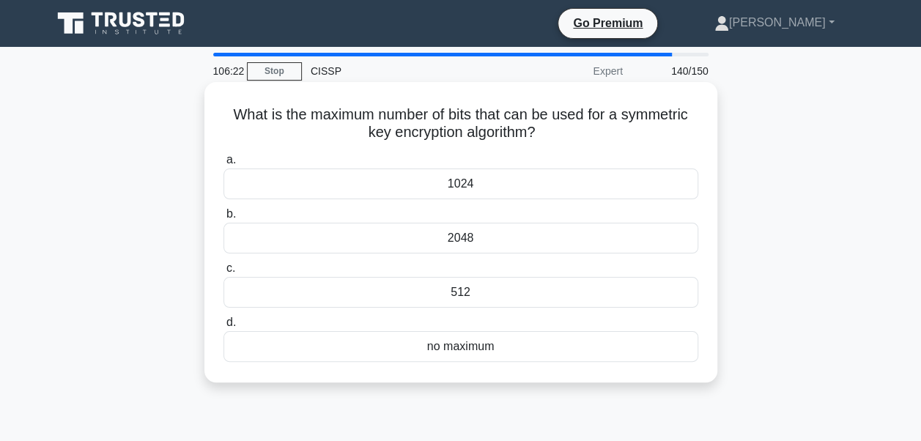
click at [468, 188] on div "1024" at bounding box center [461, 184] width 475 height 31
click at [224, 165] on input "a. 1024" at bounding box center [224, 160] width 0 height 10
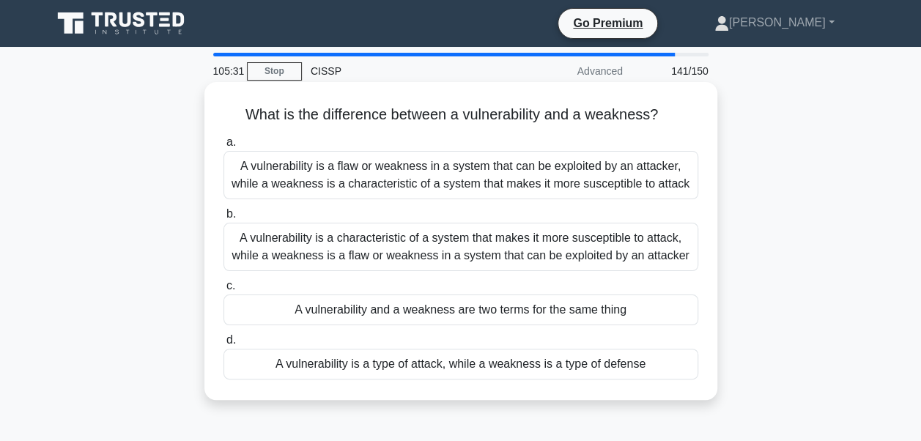
click at [452, 317] on div "A vulnerability and a weakness are two terms for the same thing" at bounding box center [461, 310] width 475 height 31
click at [224, 291] on input "c. A vulnerability and a weakness are two terms for the same thing" at bounding box center [224, 286] width 0 height 10
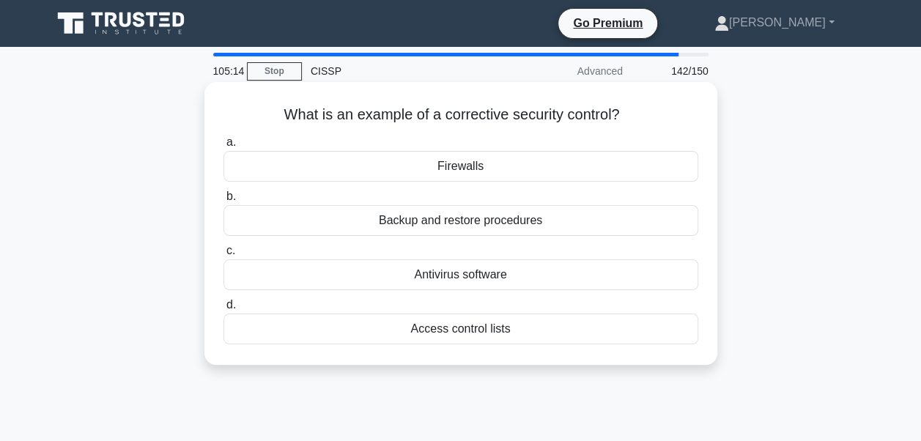
click at [446, 223] on div "Backup and restore procedures" at bounding box center [461, 220] width 475 height 31
click at [224, 202] on input "b. Backup and restore procedures" at bounding box center [224, 197] width 0 height 10
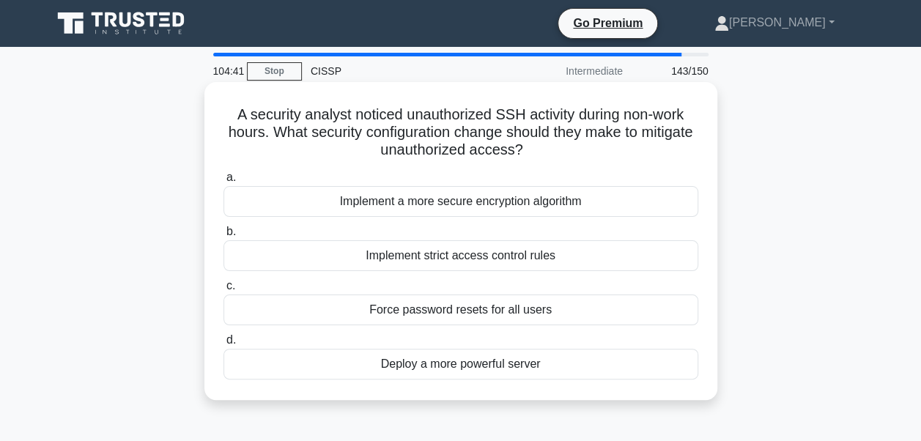
click at [453, 258] on div "Implement strict access control rules" at bounding box center [461, 255] width 475 height 31
click at [224, 237] on input "b. Implement strict access control rules" at bounding box center [224, 232] width 0 height 10
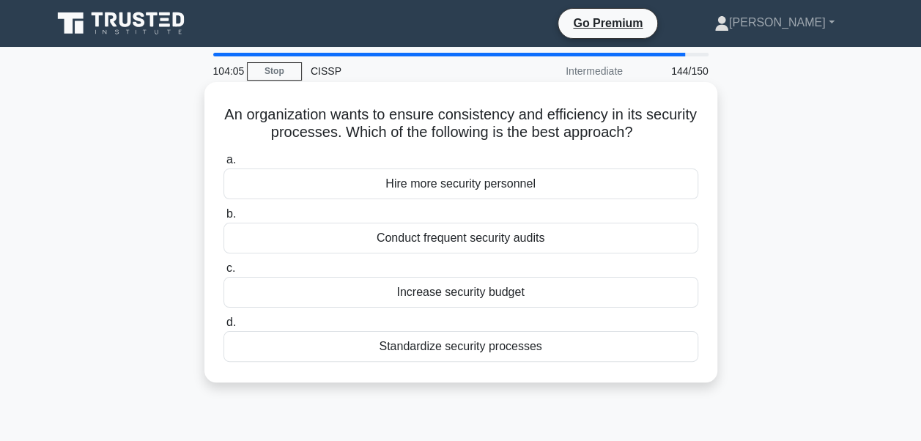
click at [450, 349] on div "Standardize security processes" at bounding box center [461, 346] width 475 height 31
click at [224, 328] on input "d. Standardize security processes" at bounding box center [224, 323] width 0 height 10
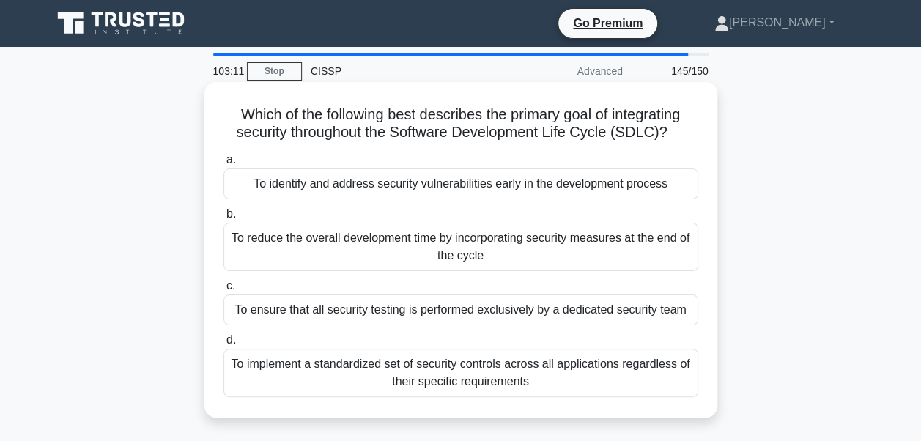
click at [477, 185] on div "To identify and address security vulnerabilities early in the development proce…" at bounding box center [461, 184] width 475 height 31
click at [224, 165] on input "a. To identify and address security vulnerabilities early in the development pr…" at bounding box center [224, 160] width 0 height 10
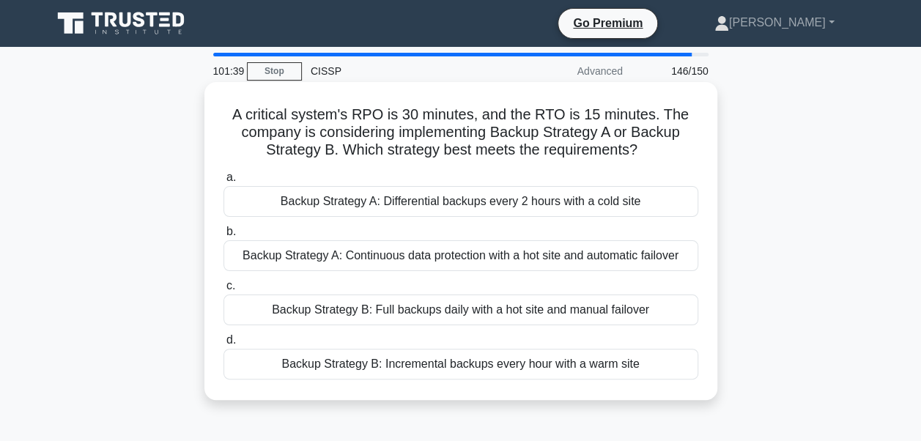
click at [474, 259] on div "Backup Strategy A: Continuous data protection with a hot site and automatic fai…" at bounding box center [461, 255] width 475 height 31
click at [224, 237] on input "b. Backup Strategy A: Continuous data protection with a hot site and automatic …" at bounding box center [224, 232] width 0 height 10
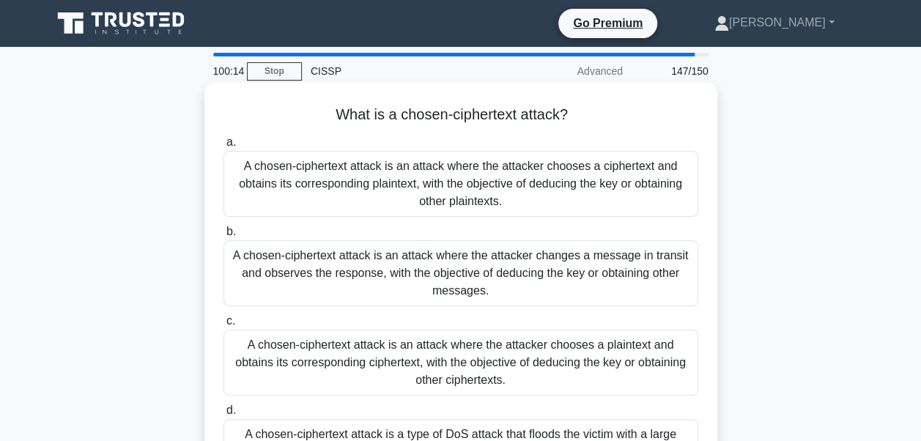
click at [563, 181] on div "A chosen-ciphertext attack is an attack where the attacker chooses a ciphertext…" at bounding box center [461, 184] width 475 height 66
click at [224, 147] on input "a. A chosen-ciphertext attack is an attack where the attacker chooses a ciphert…" at bounding box center [224, 143] width 0 height 10
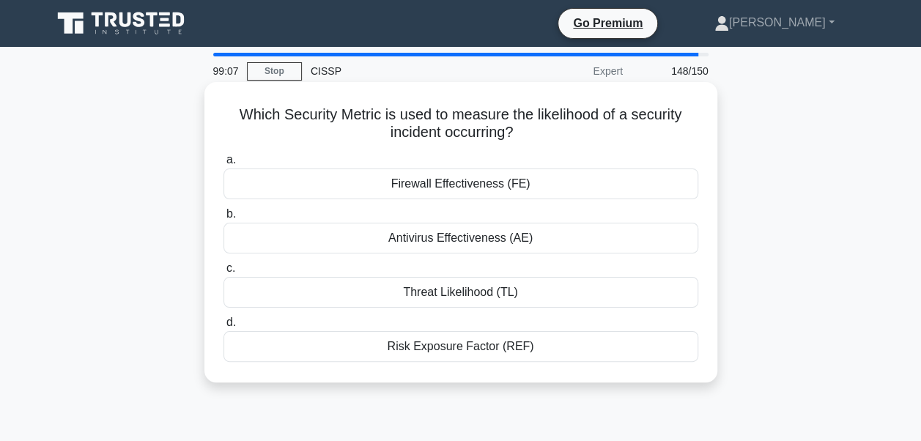
click at [430, 349] on div "Risk Exposure Factor (REF)" at bounding box center [461, 346] width 475 height 31
click at [224, 328] on input "d. Risk Exposure Factor (REF)" at bounding box center [224, 323] width 0 height 10
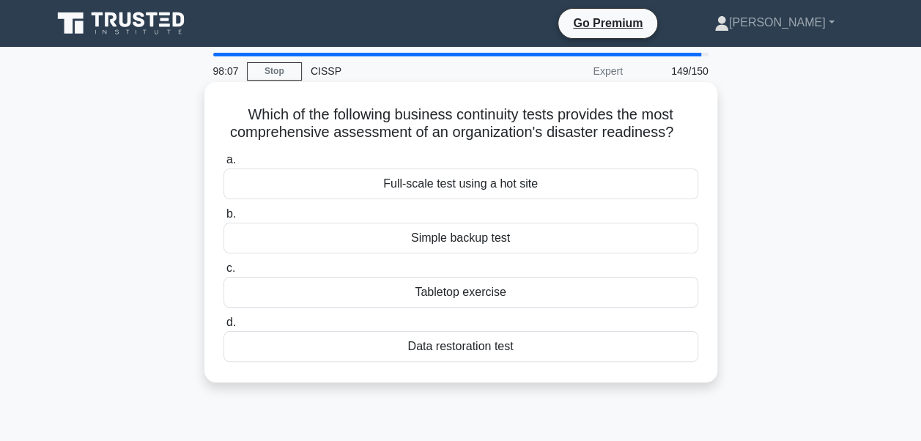
click at [475, 353] on div "Data restoration test" at bounding box center [461, 346] width 475 height 31
click at [224, 328] on input "d. Data restoration test" at bounding box center [224, 323] width 0 height 10
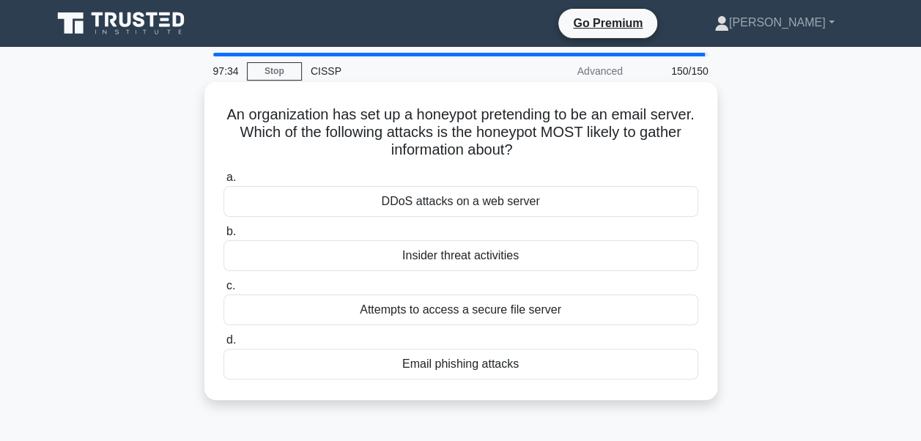
click at [466, 369] on div "Email phishing attacks" at bounding box center [461, 364] width 475 height 31
click at [224, 345] on input "d. Email phishing attacks" at bounding box center [224, 341] width 0 height 10
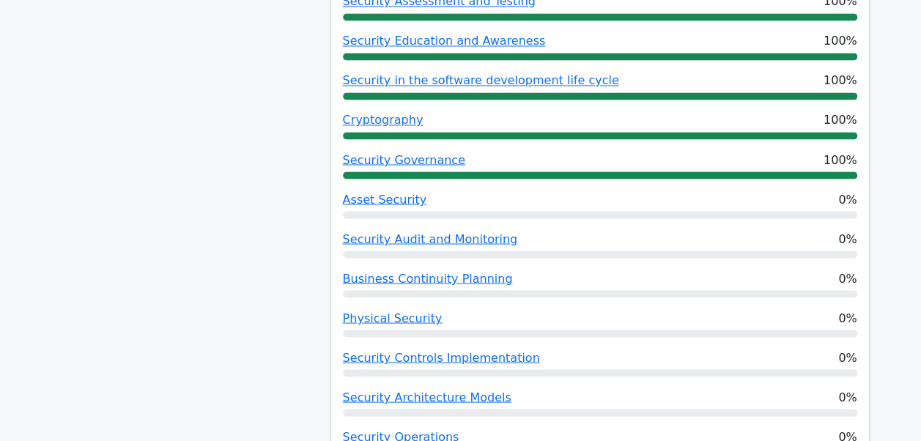
scroll to position [1249, 0]
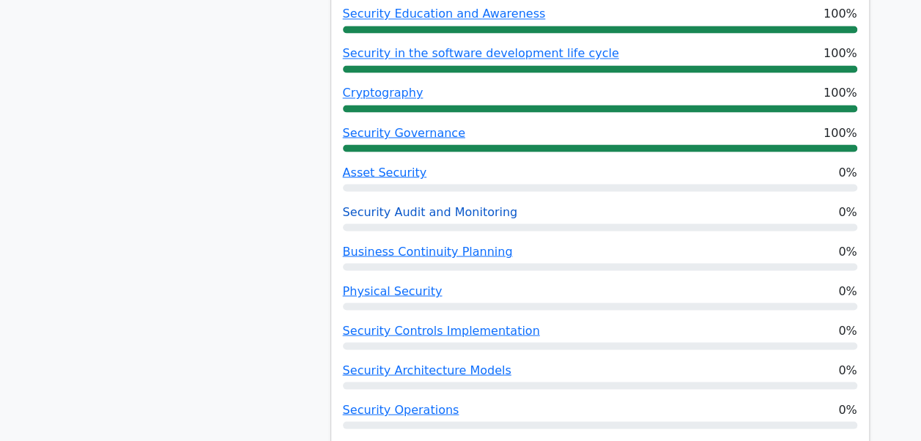
click at [380, 205] on link "Security Audit and Monitoring" at bounding box center [430, 212] width 175 height 14
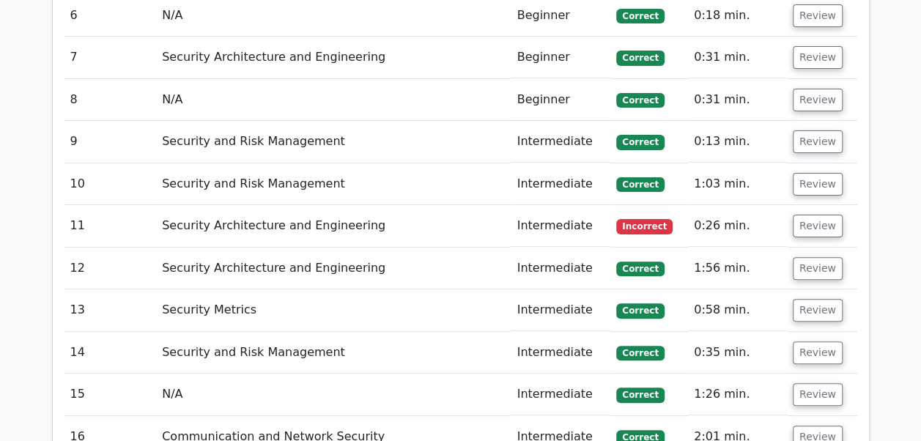
scroll to position [2876, 0]
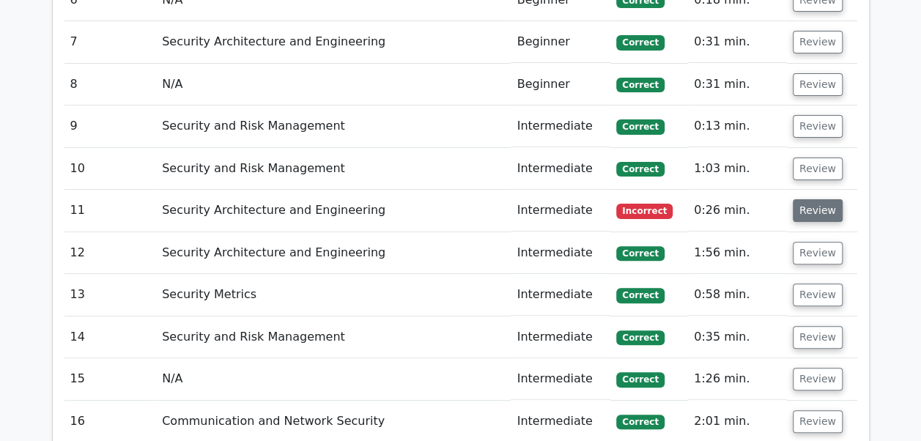
click at [825, 199] on button "Review" at bounding box center [818, 210] width 50 height 23
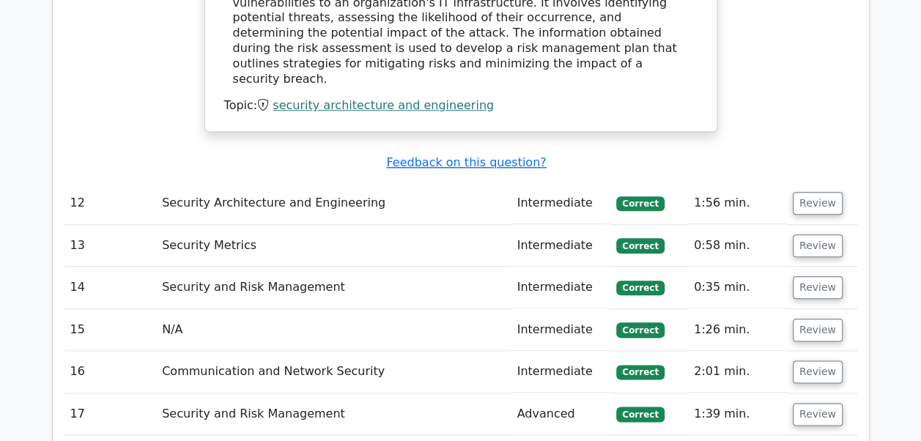
scroll to position [3552, 0]
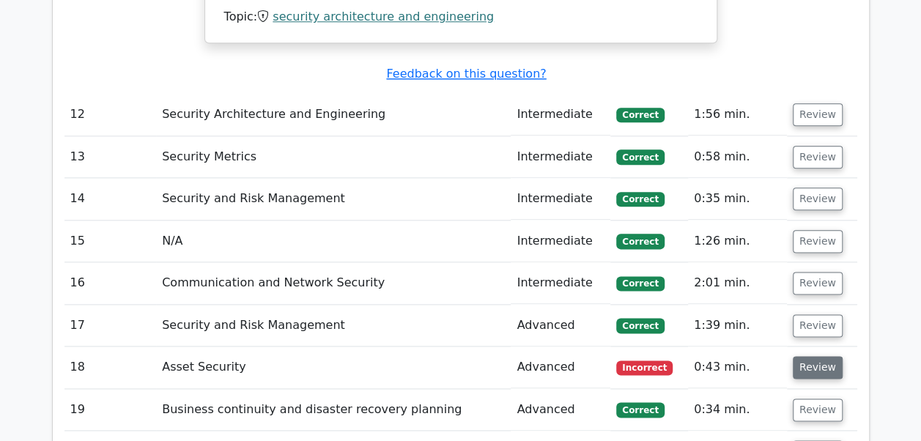
click at [817, 356] on button "Review" at bounding box center [818, 367] width 50 height 23
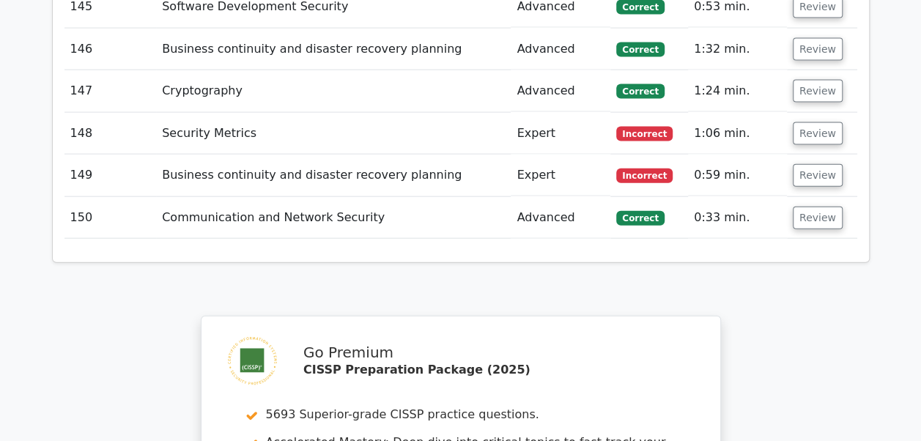
scroll to position [9823, 0]
